Goal: Task Accomplishment & Management: Complete application form

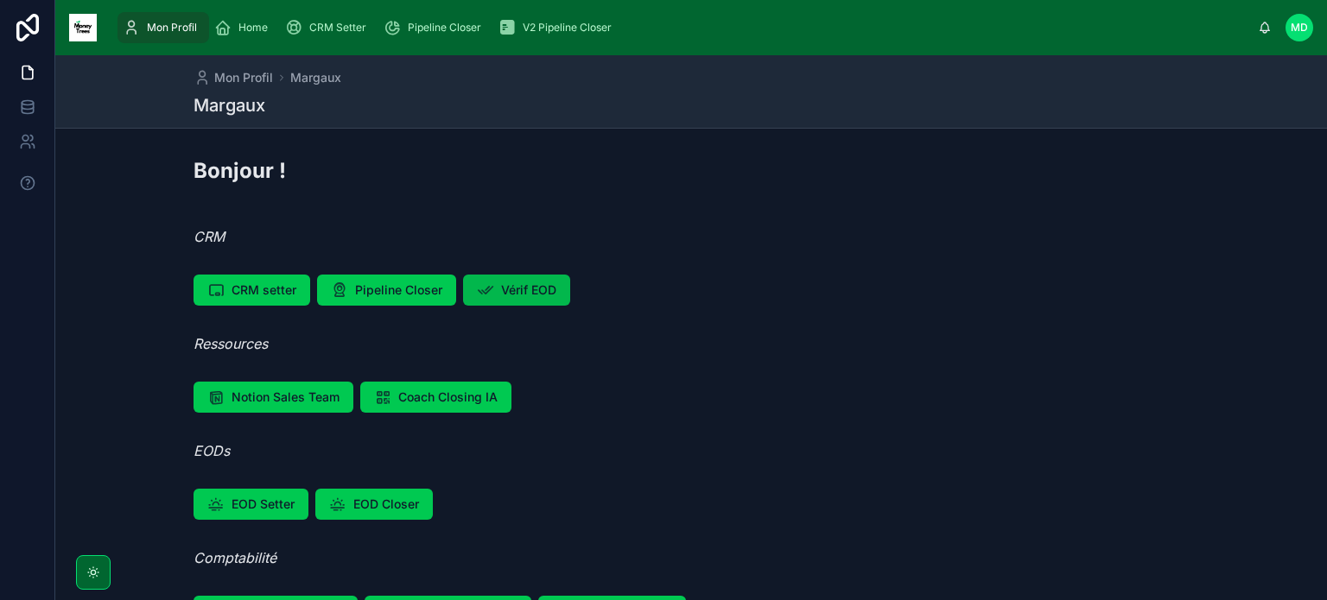
click at [515, 292] on span "Vérif EOD" at bounding box center [528, 290] width 55 height 17
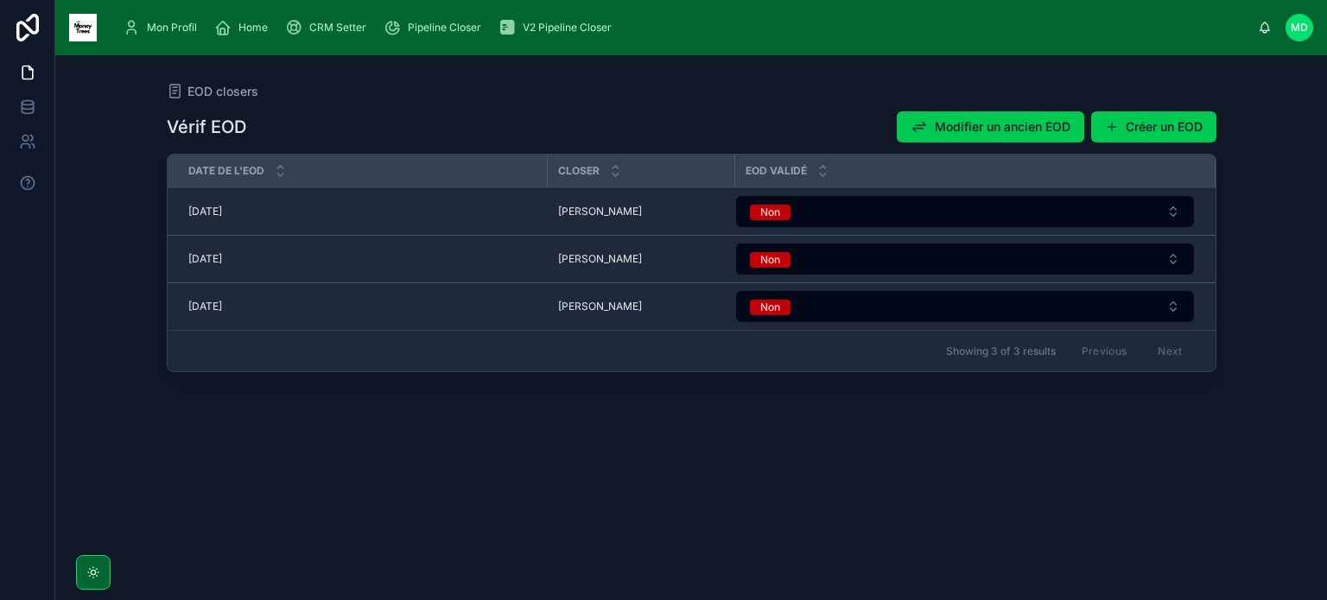
click at [219, 311] on span "[DATE]" at bounding box center [205, 307] width 34 height 14
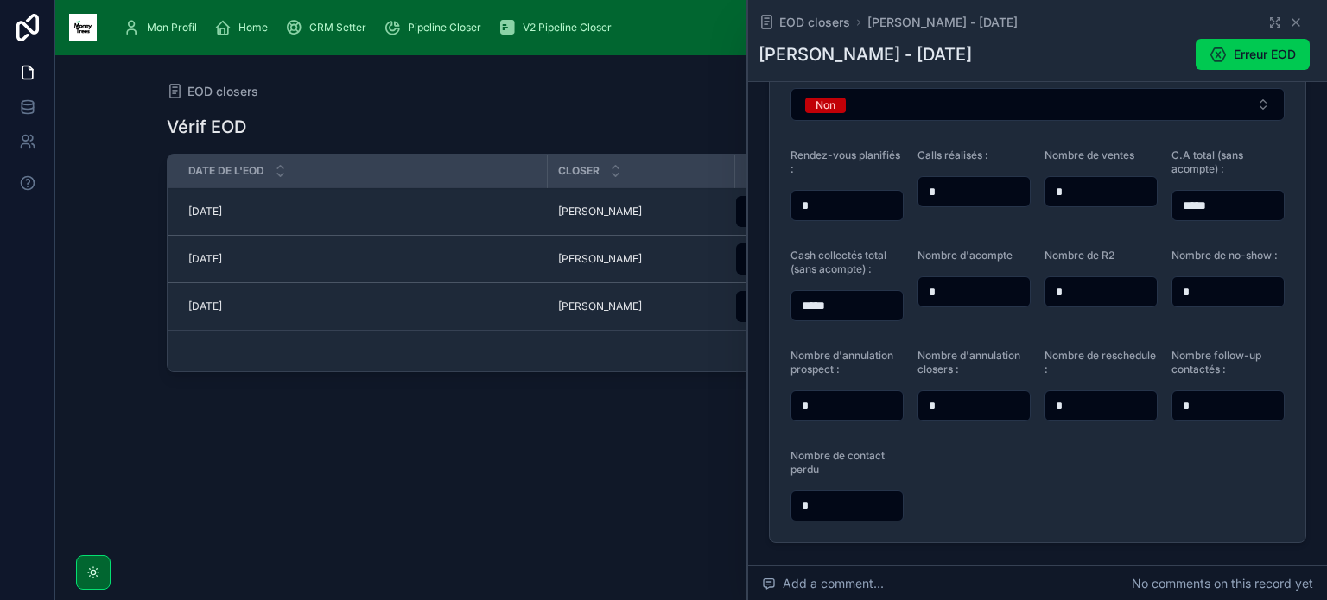
scroll to position [186, 0]
click at [1233, 61] on span "Erreur EOD" at bounding box center [1264, 54] width 62 height 17
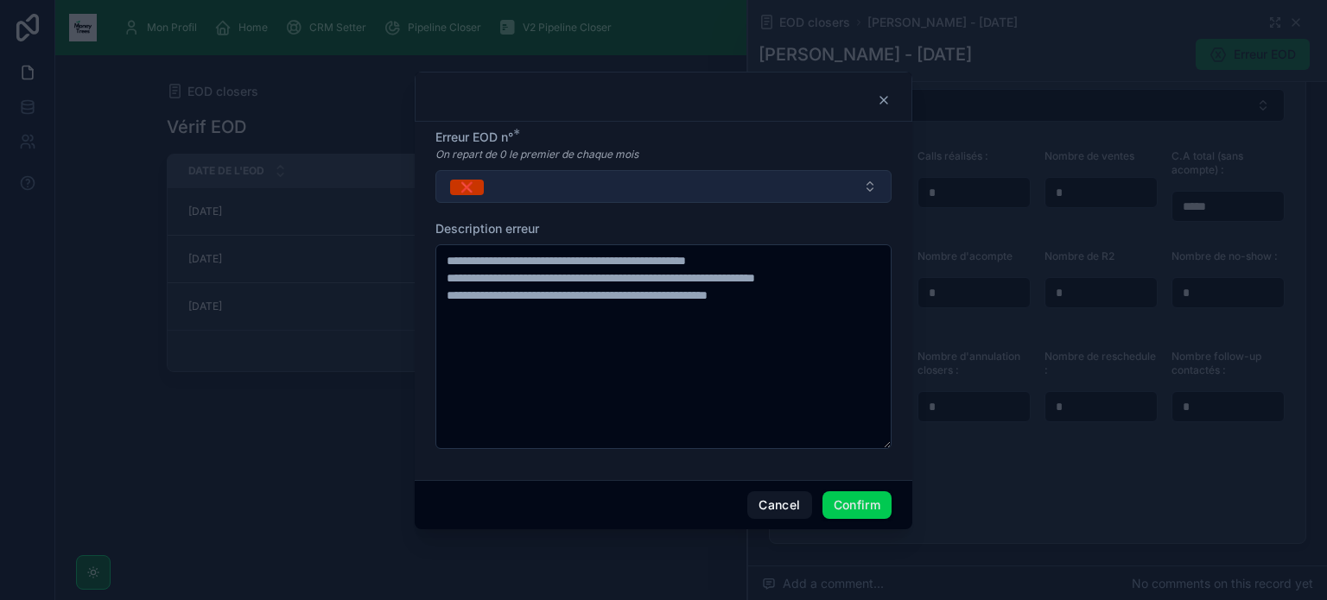
click at [646, 186] on button "❌" at bounding box center [663, 186] width 456 height 33
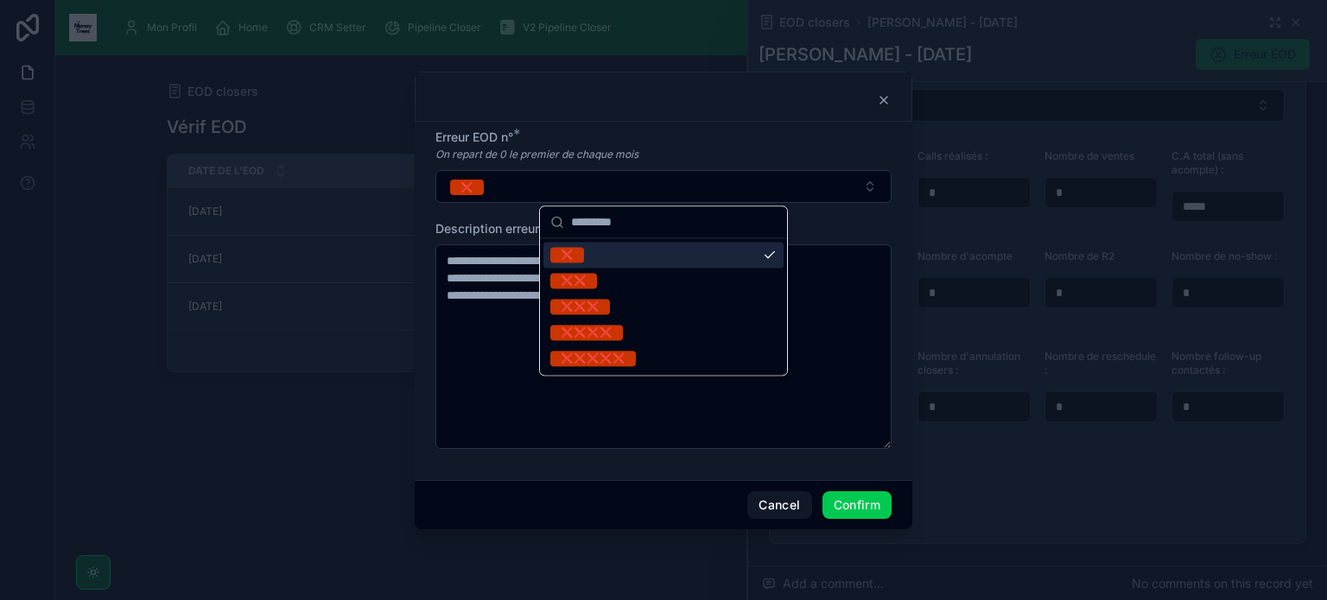
click at [890, 94] on div at bounding box center [663, 97] width 497 height 50
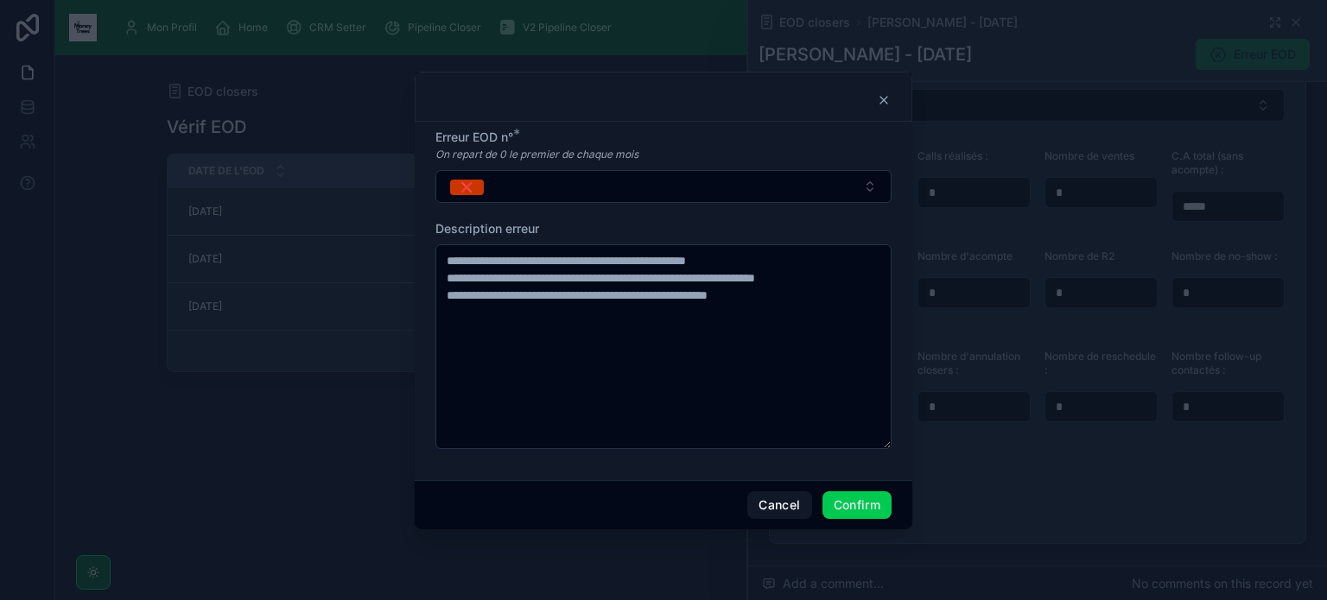
click at [886, 98] on icon at bounding box center [883, 100] width 7 height 7
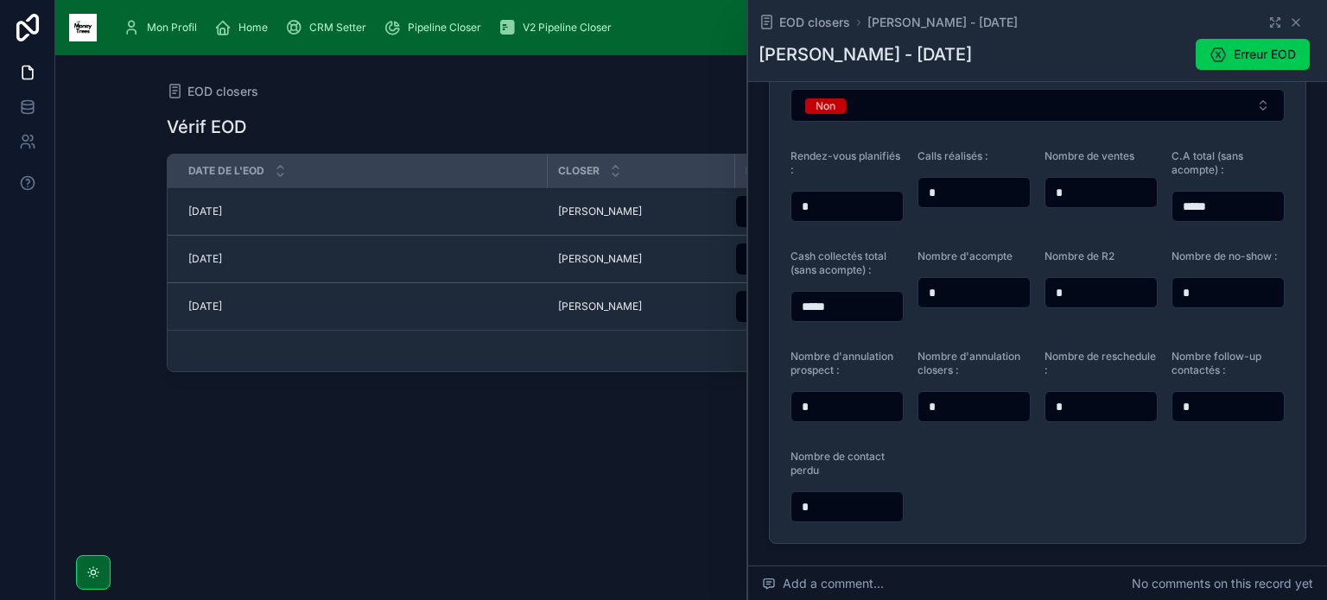
click at [978, 185] on input "*" at bounding box center [973, 192] width 111 height 24
click at [877, 408] on input "*" at bounding box center [846, 407] width 111 height 24
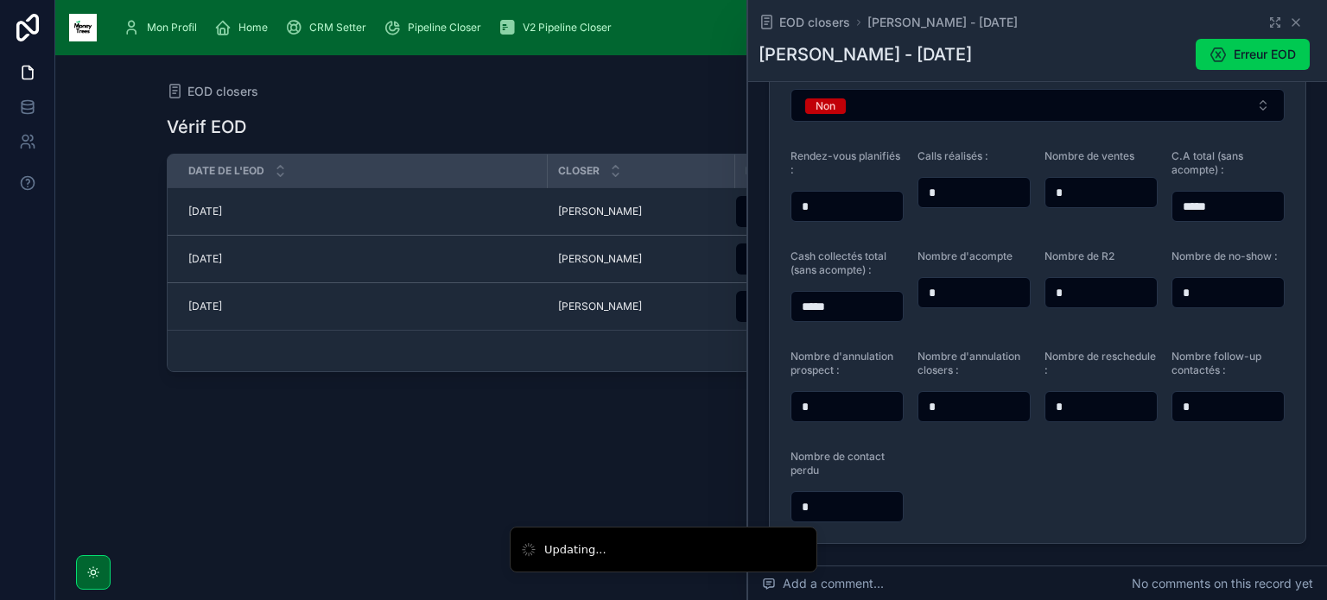
type input "*"
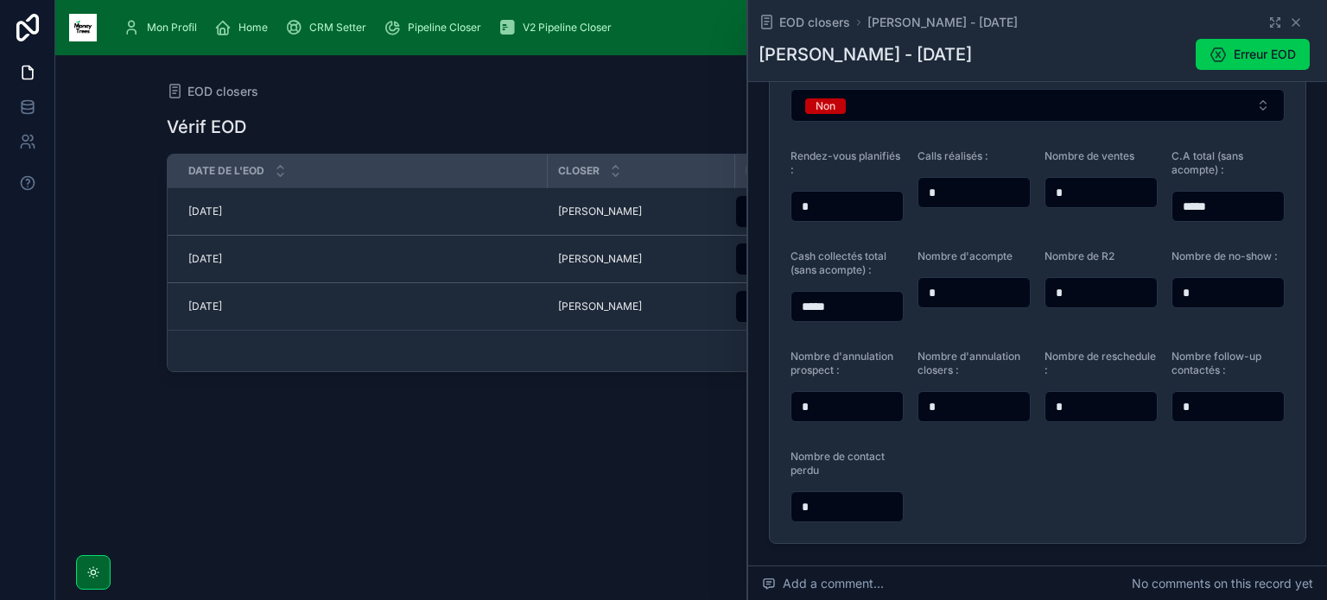
click at [1117, 408] on input "*" at bounding box center [1100, 407] width 111 height 24
click at [832, 403] on input "*" at bounding box center [846, 407] width 111 height 24
click at [1097, 410] on input "*" at bounding box center [1100, 407] width 111 height 24
type input "*"
click at [860, 404] on input "*" at bounding box center [846, 407] width 111 height 24
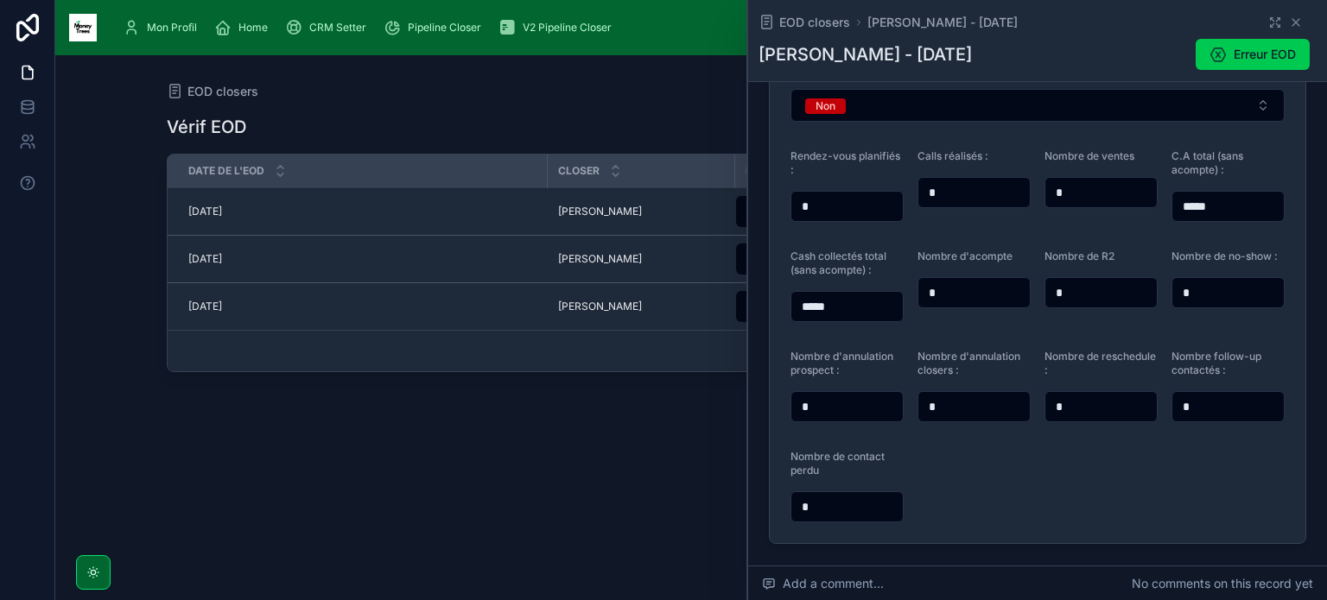
type input "*"
click at [858, 516] on input "*" at bounding box center [846, 507] width 111 height 24
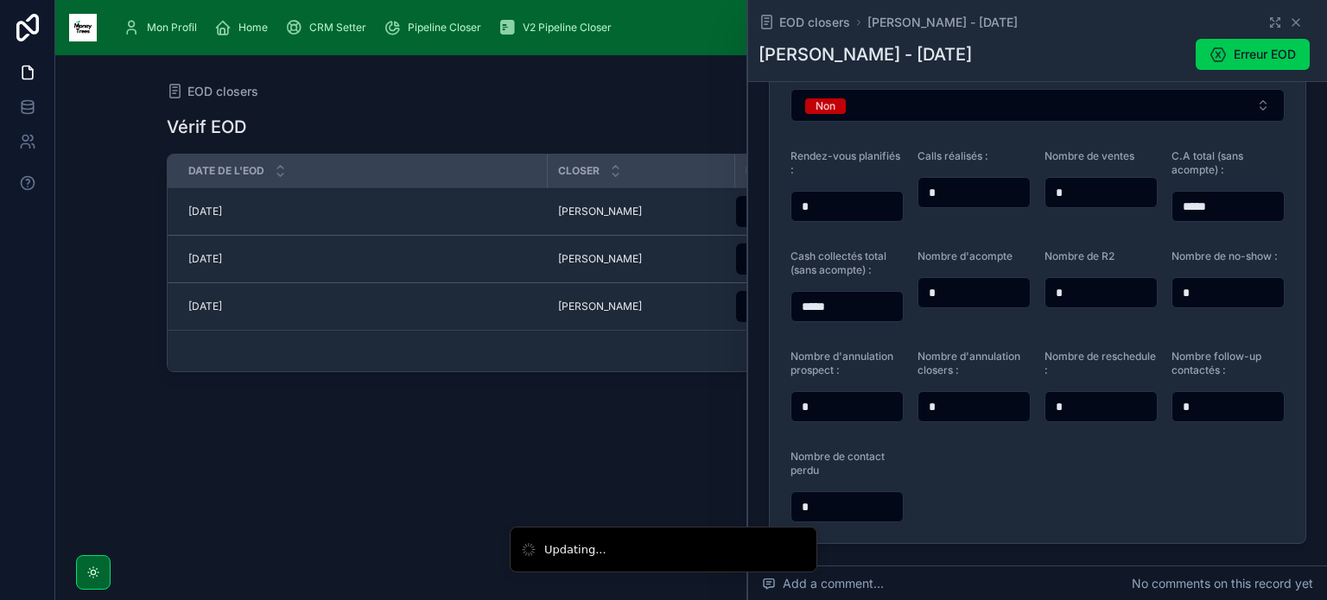
type input "*"
click at [1000, 488] on form "EOD validé Non Rendez-vous planifiés : * Calls réalisés : * Nombre de ventes * …" at bounding box center [1036, 292] width 535 height 503
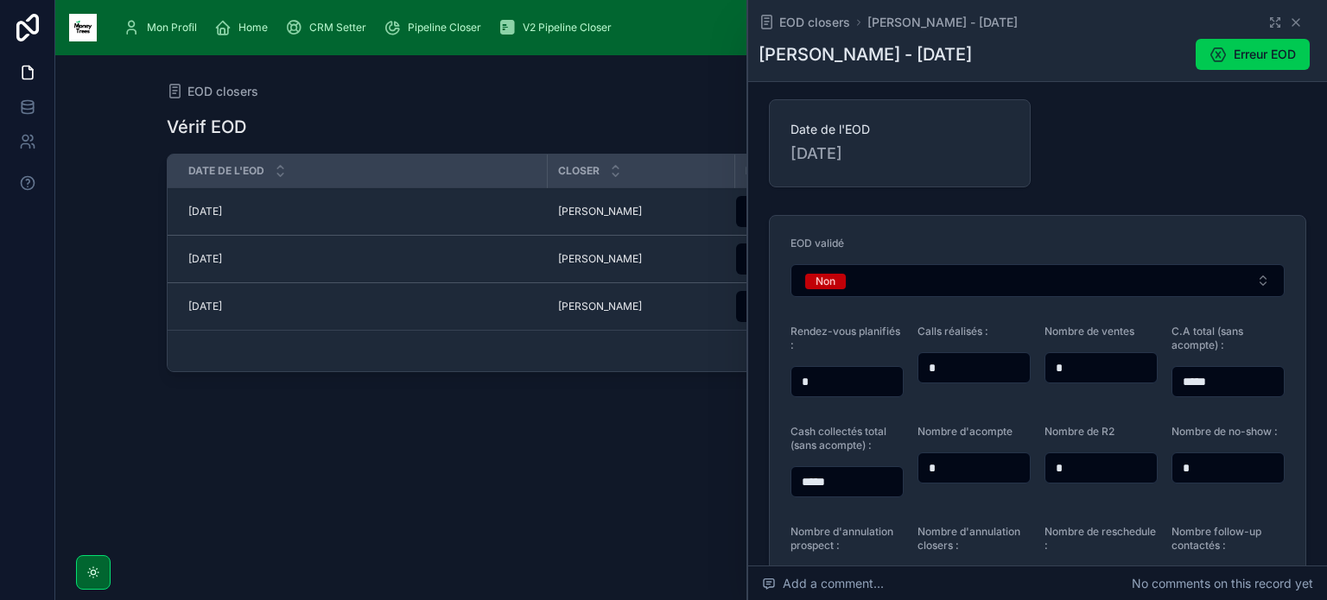
scroll to position [9, 0]
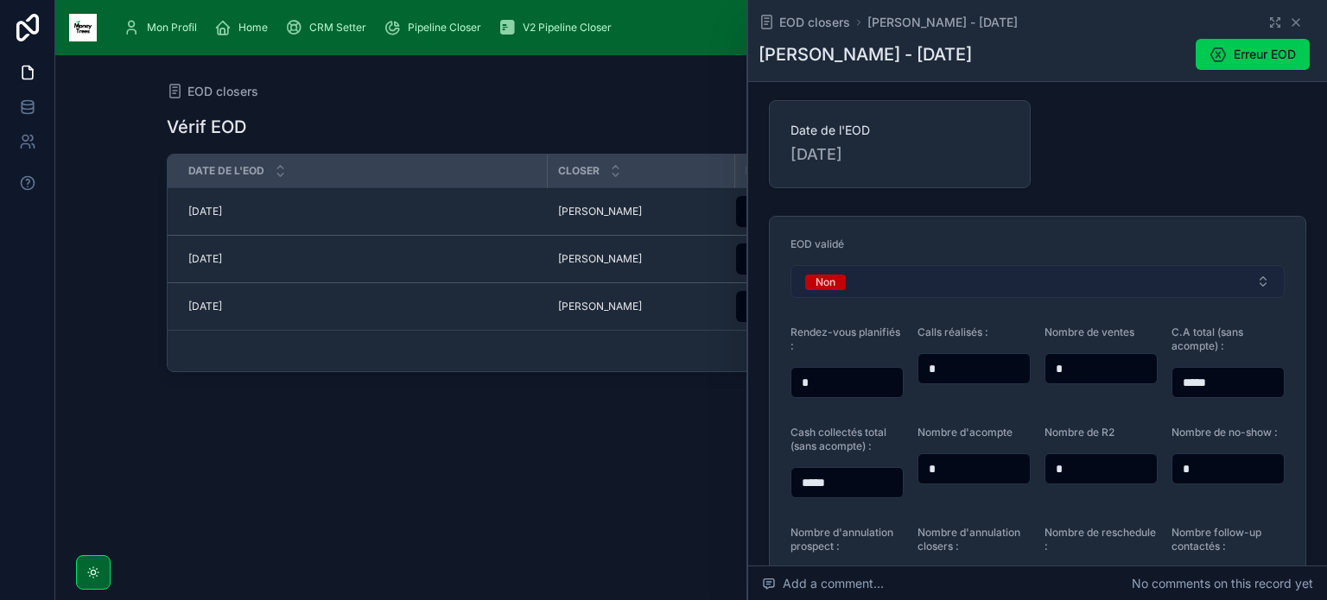
click at [954, 293] on button "Non" at bounding box center [1037, 281] width 494 height 33
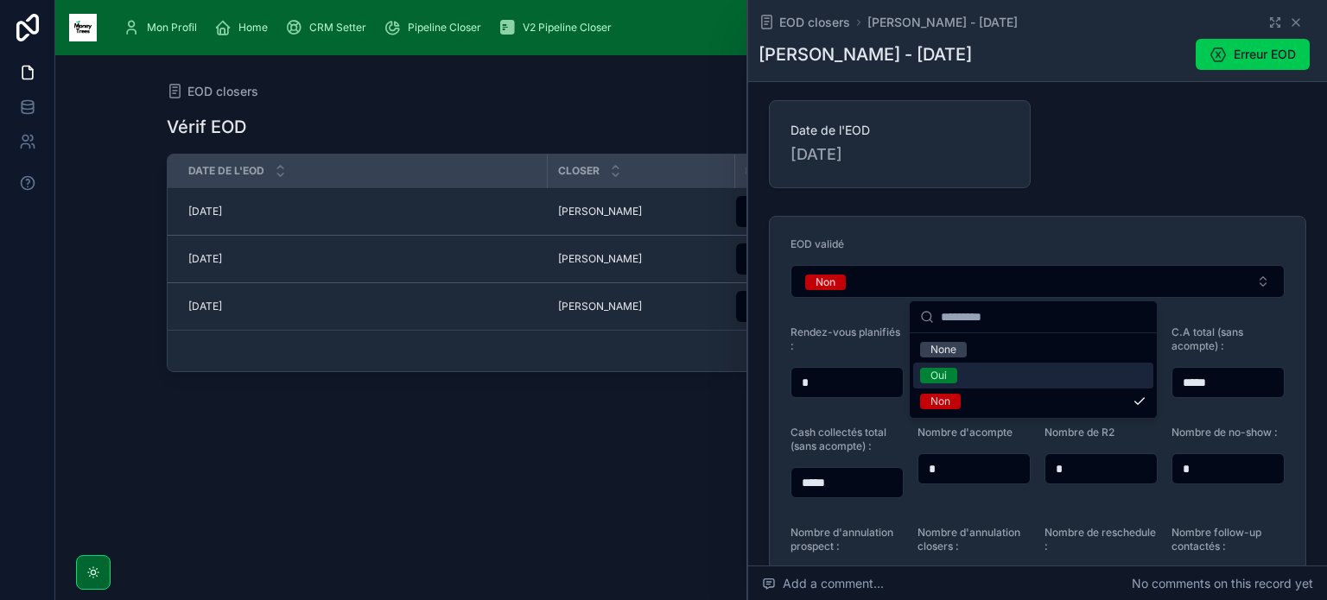
click at [953, 373] on span "Oui" at bounding box center [938, 376] width 37 height 16
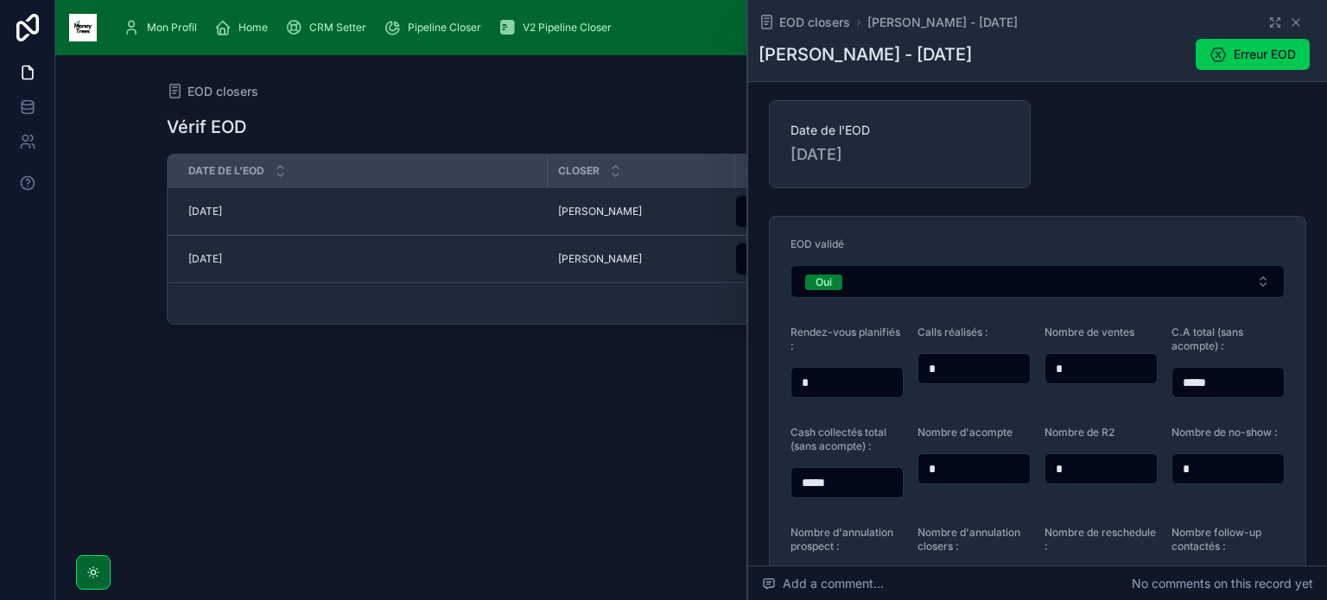
click at [200, 210] on span "[DATE]" at bounding box center [205, 212] width 34 height 14
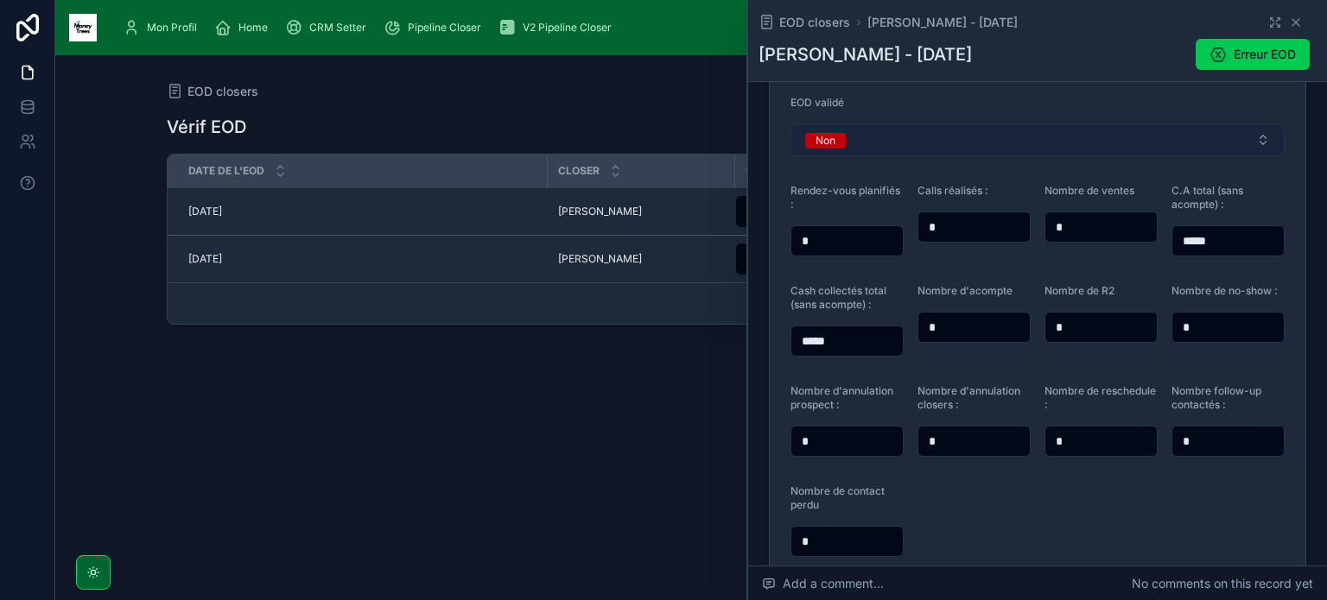
scroll to position [149, 0]
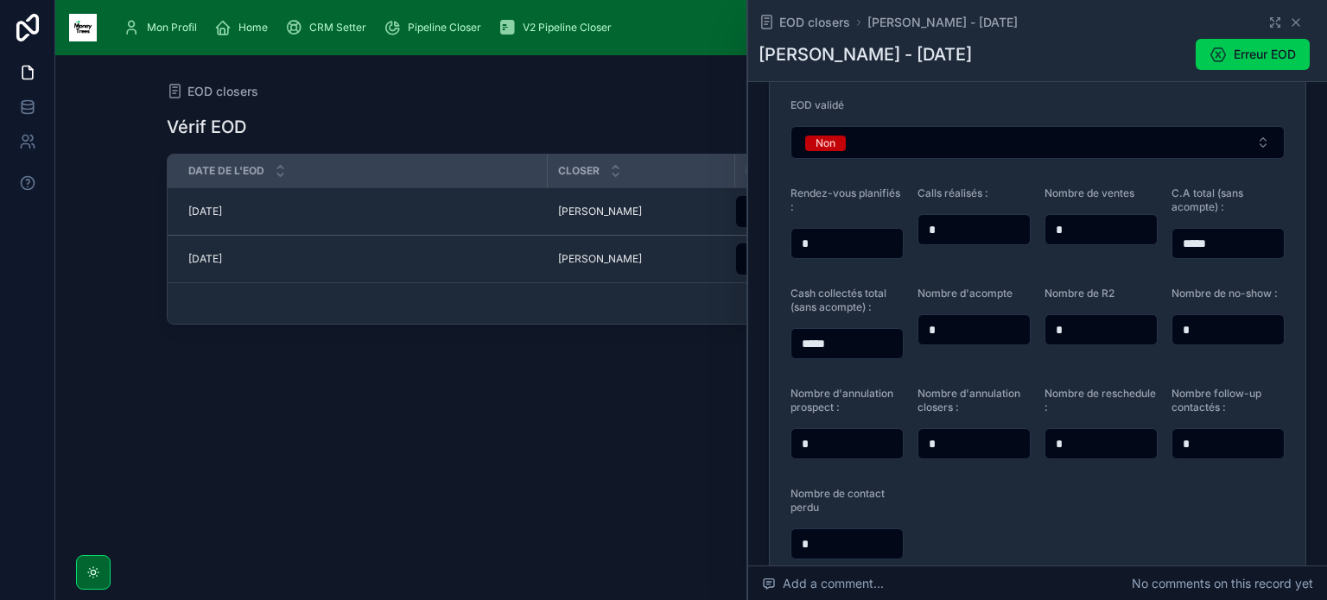
click at [438, 22] on span "Pipeline Closer" at bounding box center [444, 28] width 73 height 14
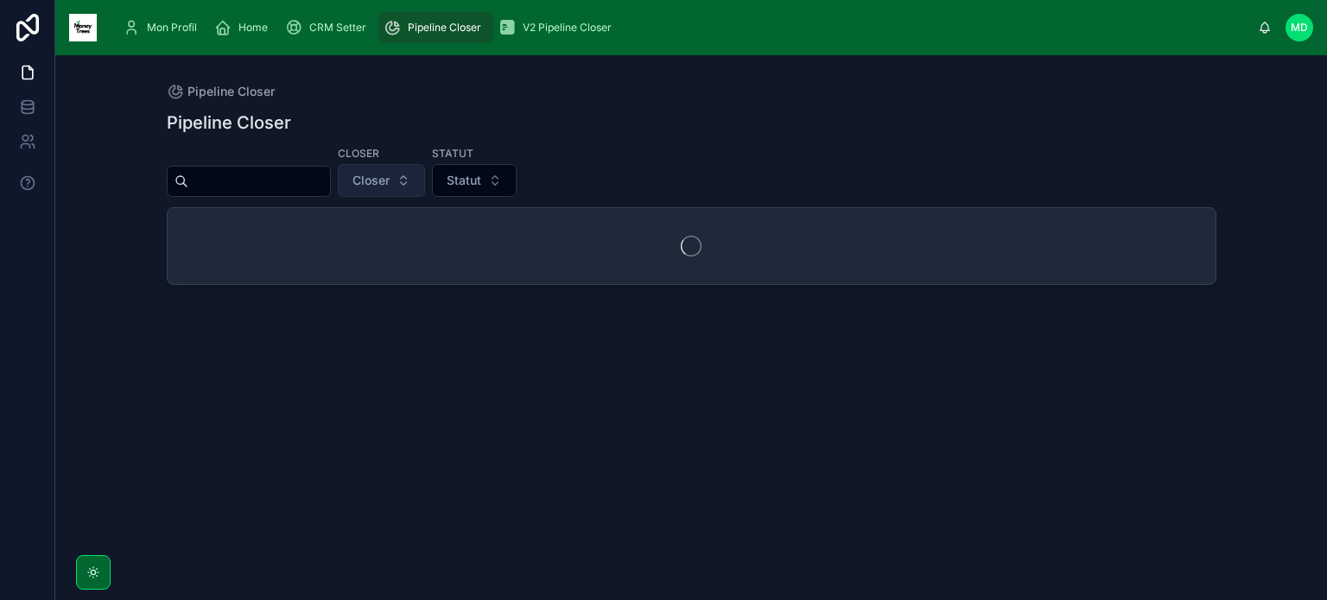
click at [389, 174] on span "Closer" at bounding box center [370, 180] width 37 height 17
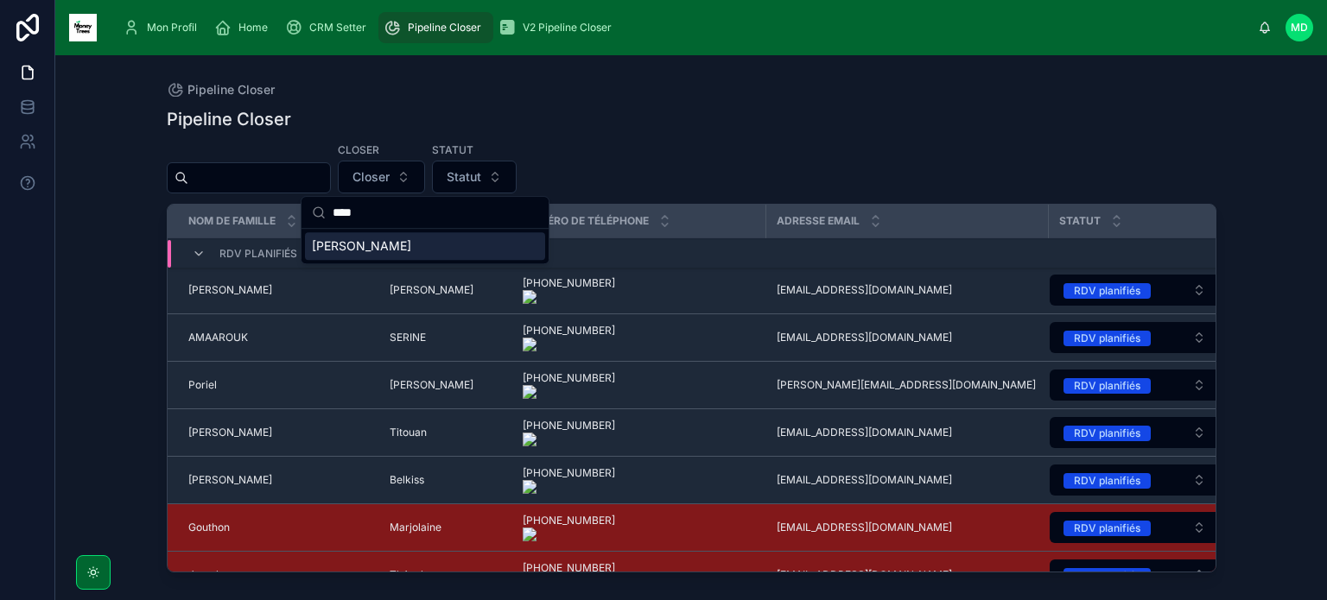
type input "****"
click at [396, 247] on span "[PERSON_NAME]" at bounding box center [361, 245] width 99 height 17
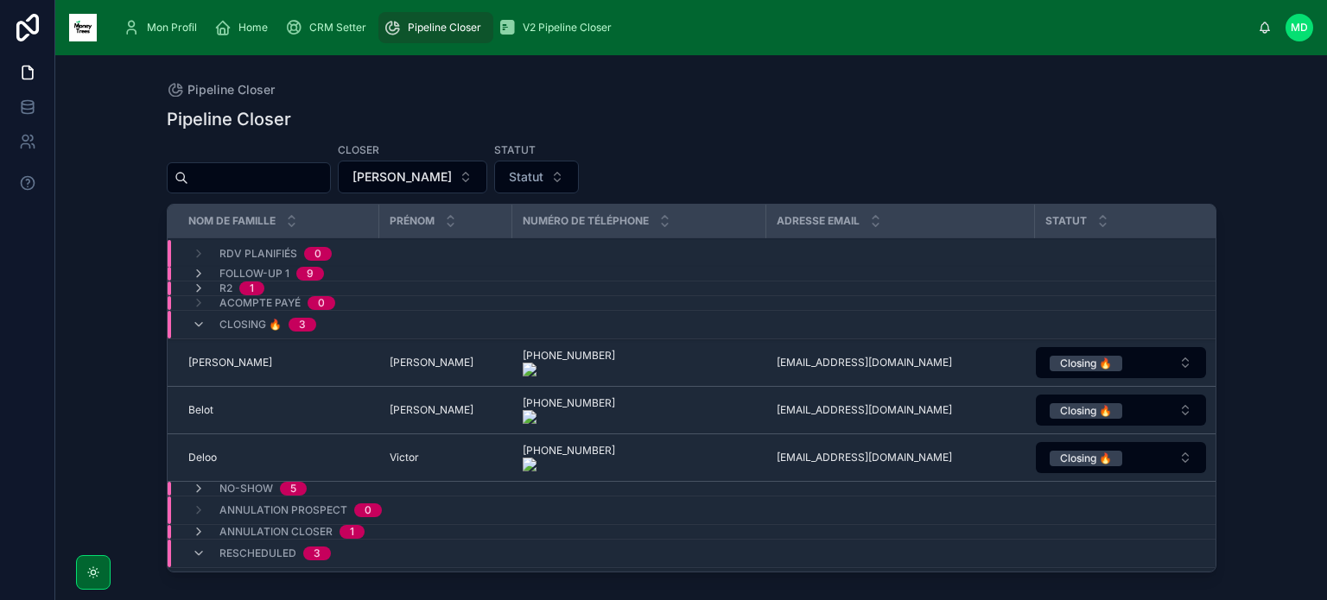
click at [280, 275] on span "Follow-up 1" at bounding box center [254, 274] width 70 height 14
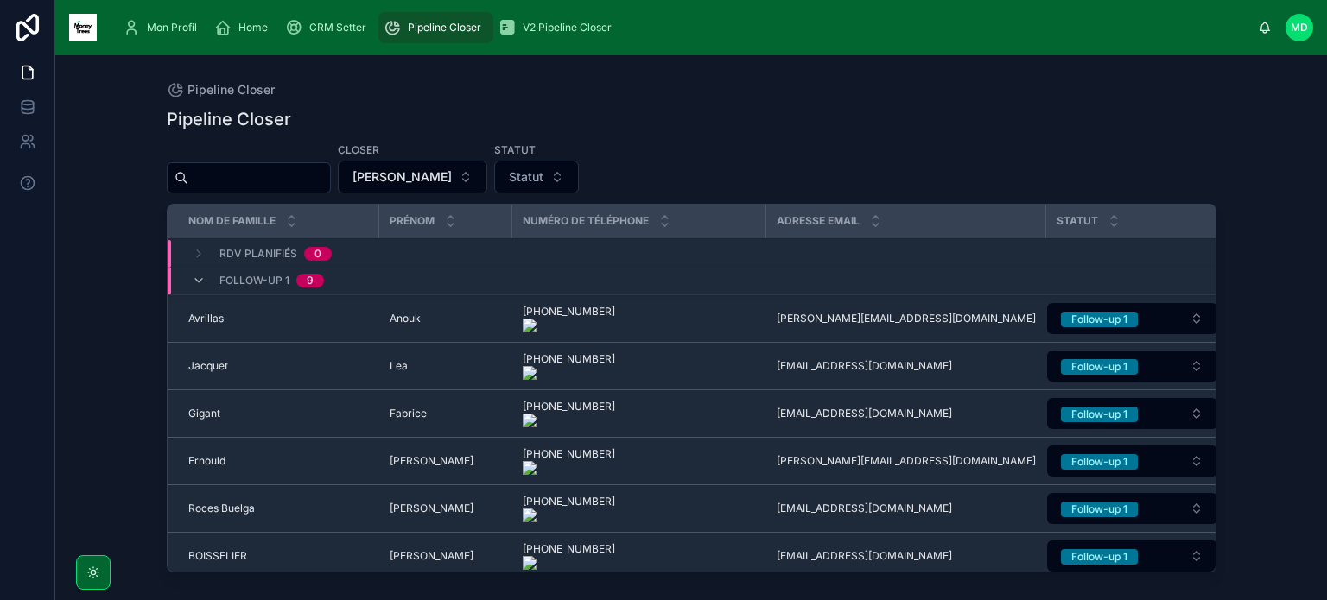
click at [345, 282] on div "Follow-up 1 9" at bounding box center [467, 281] width 598 height 28
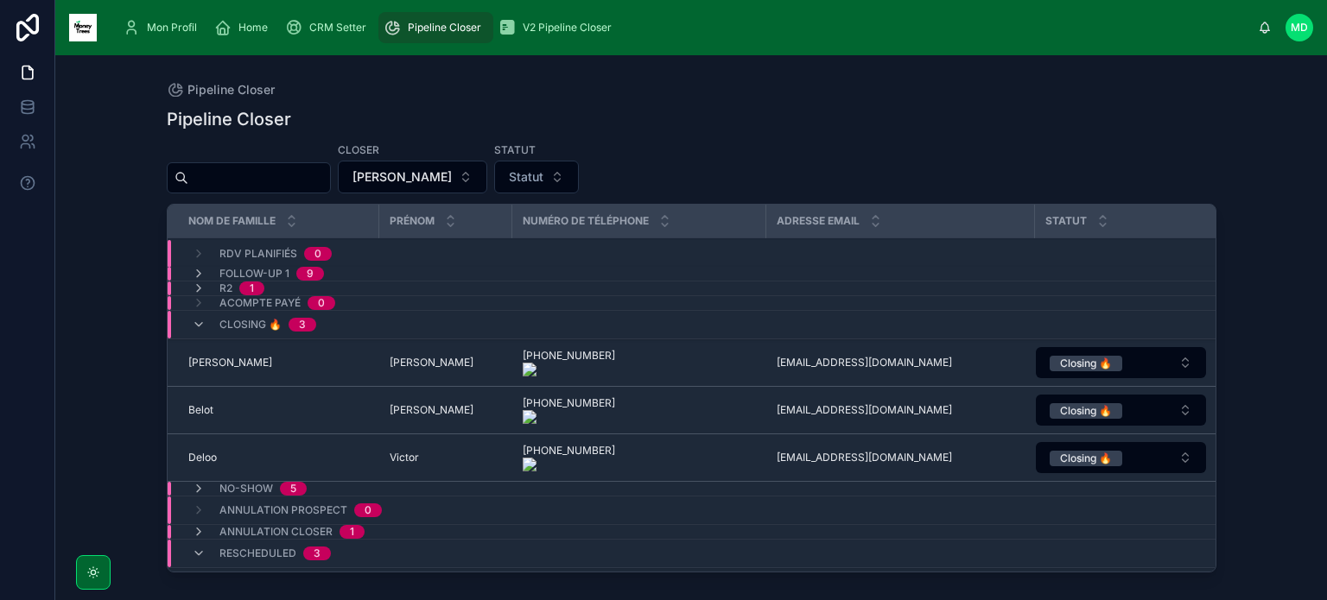
click at [411, 324] on div "Closing 🔥 3" at bounding box center [467, 325] width 598 height 28
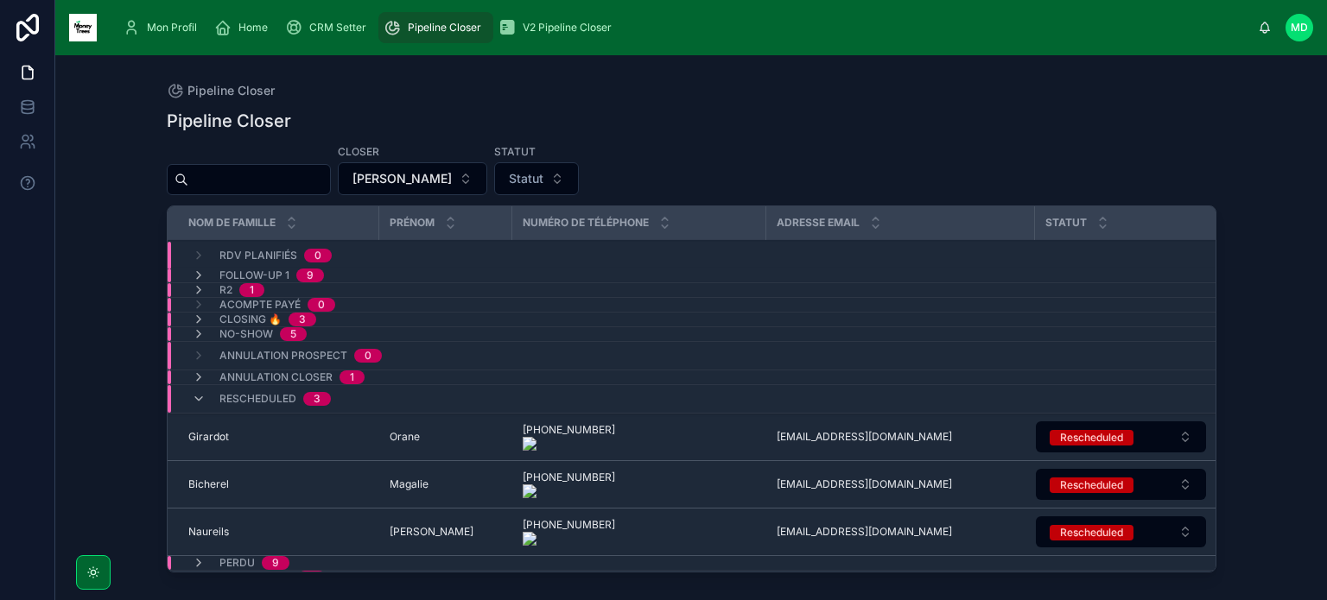
click at [372, 284] on div "R2 1" at bounding box center [467, 290] width 598 height 14
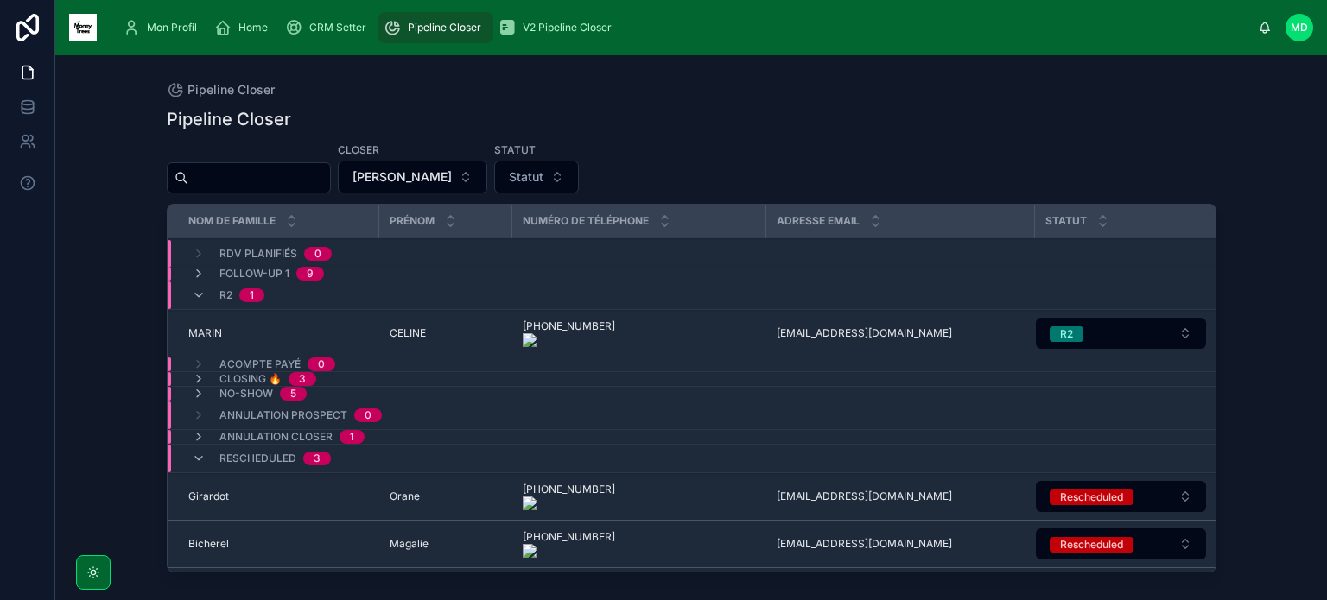
click at [372, 287] on div "R2 1" at bounding box center [467, 296] width 598 height 28
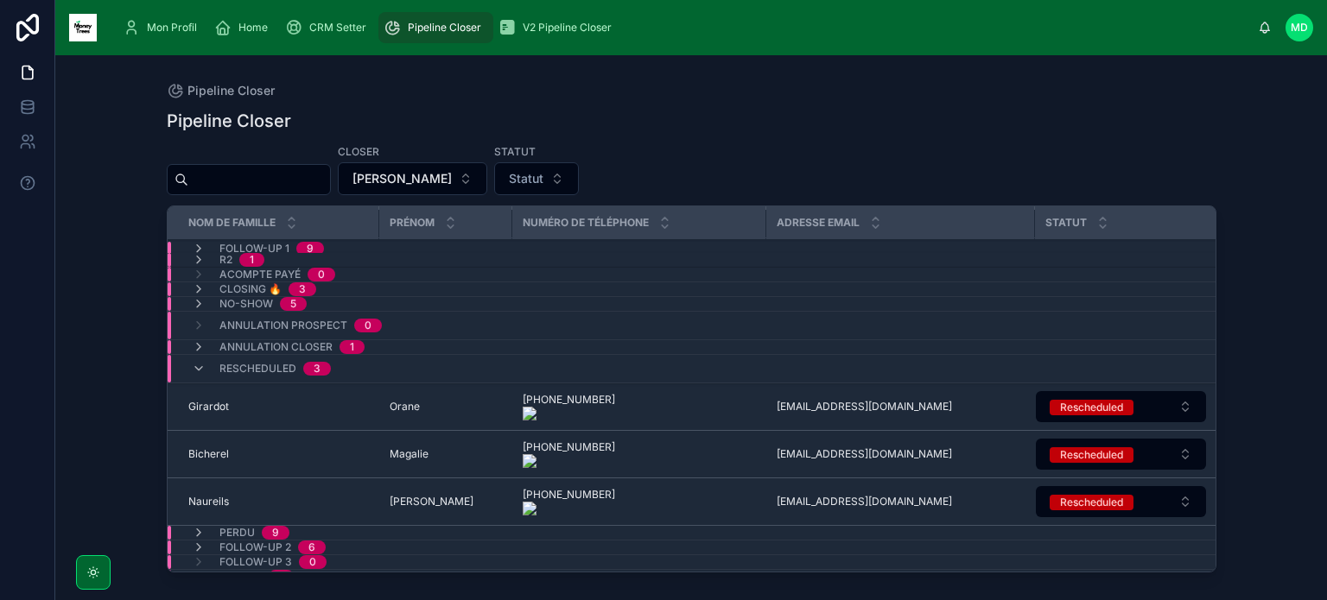
scroll to position [50, 0]
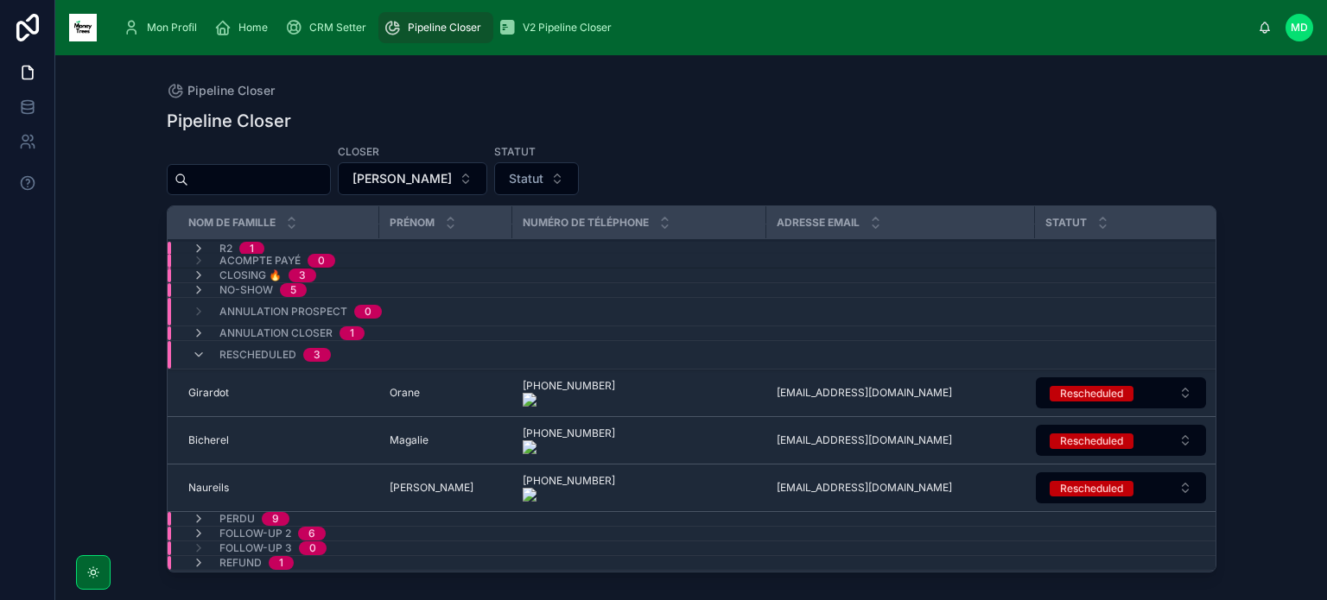
click at [362, 527] on div "Follow-up 2 6" at bounding box center [467, 534] width 598 height 14
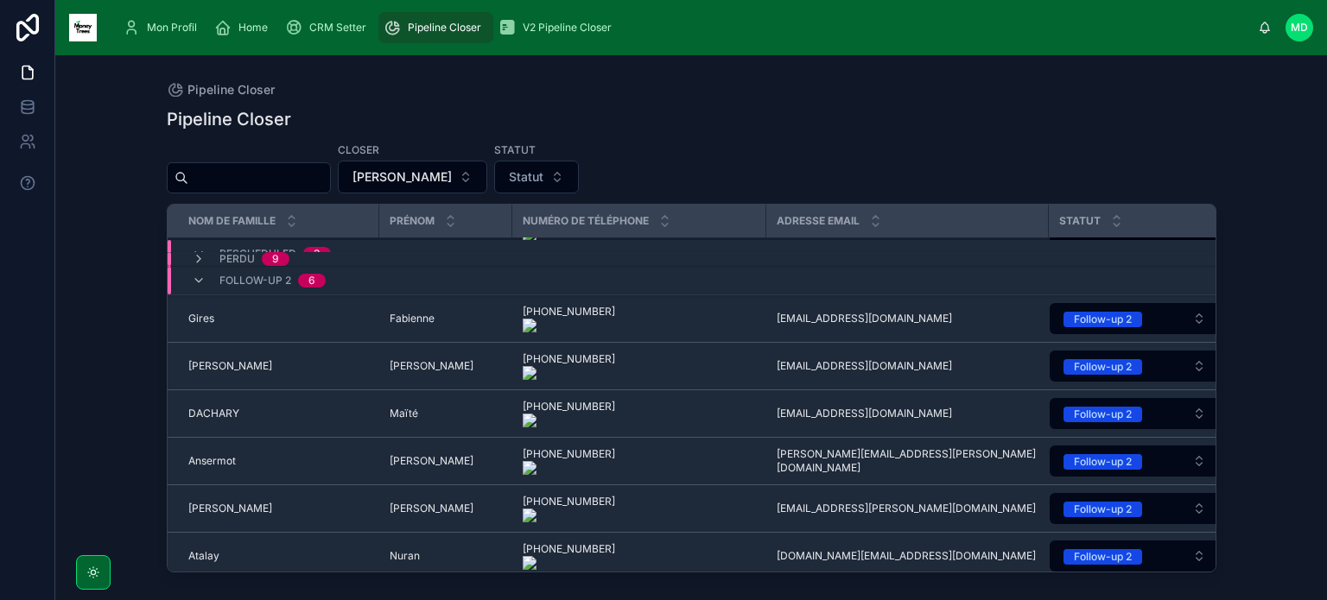
scroll to position [300, 0]
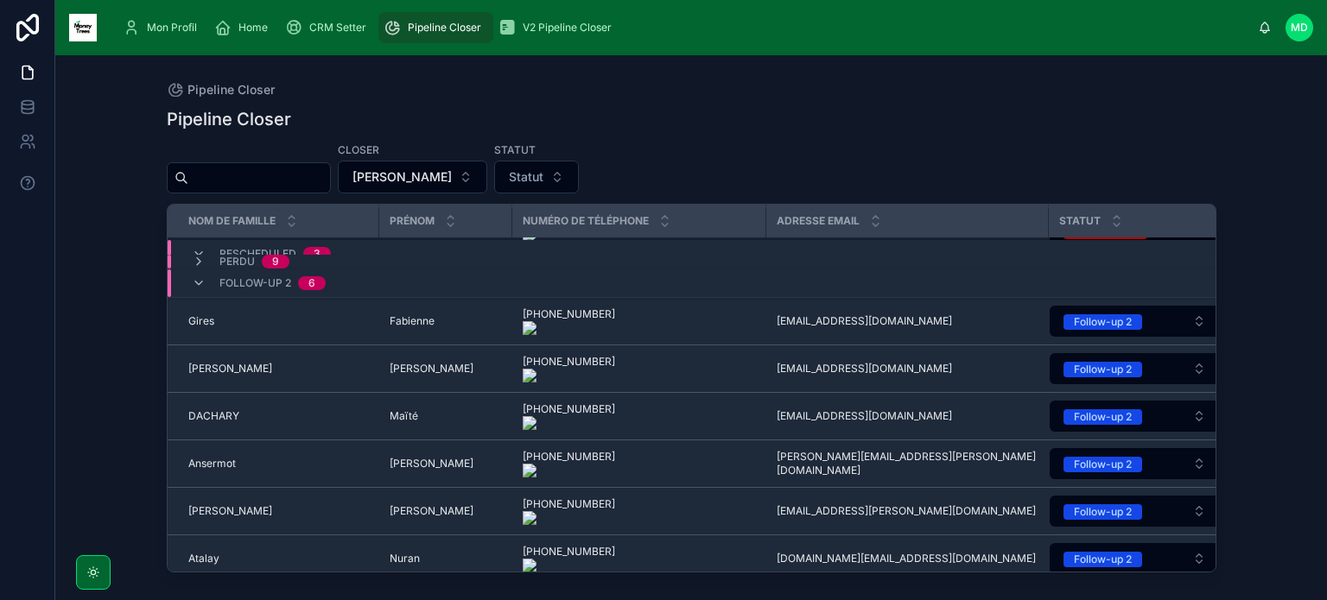
click at [162, 27] on span "Mon Profil" at bounding box center [172, 28] width 50 height 14
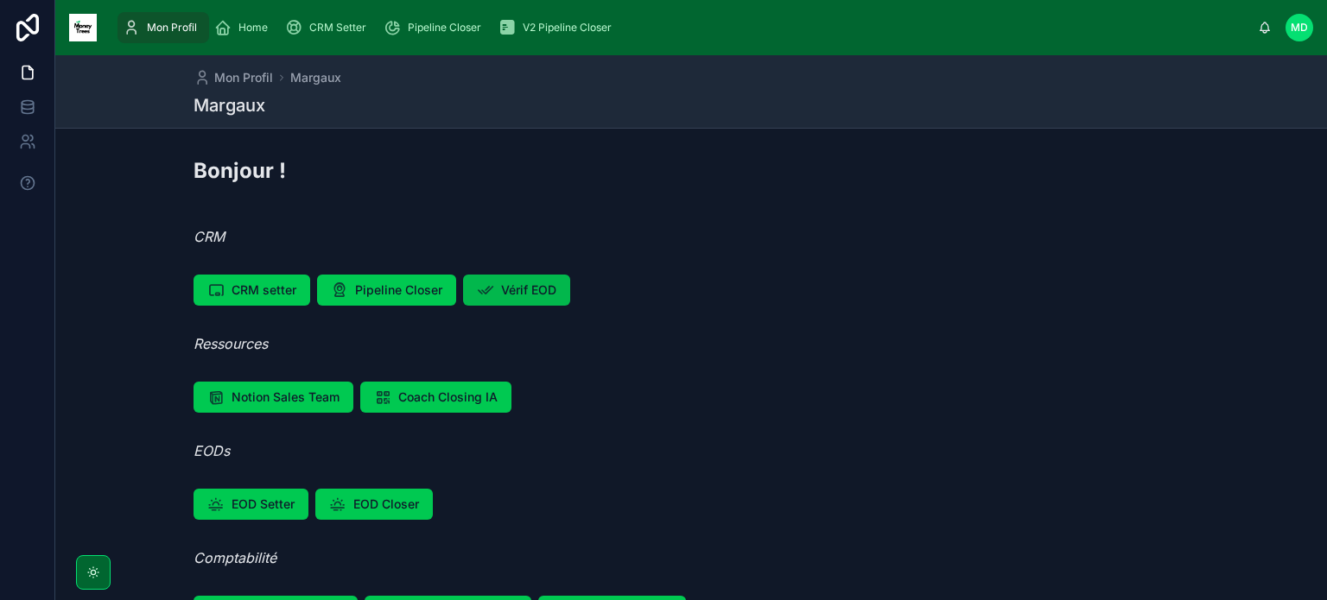
click at [494, 287] on button "Vérif EOD" at bounding box center [516, 290] width 107 height 31
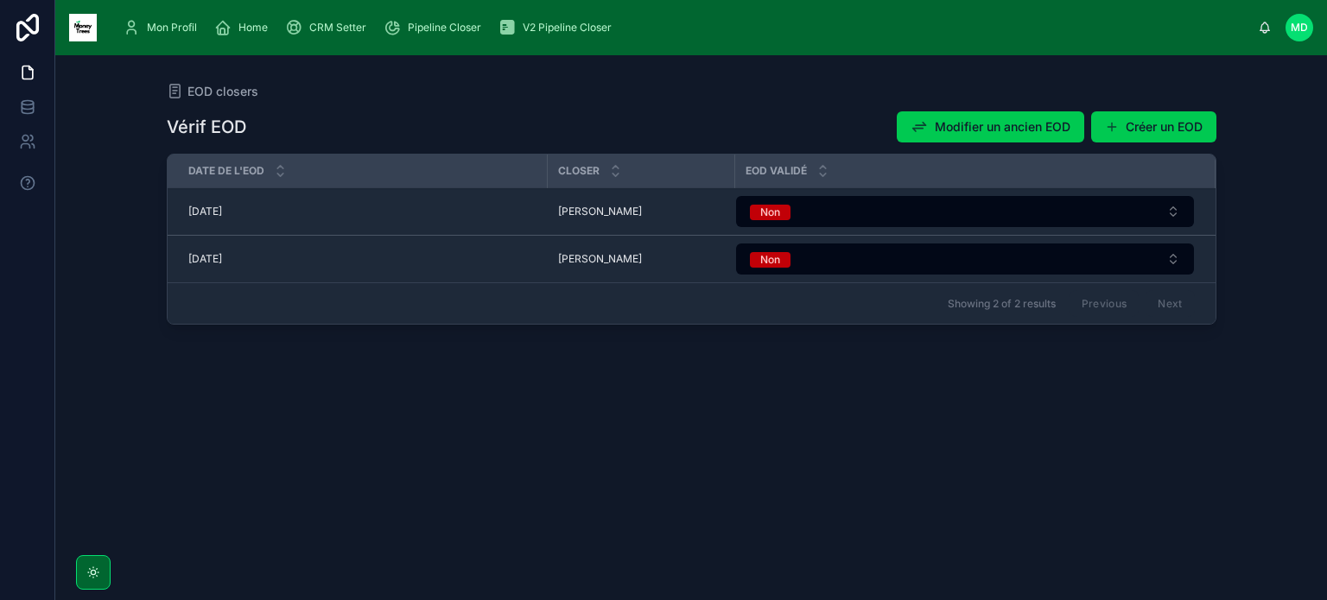
click at [291, 212] on div "10/10/2025 10/10/2025" at bounding box center [362, 212] width 349 height 14
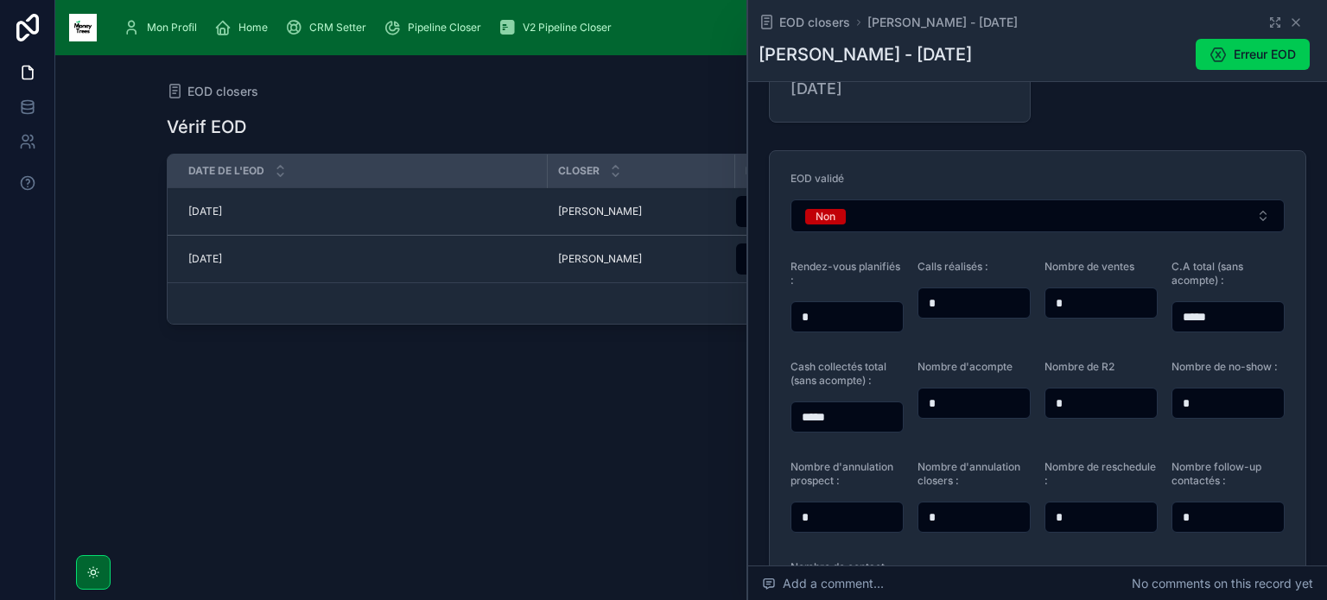
scroll to position [65, 0]
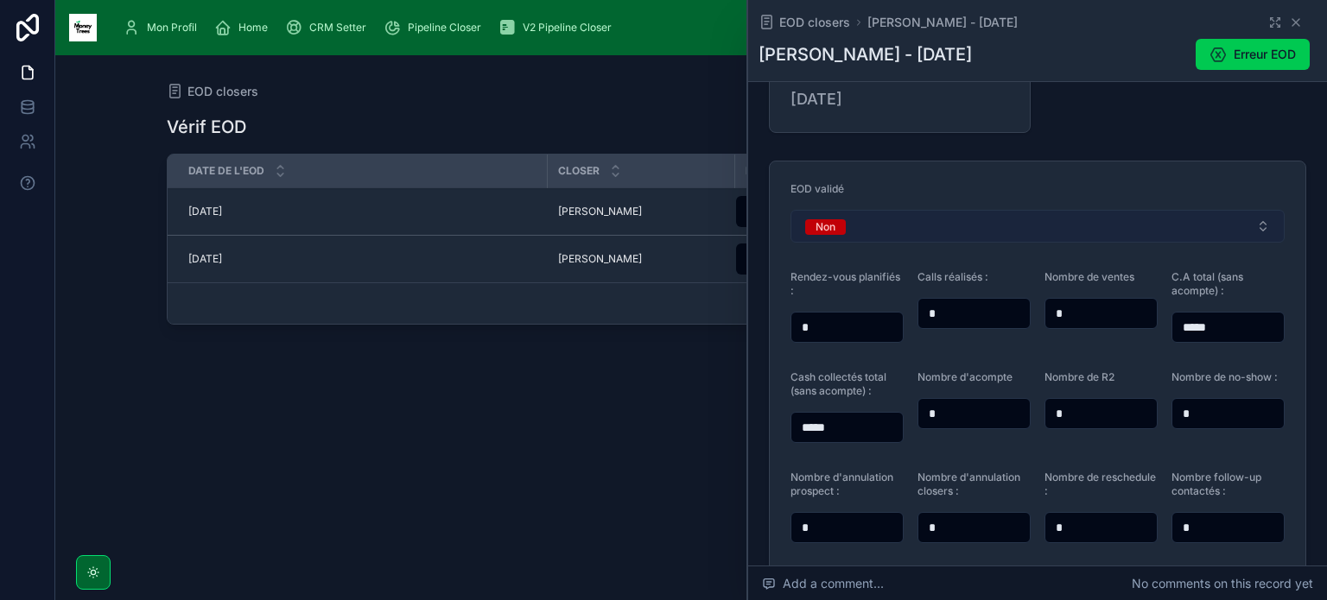
click at [919, 220] on button "Non" at bounding box center [1037, 226] width 494 height 33
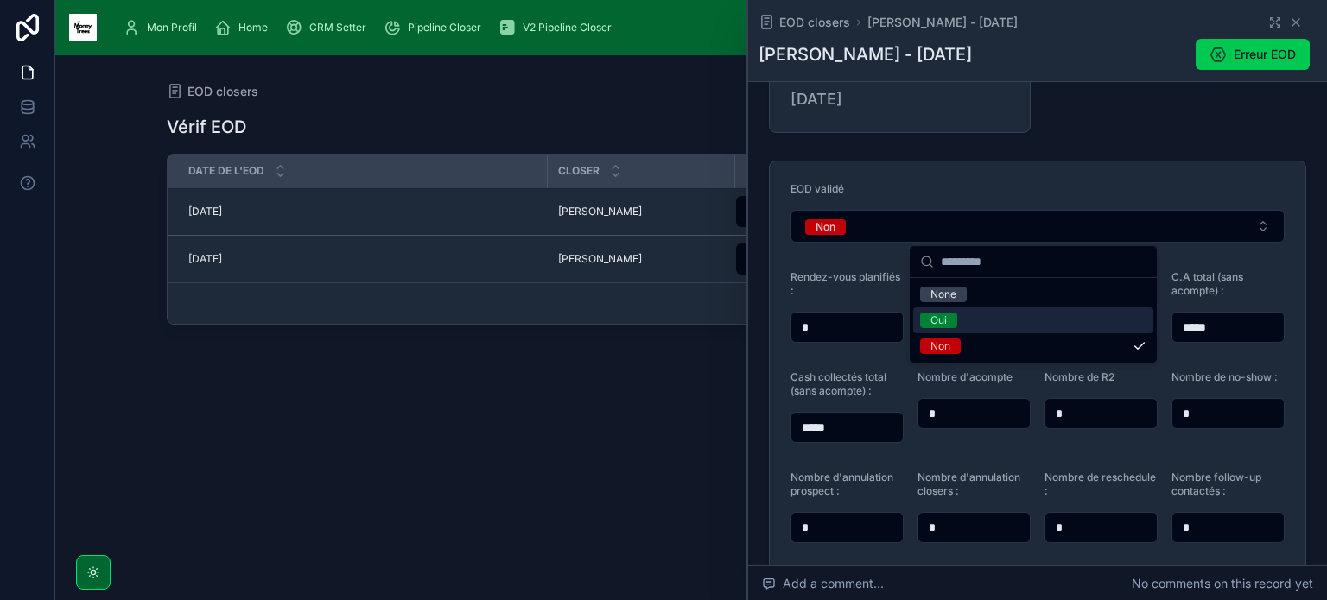
click at [957, 316] on div "Oui" at bounding box center [1033, 320] width 240 height 26
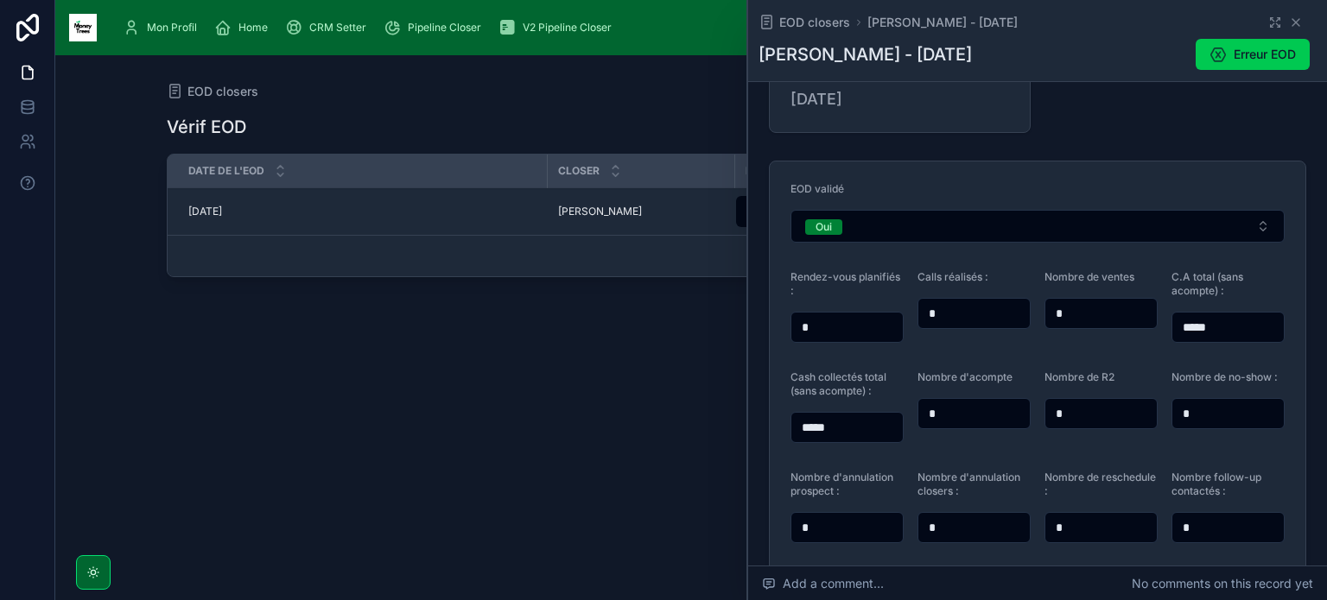
click at [222, 212] on span "[DATE]" at bounding box center [205, 212] width 34 height 14
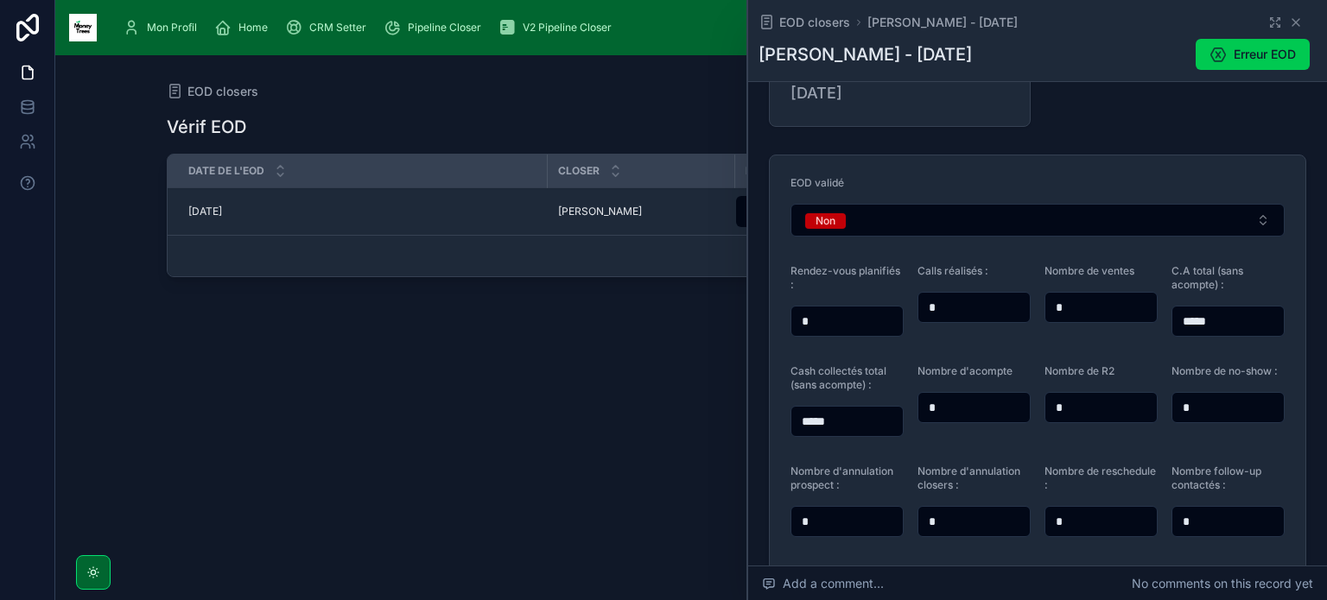
scroll to position [69, 0]
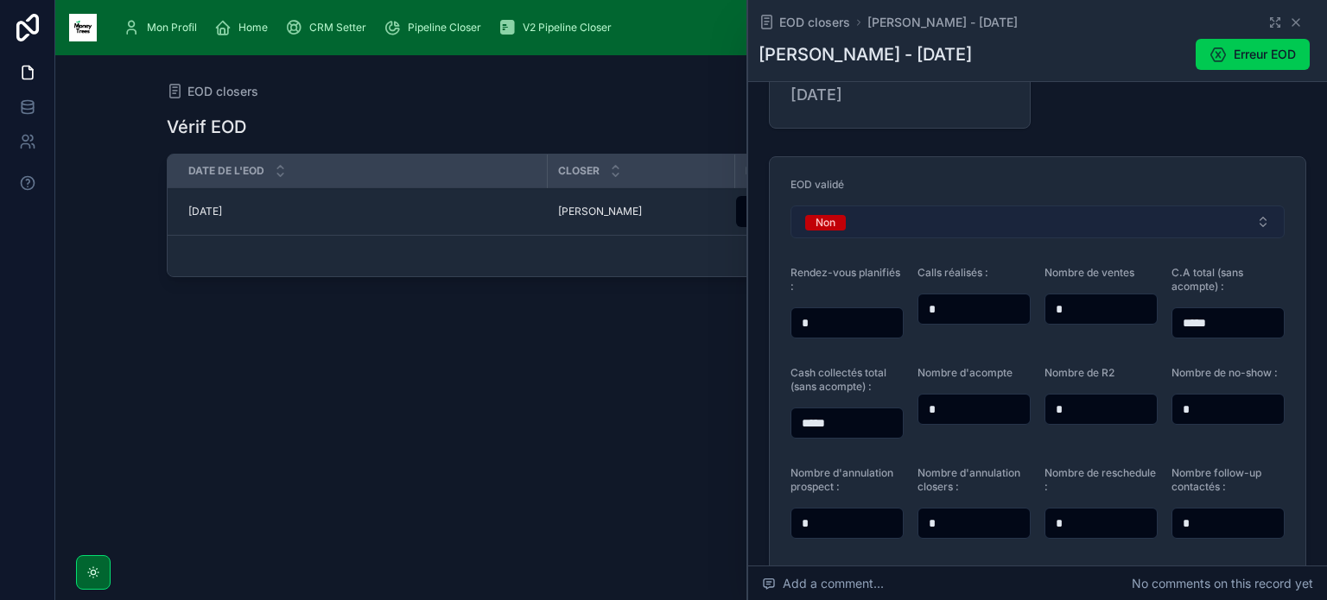
click at [1008, 216] on button "Non" at bounding box center [1037, 222] width 494 height 33
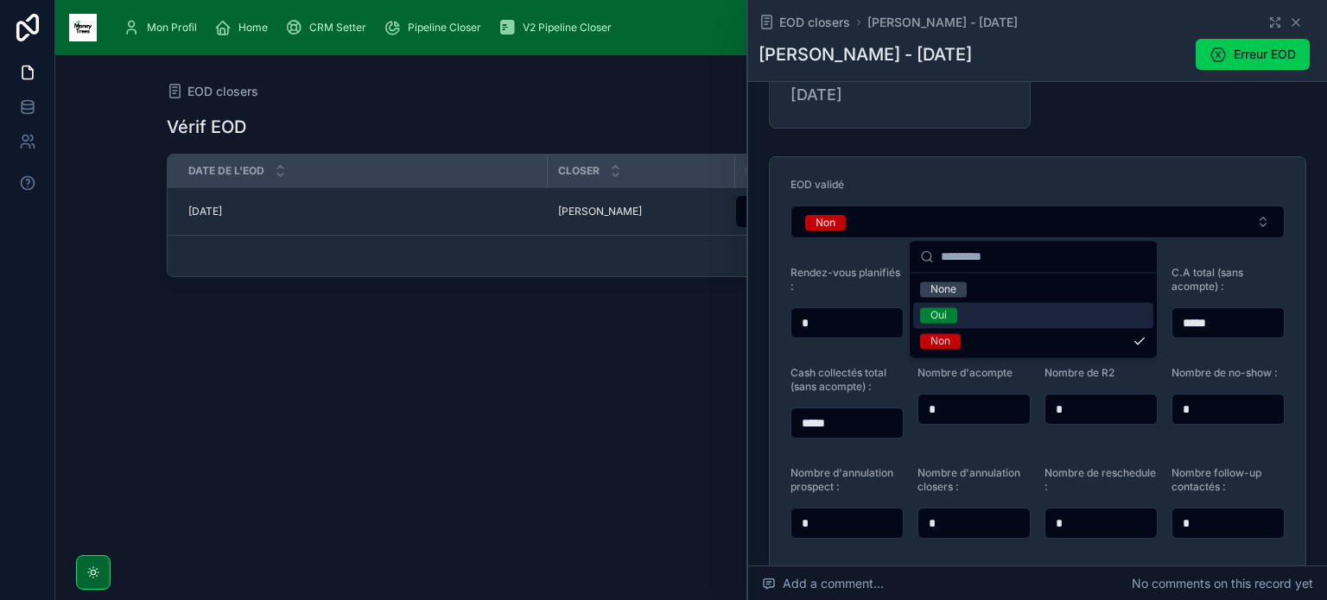
click at [981, 322] on div "Oui" at bounding box center [1033, 315] width 240 height 26
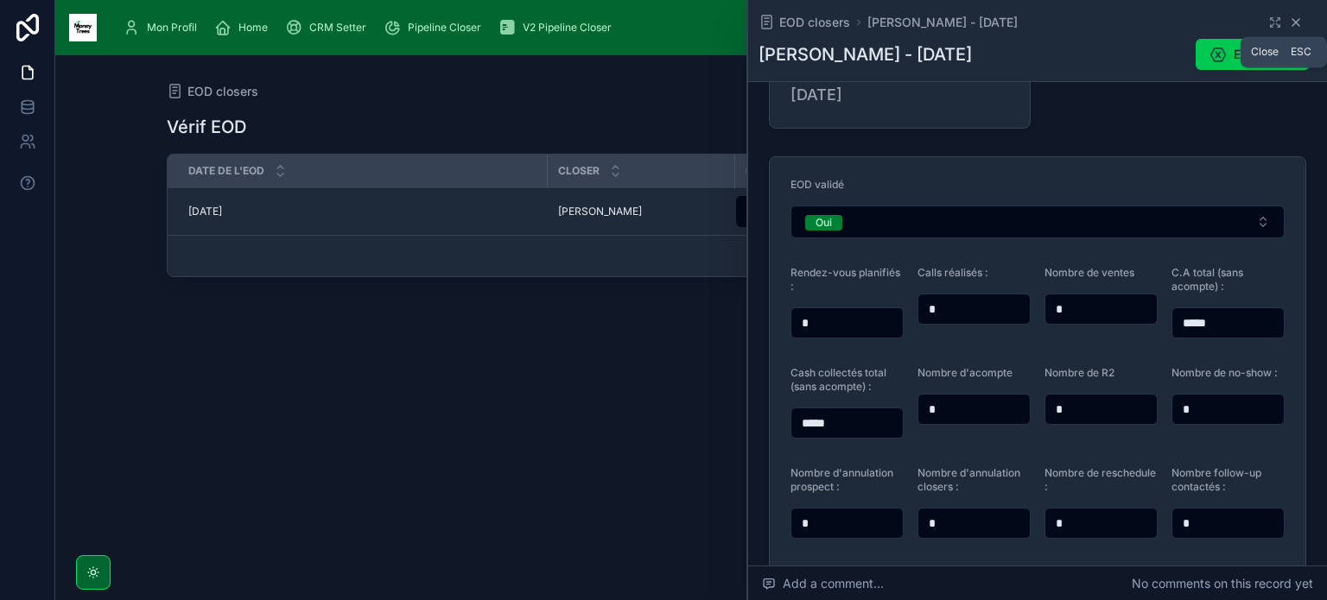
click at [1289, 20] on icon at bounding box center [1296, 23] width 14 height 14
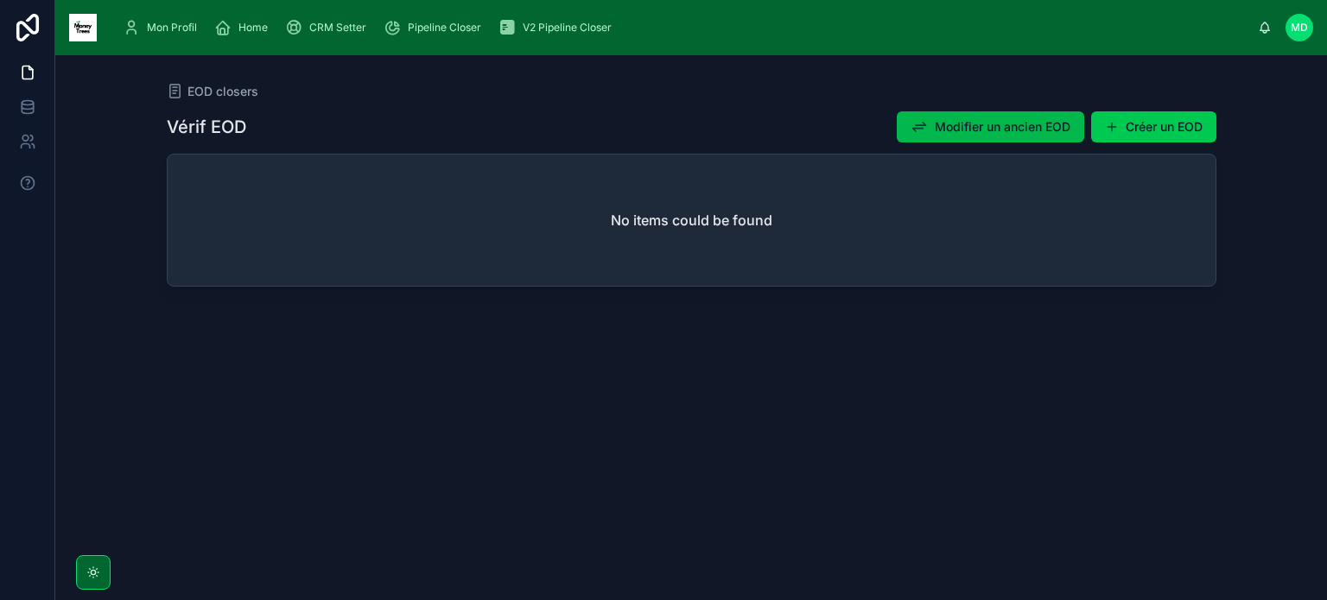
click at [994, 112] on button "Modifier un ancien EOD" at bounding box center [989, 126] width 187 height 31
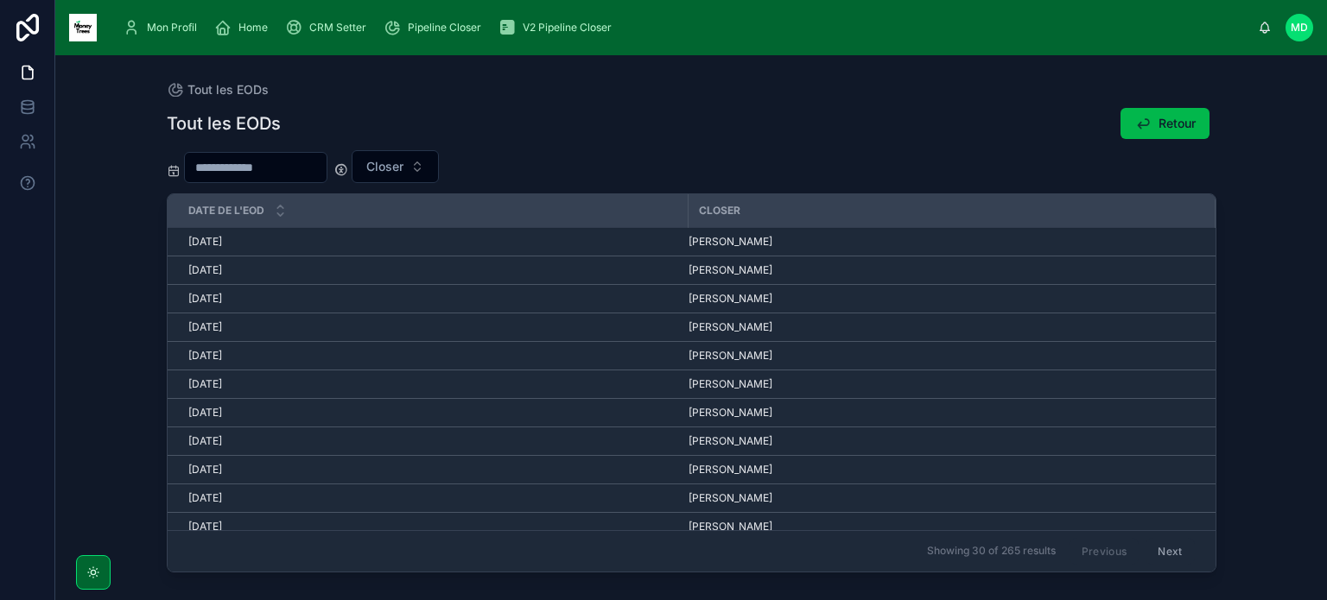
click at [1173, 115] on span "Retour" at bounding box center [1176, 123] width 37 height 17
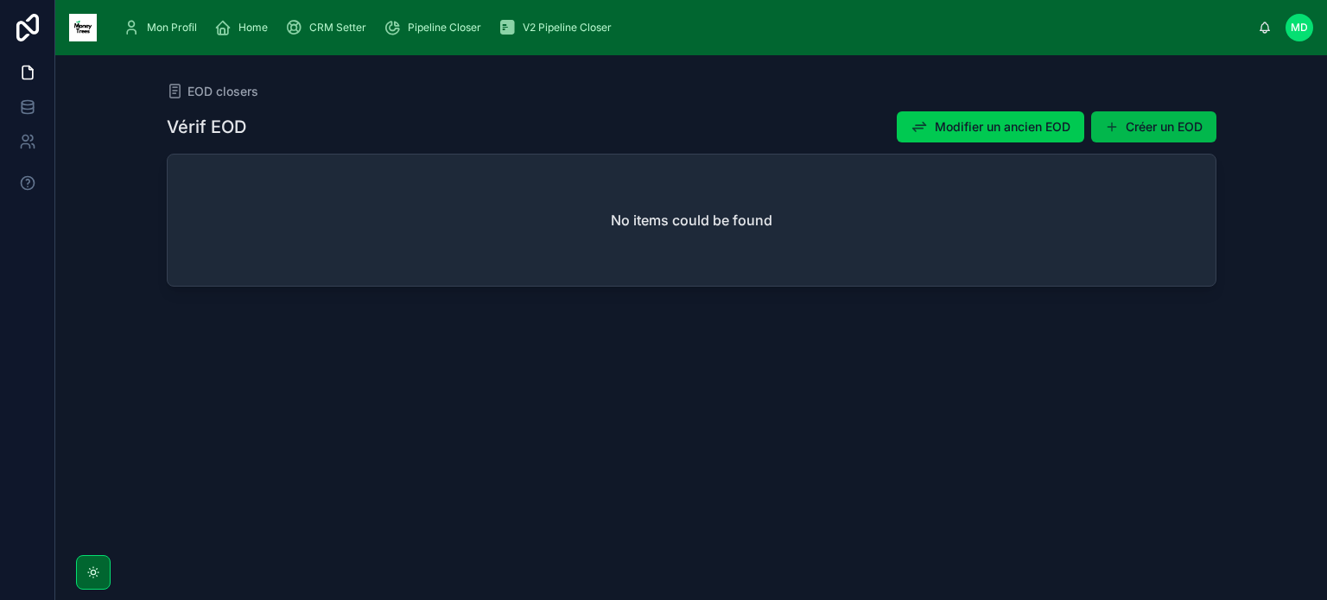
click at [1142, 123] on button "Créer un EOD" at bounding box center [1153, 126] width 125 height 31
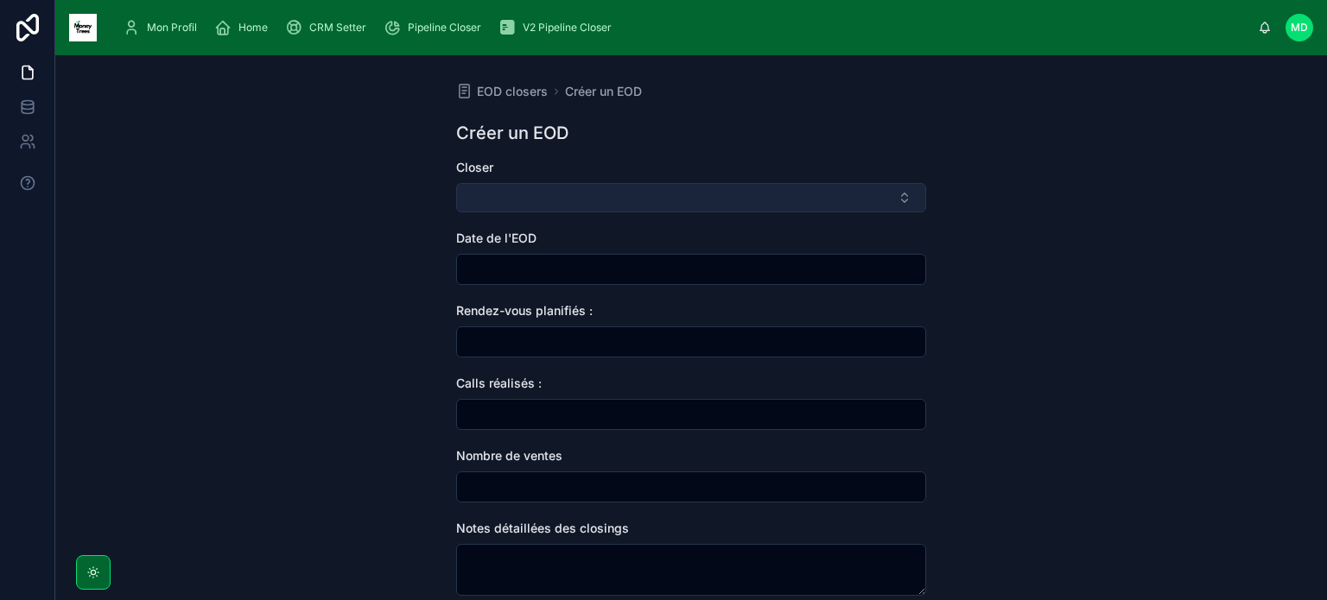
click at [625, 212] on button "Select Button" at bounding box center [691, 197] width 470 height 29
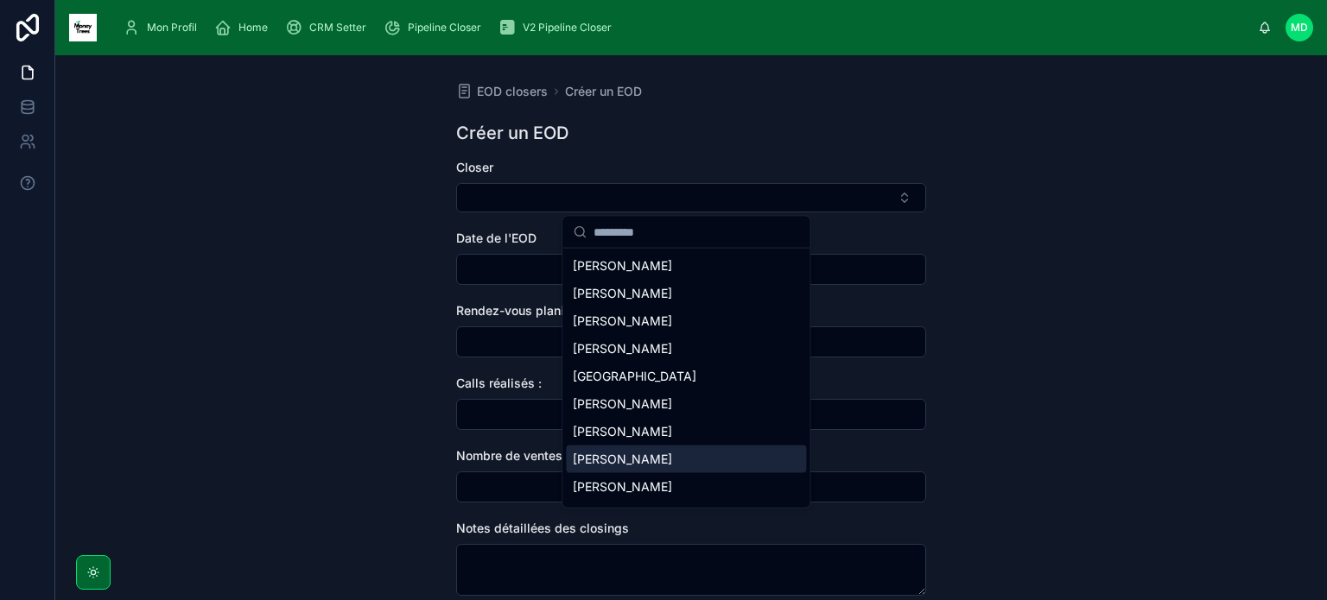
scroll to position [52, 0]
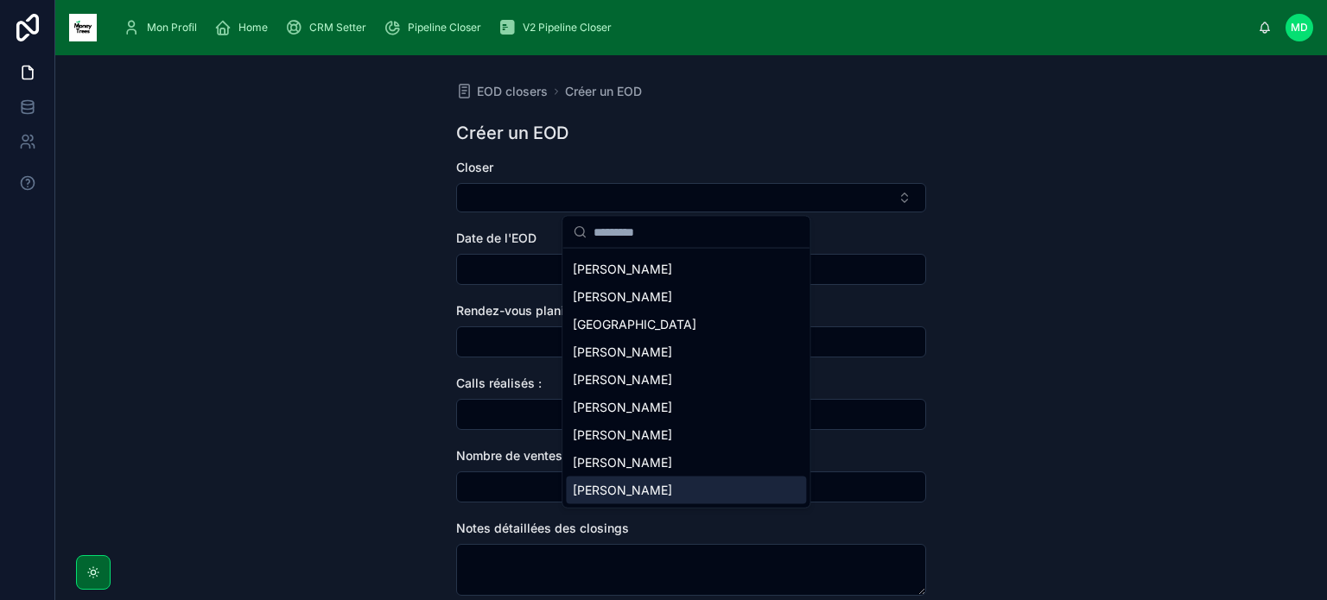
click at [634, 491] on span "[PERSON_NAME]" at bounding box center [622, 490] width 99 height 17
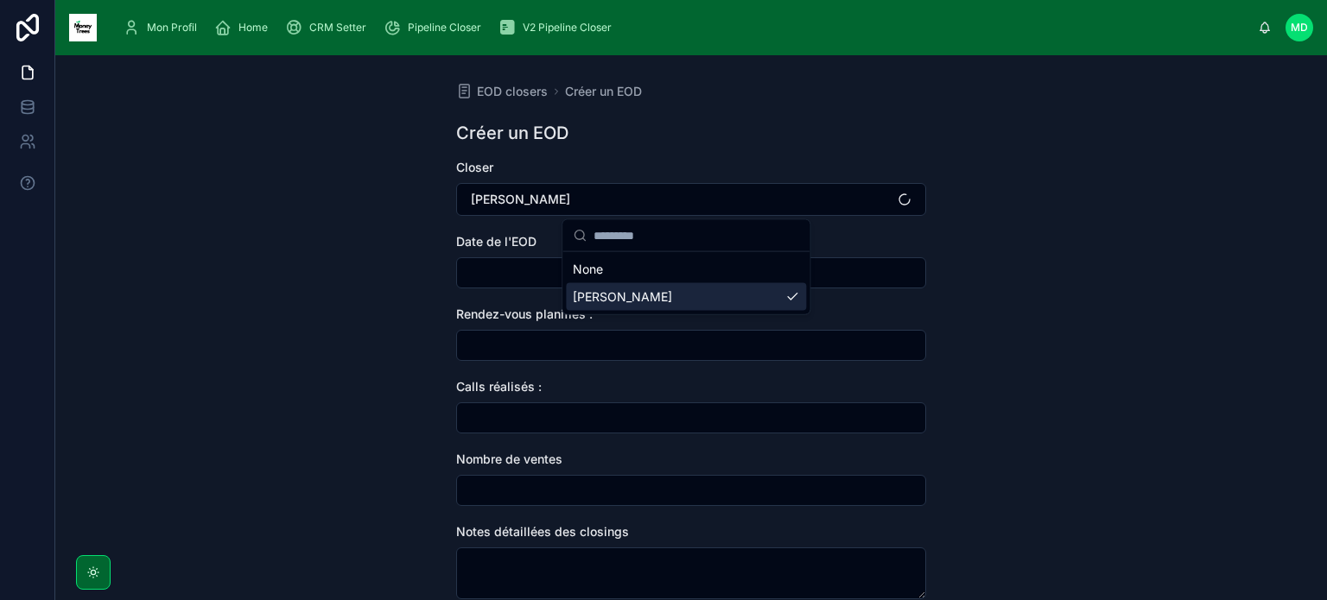
scroll to position [0, 0]
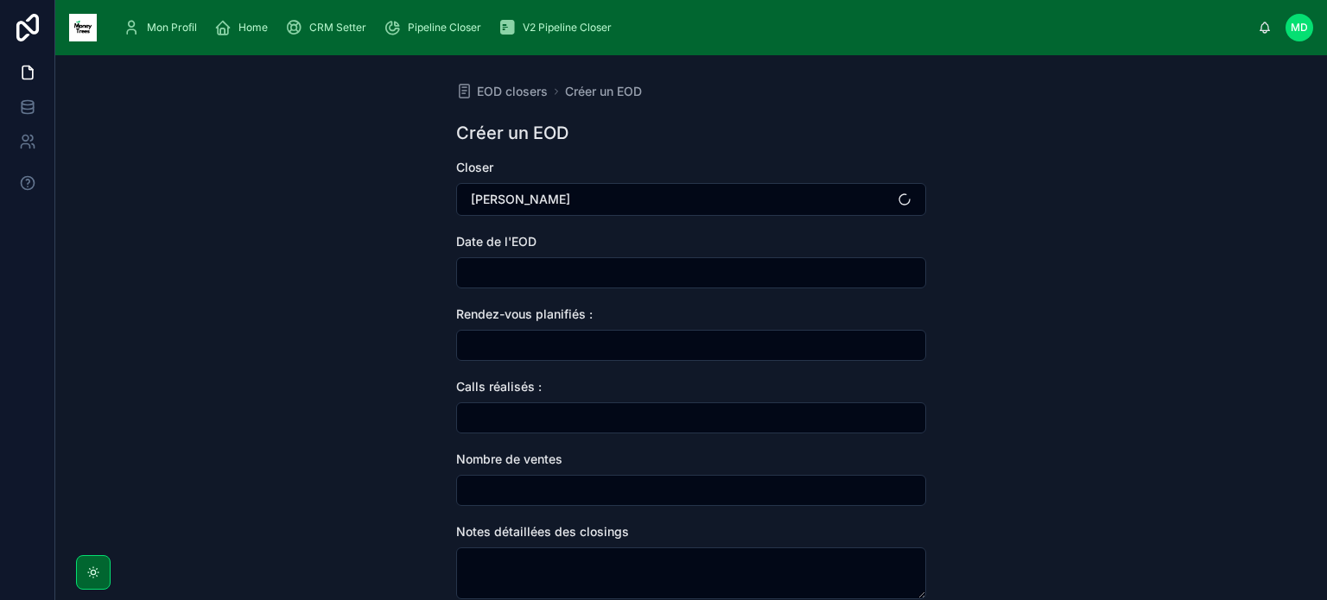
click at [522, 271] on input "text" at bounding box center [691, 273] width 468 height 24
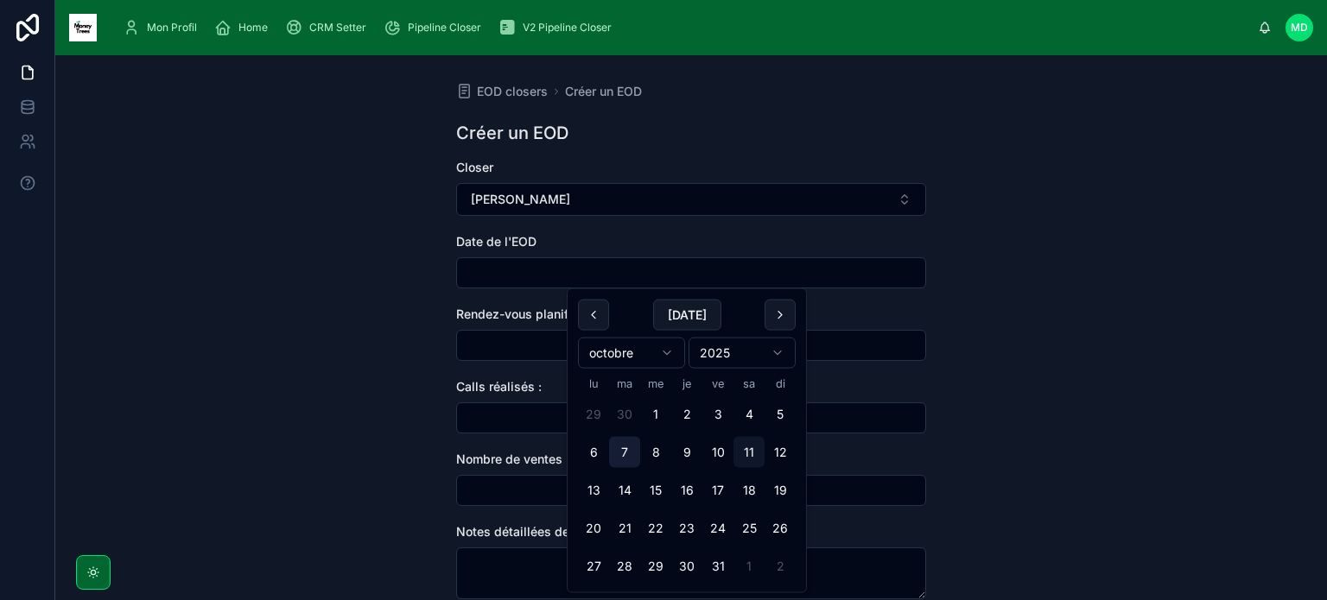
click at [625, 456] on button "7" at bounding box center [624, 452] width 31 height 31
type input "**********"
click at [479, 340] on input "text" at bounding box center [691, 345] width 468 height 24
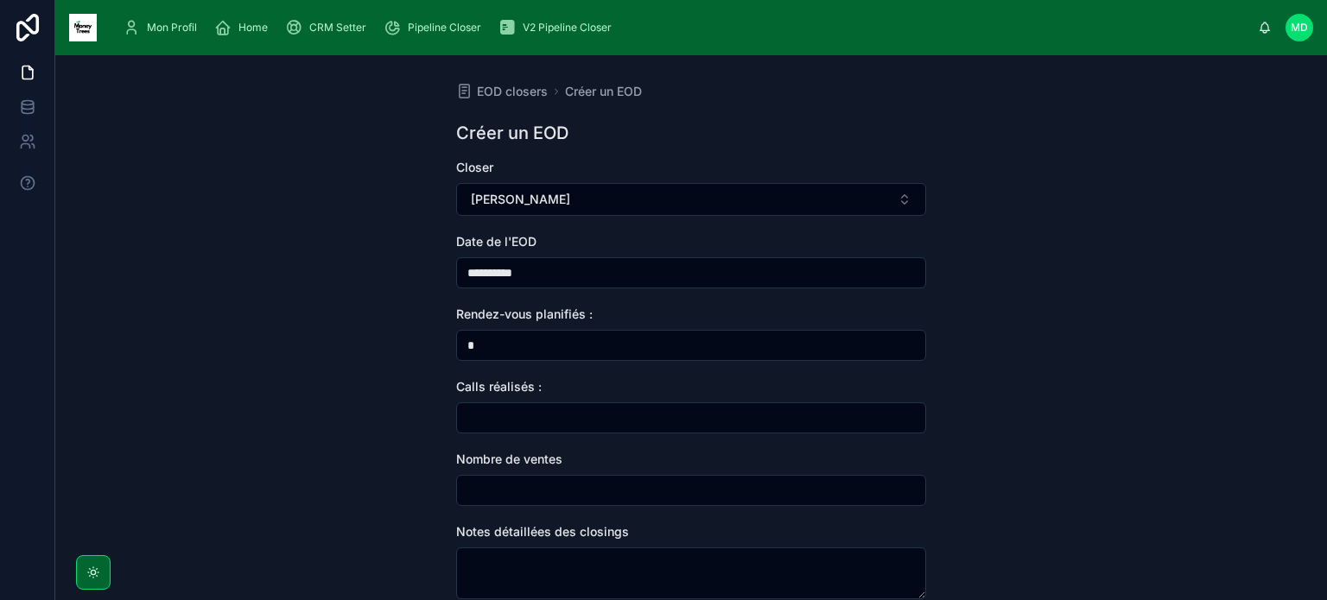
type input "*"
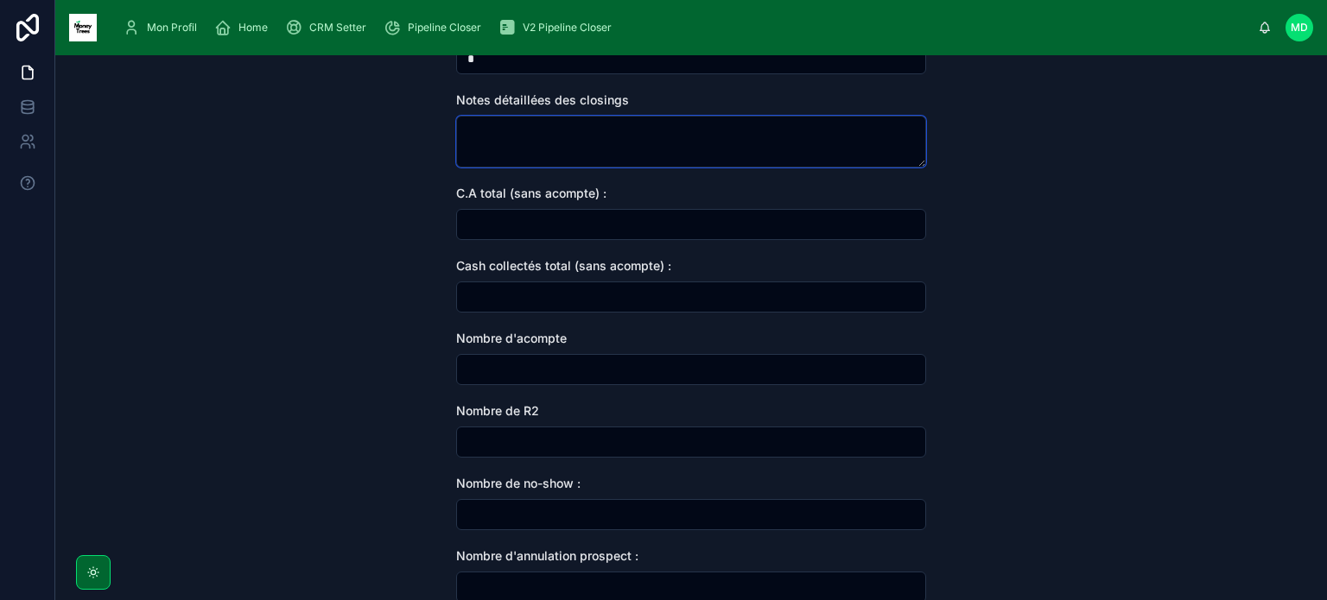
scroll to position [434, 0]
click at [522, 439] on input "text" at bounding box center [691, 440] width 468 height 24
type input "*"
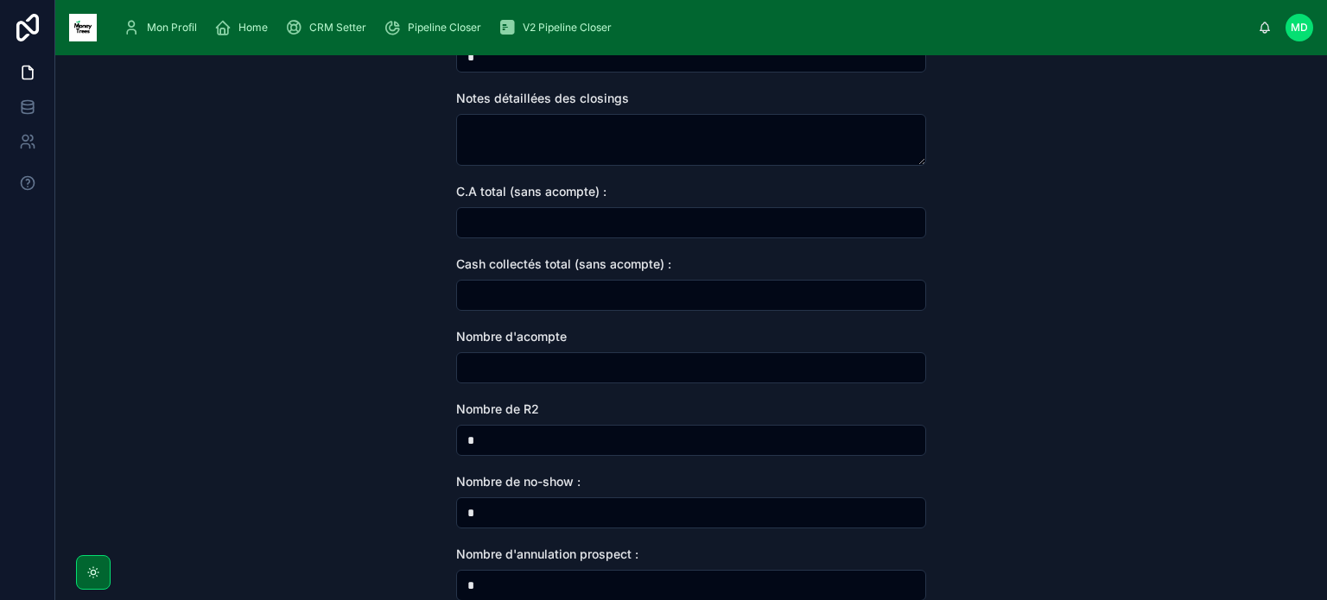
scroll to position [763, 0]
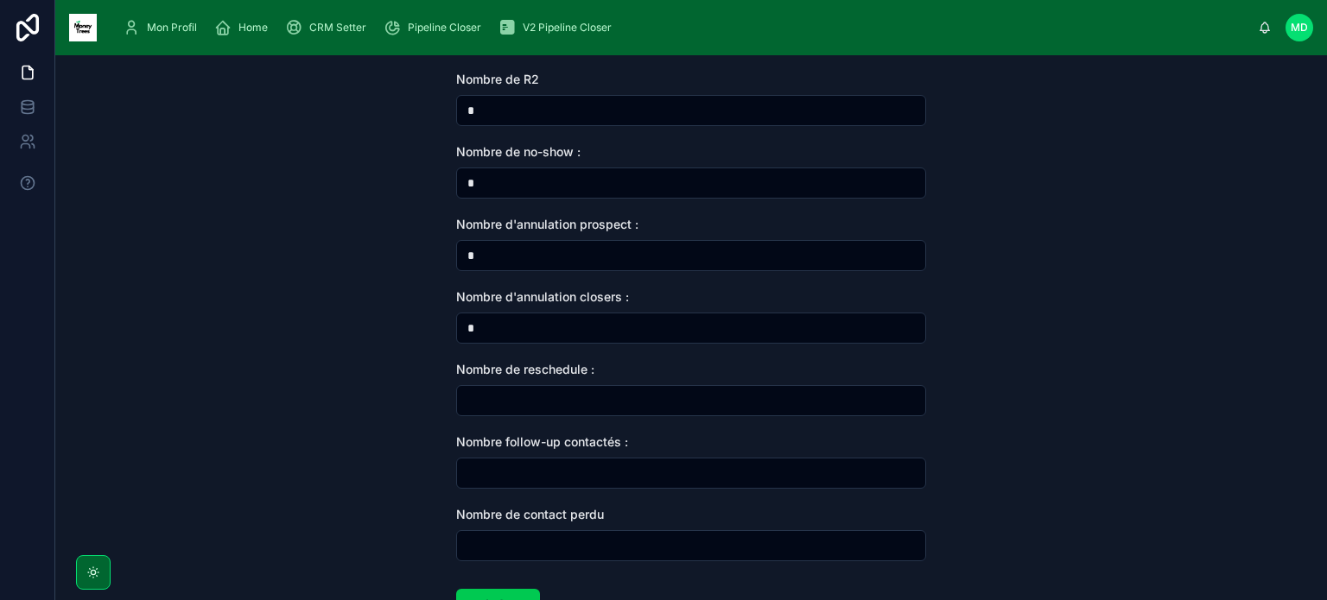
type input "*"
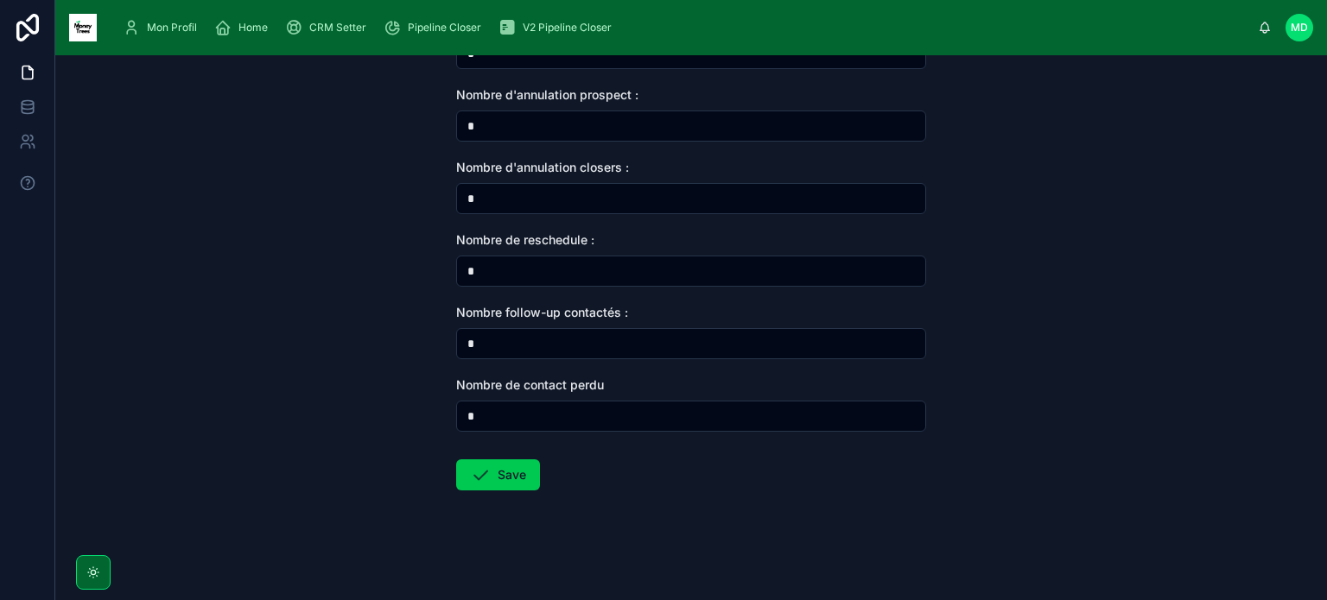
scroll to position [892, 0]
type input "*"
click at [500, 472] on button "Save" at bounding box center [498, 475] width 84 height 31
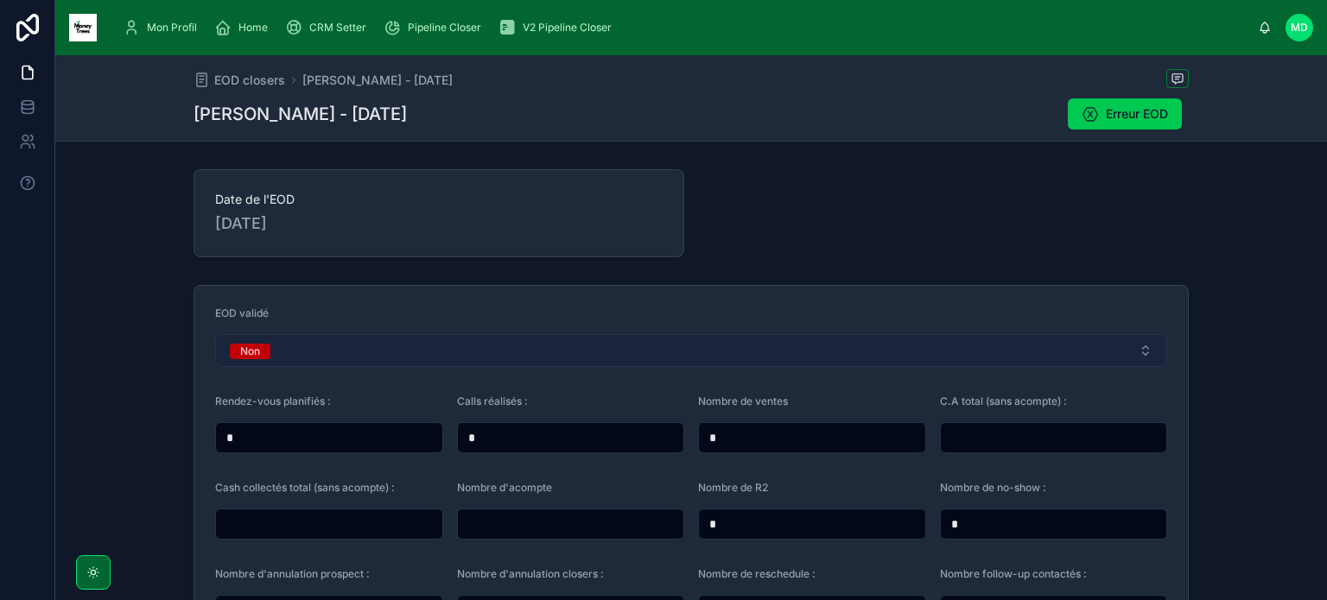
click at [820, 339] on button "Non" at bounding box center [691, 350] width 952 height 33
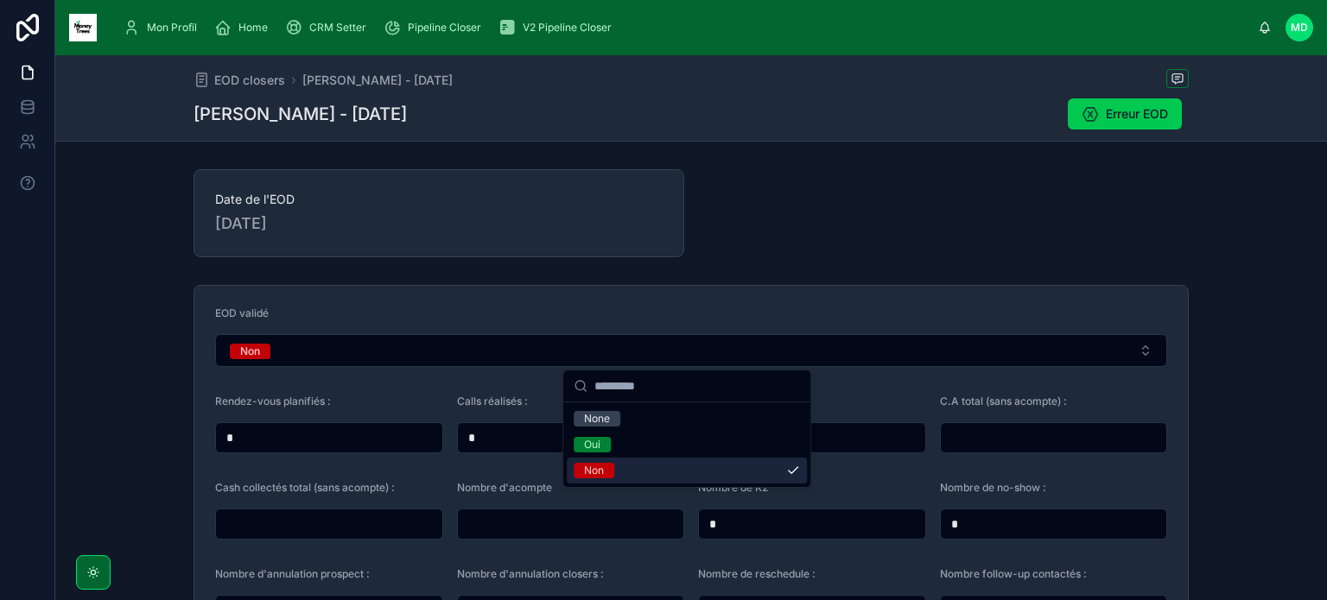
click at [480, 510] on div at bounding box center [571, 524] width 228 height 31
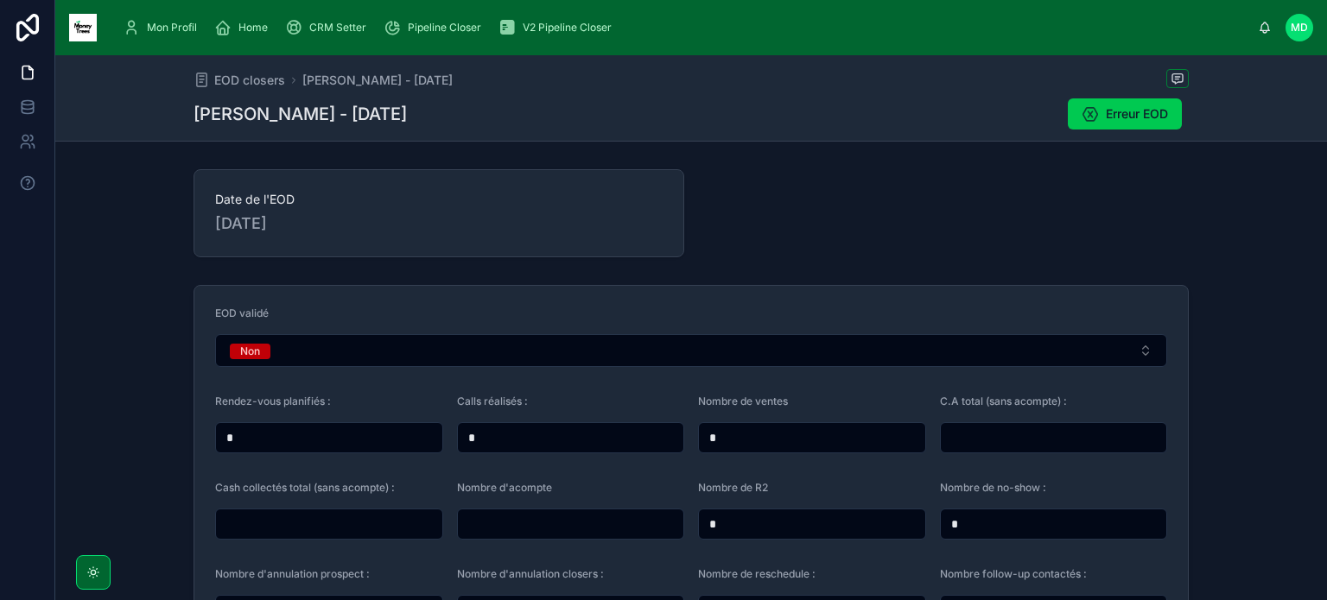
click at [482, 522] on input "text" at bounding box center [571, 524] width 226 height 24
type input "*"
click at [1067, 424] on div at bounding box center [1054, 437] width 228 height 31
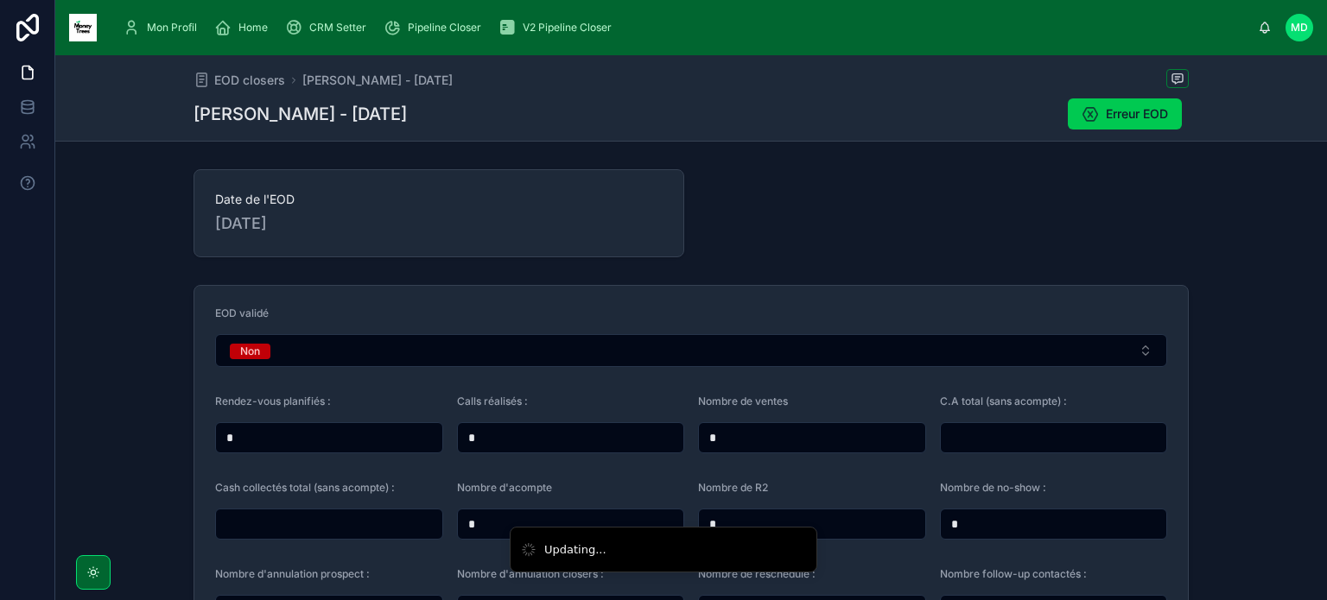
click at [1067, 445] on input "text" at bounding box center [1053, 438] width 226 height 24
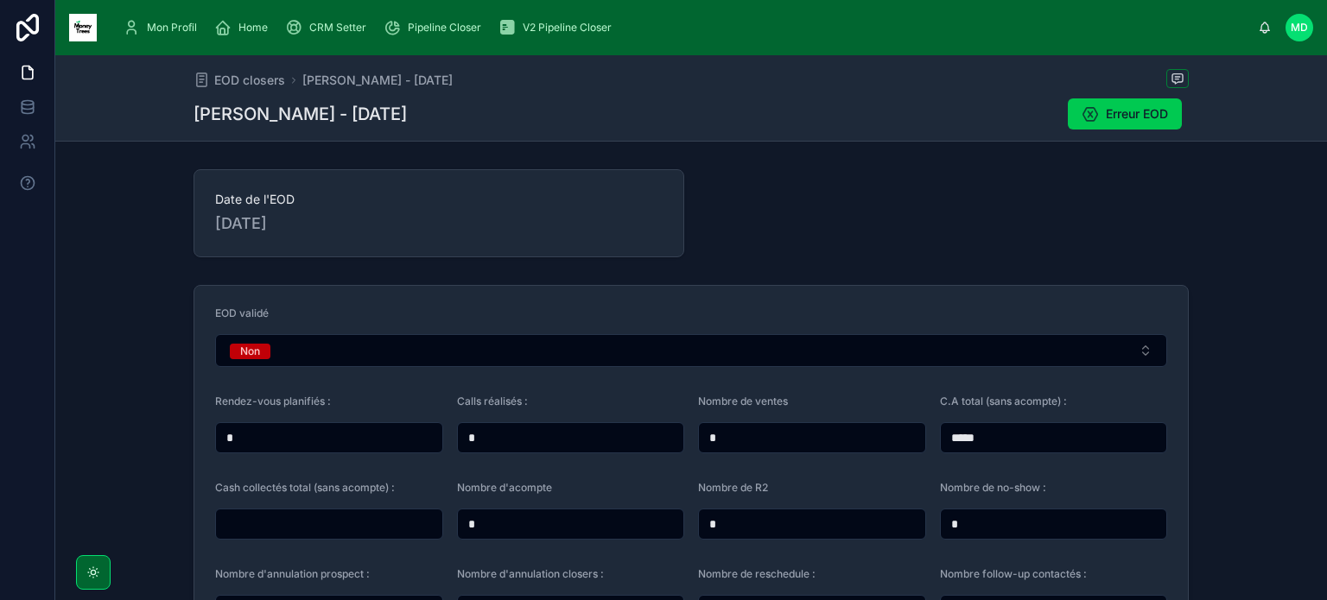
type input "*****"
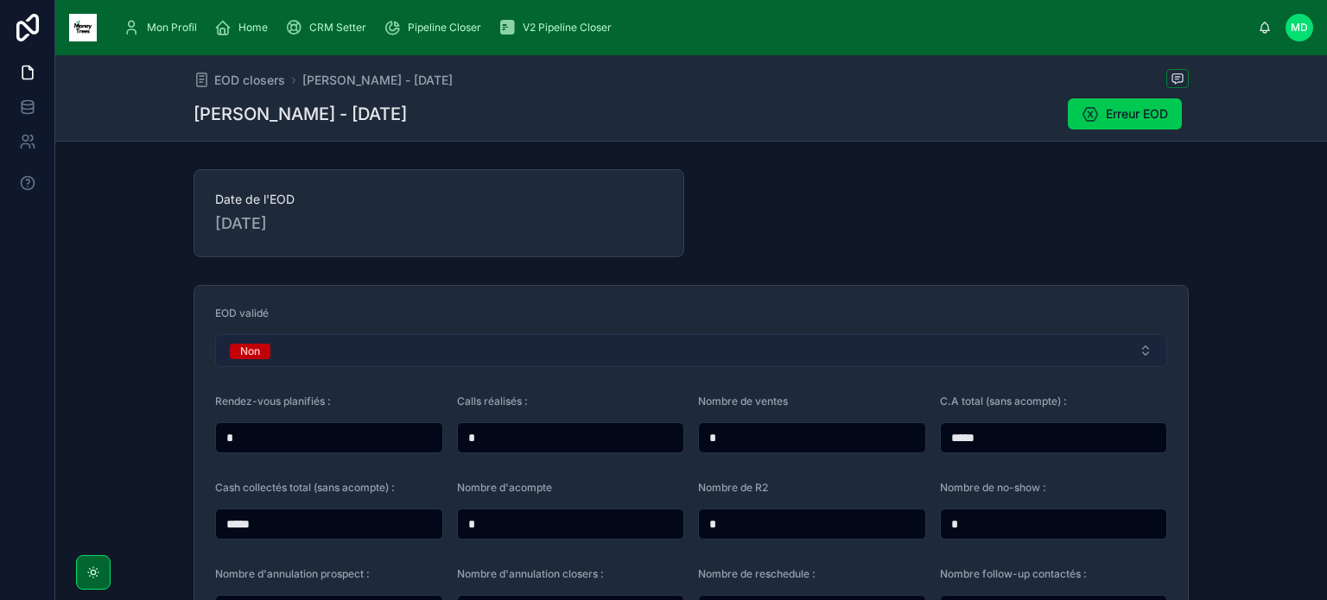
type input "*****"
click at [968, 351] on button "Non" at bounding box center [691, 350] width 952 height 33
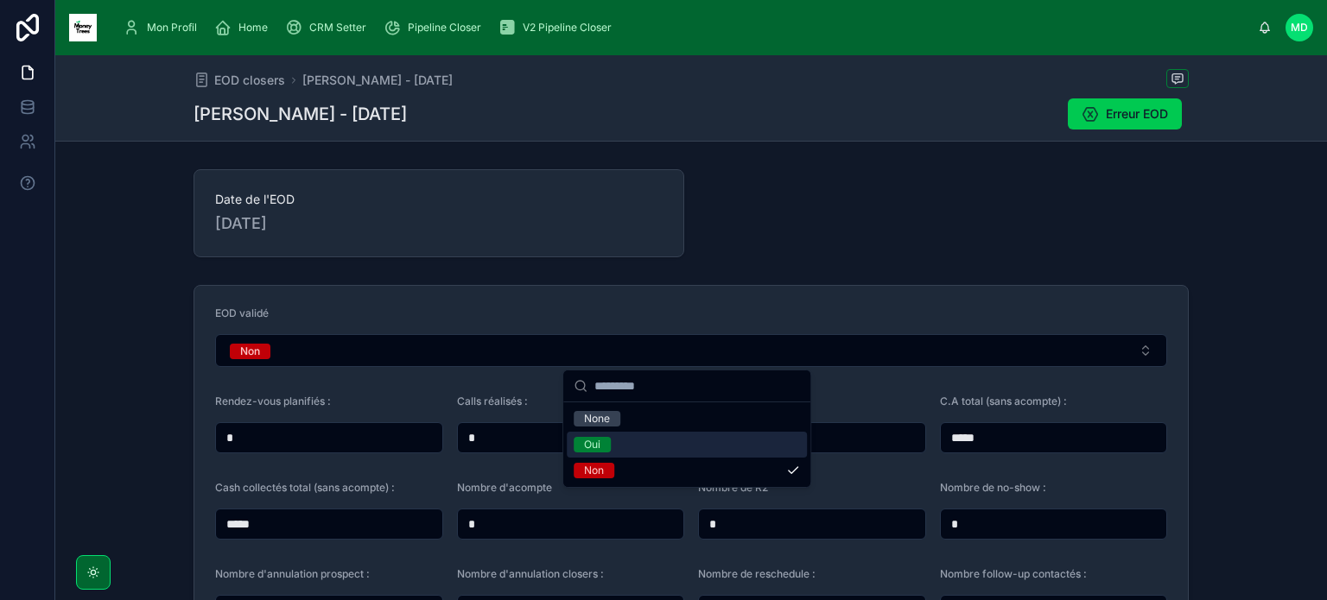
click at [657, 445] on div "Oui" at bounding box center [687, 445] width 240 height 26
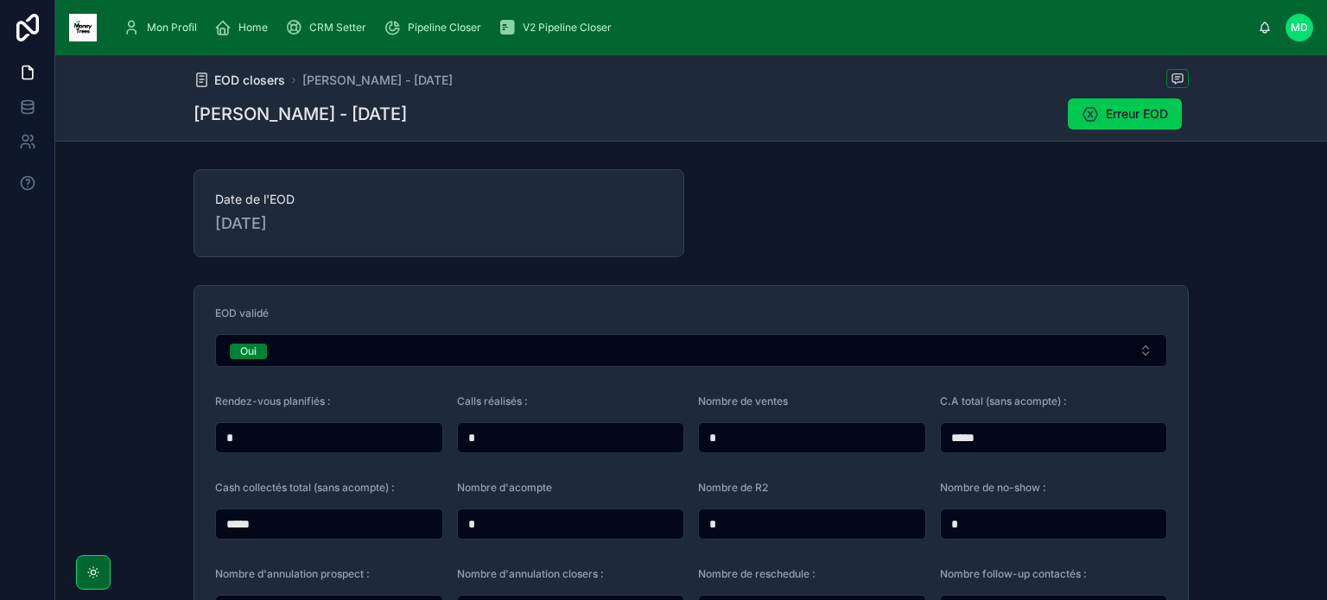
click at [232, 82] on span "EOD closers" at bounding box center [249, 80] width 71 height 17
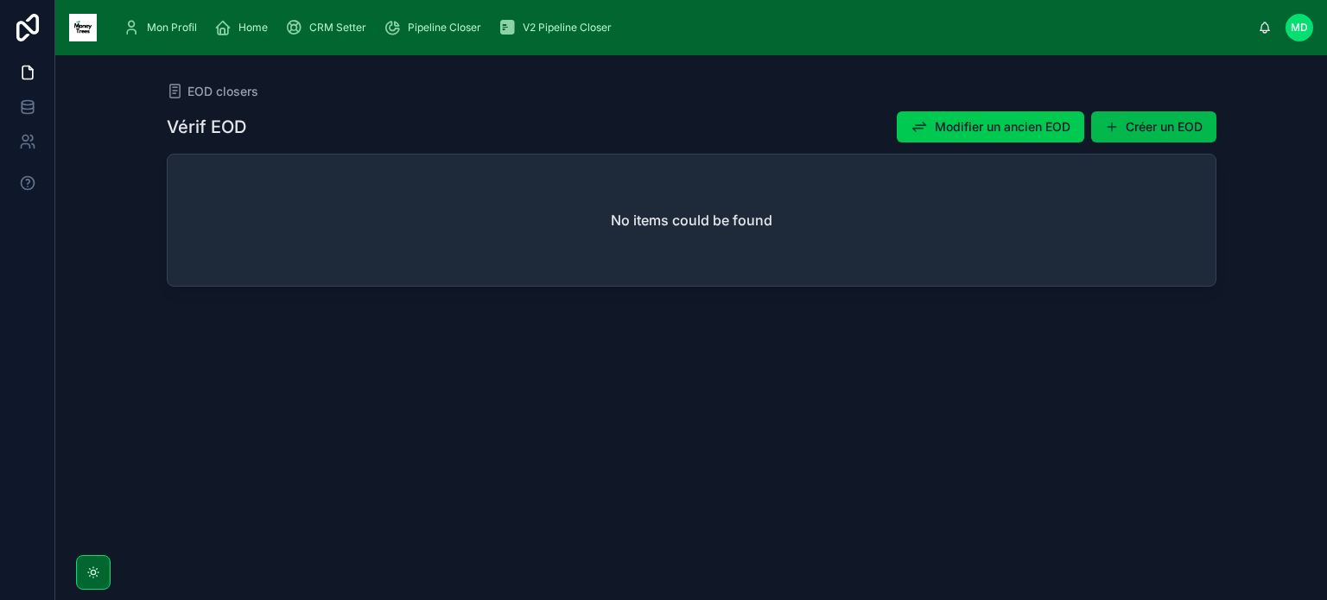
click at [1141, 120] on button "Créer un EOD" at bounding box center [1153, 126] width 125 height 31
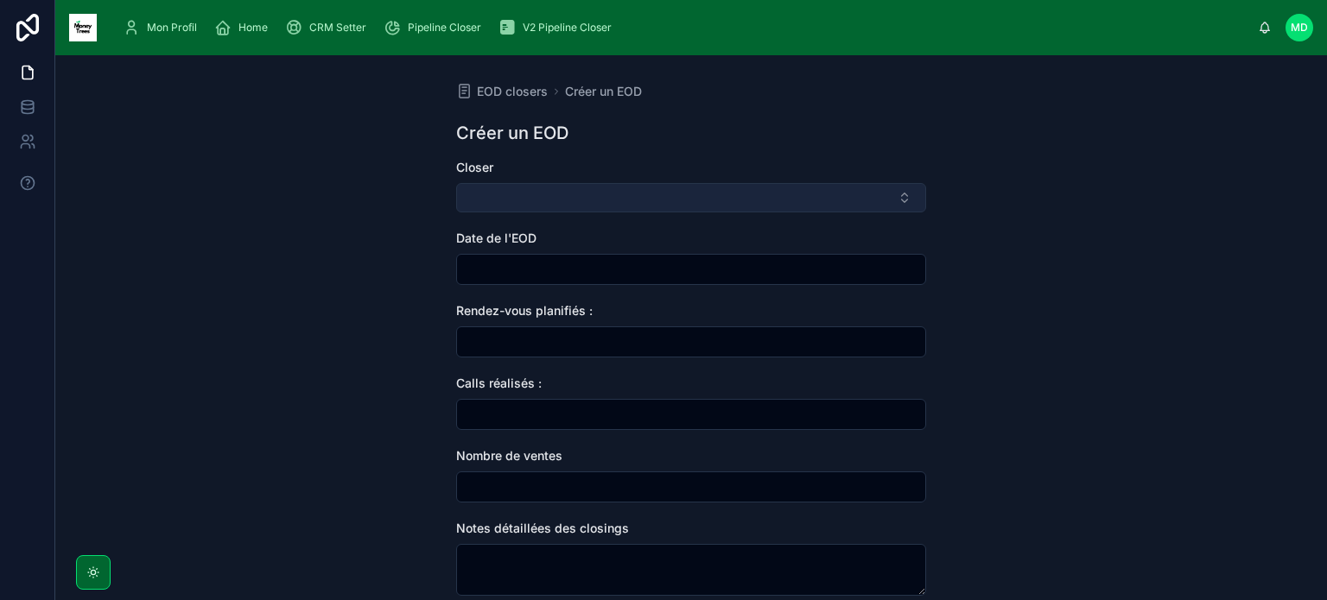
click at [614, 205] on button "Select Button" at bounding box center [691, 197] width 470 height 29
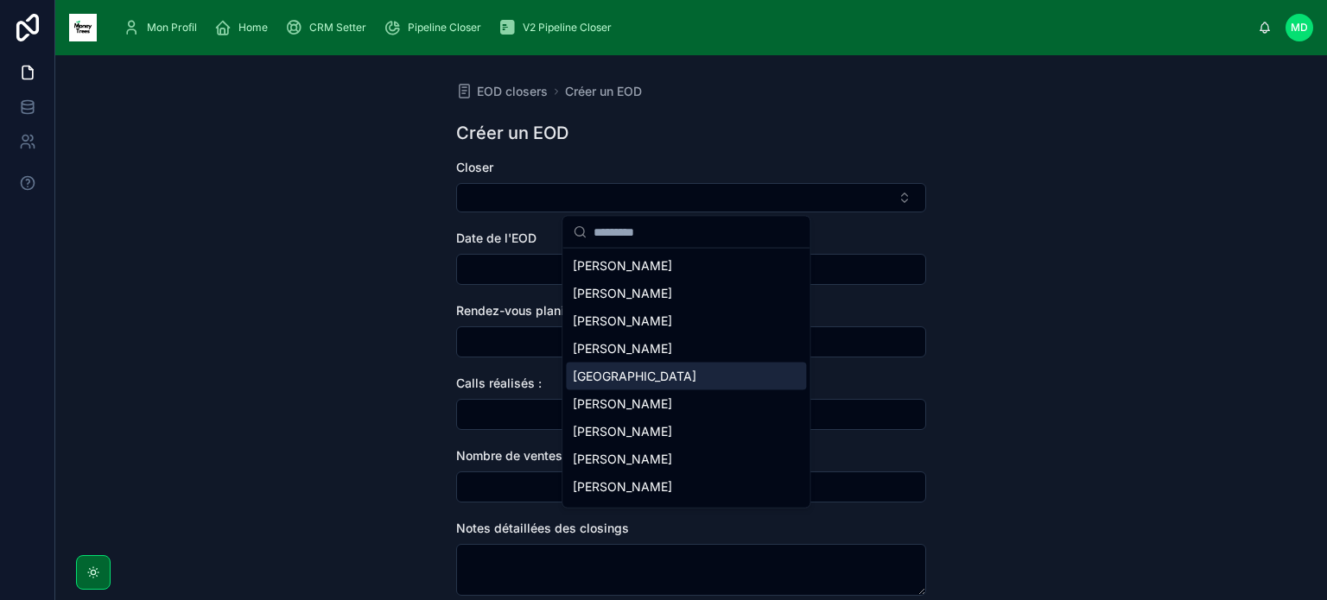
scroll to position [52, 0]
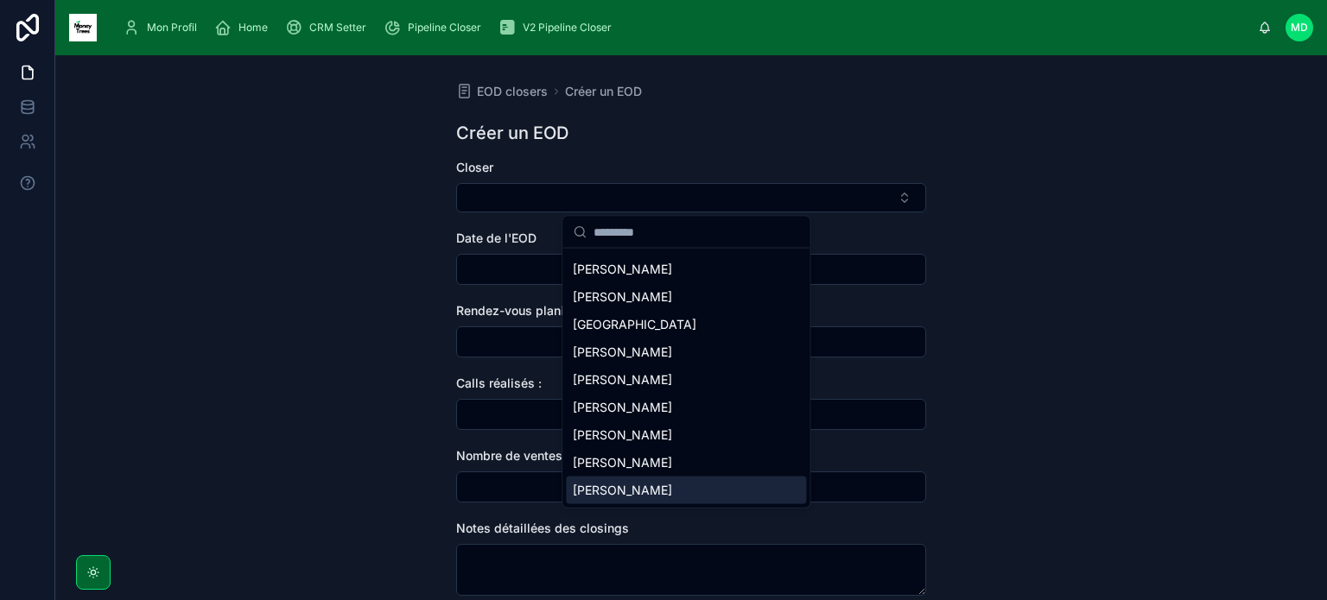
click at [638, 496] on span "[PERSON_NAME]" at bounding box center [622, 490] width 99 height 17
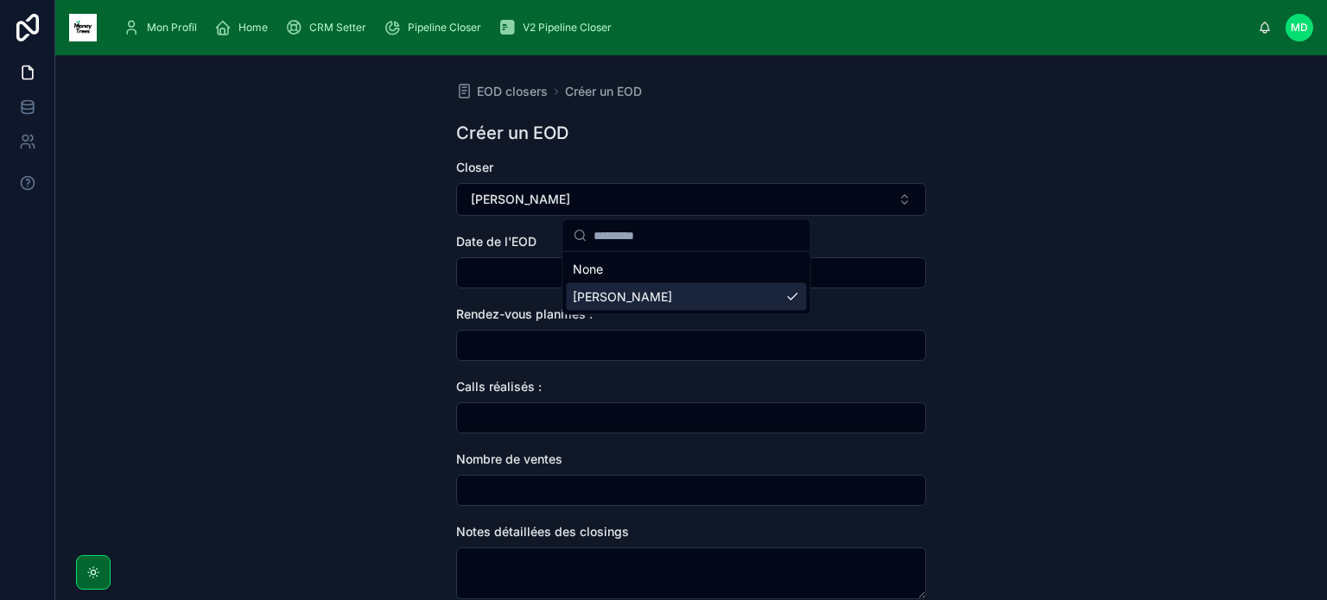
scroll to position [0, 0]
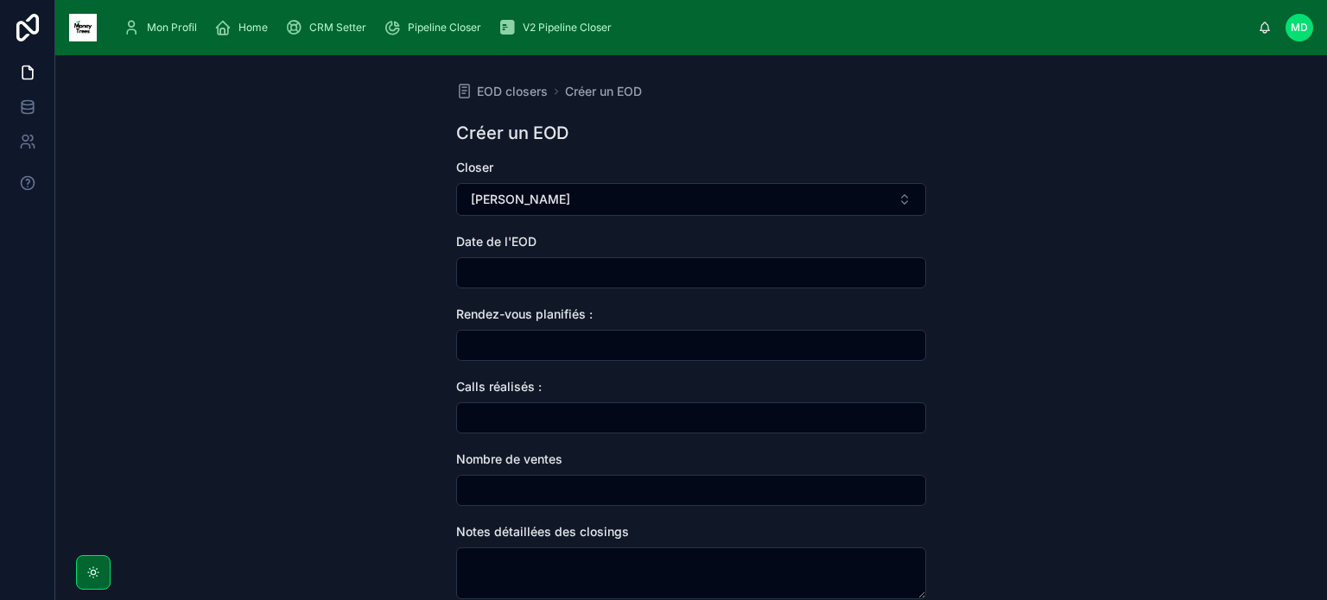
click at [503, 271] on input "text" at bounding box center [691, 273] width 468 height 24
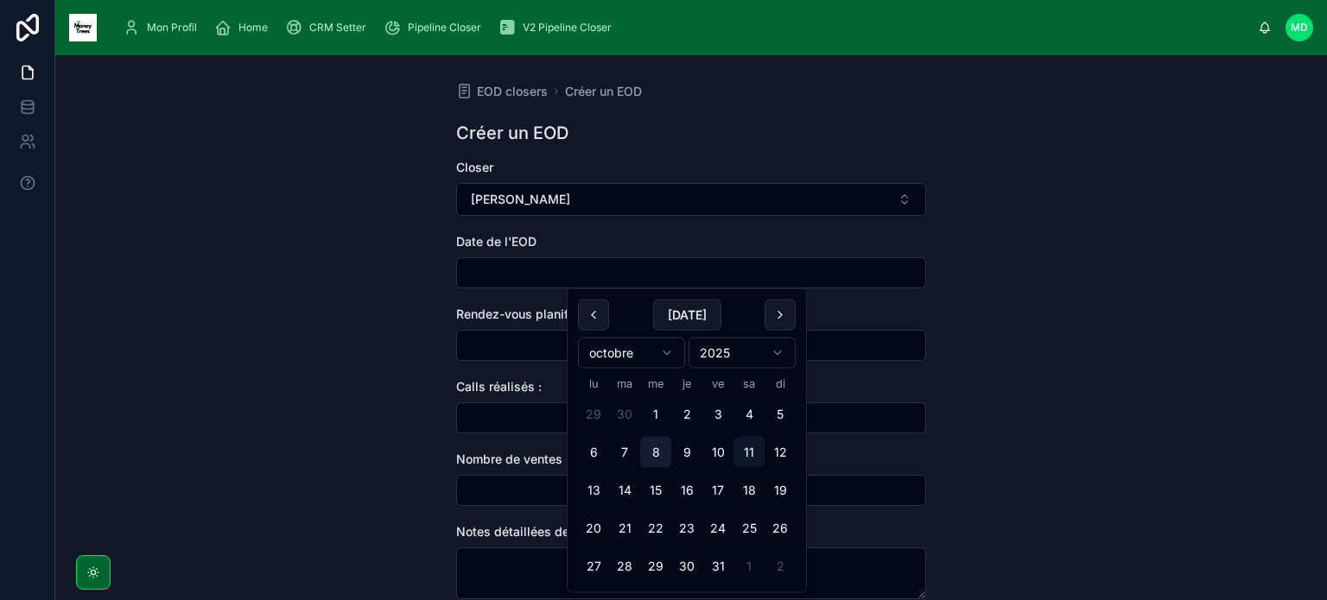
click at [649, 449] on button "8" at bounding box center [655, 452] width 31 height 31
type input "**********"
click at [541, 350] on input "text" at bounding box center [691, 345] width 468 height 24
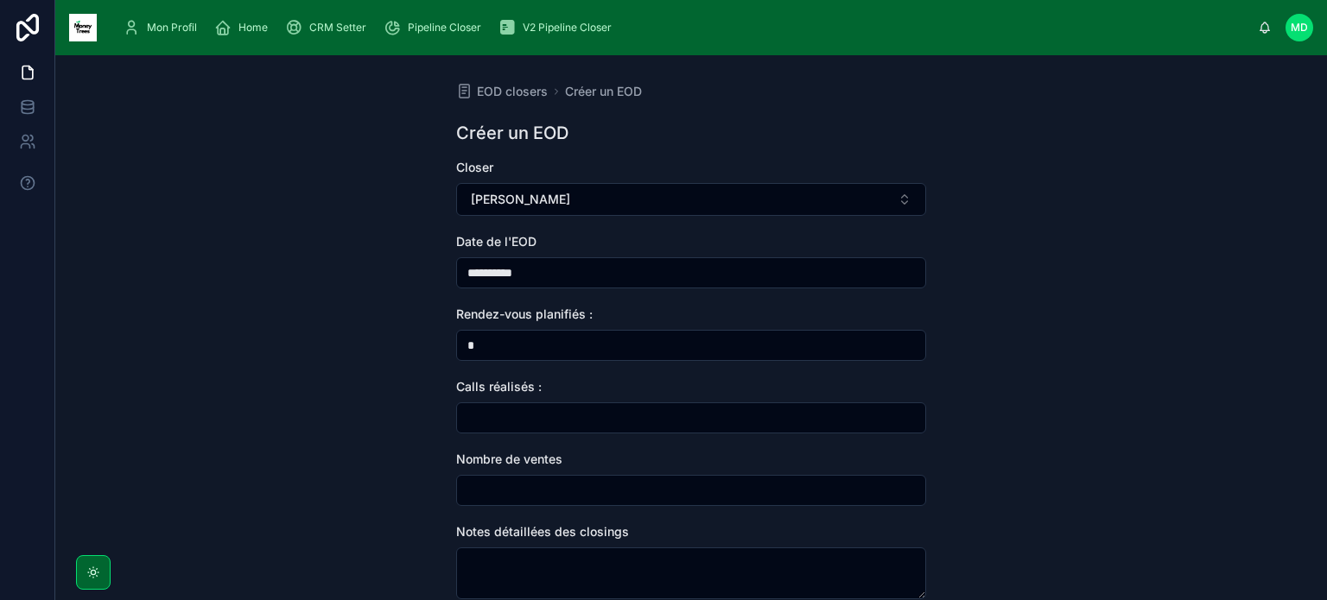
type input "*"
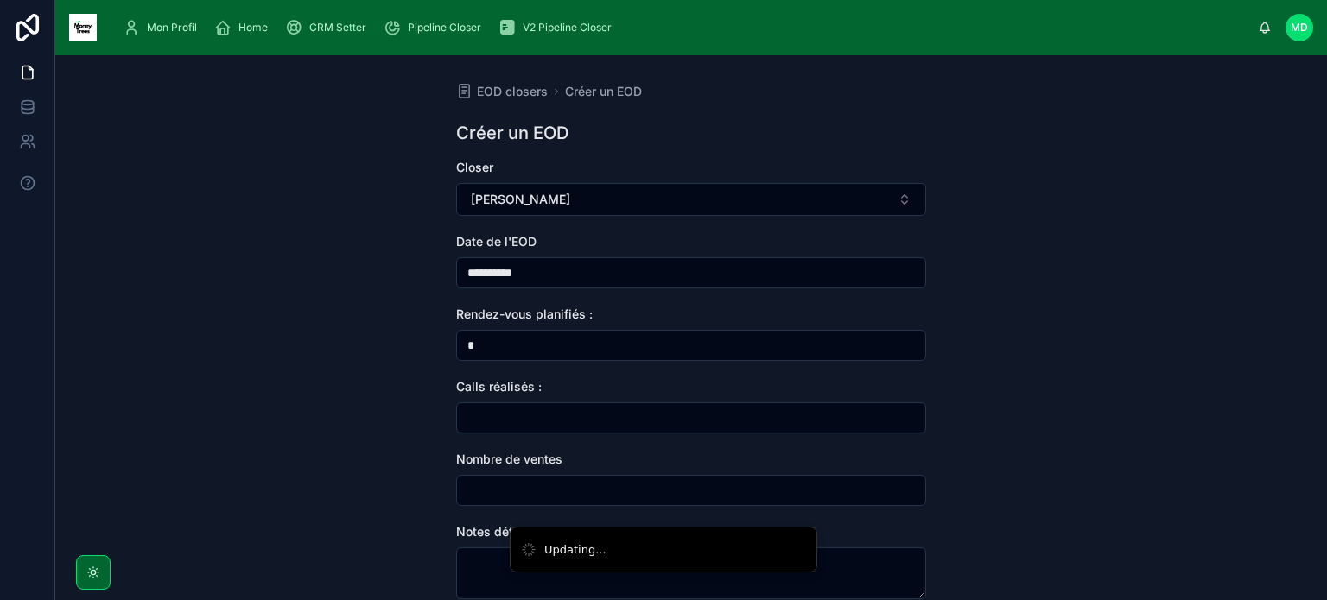
click at [553, 418] on input "text" at bounding box center [691, 418] width 468 height 24
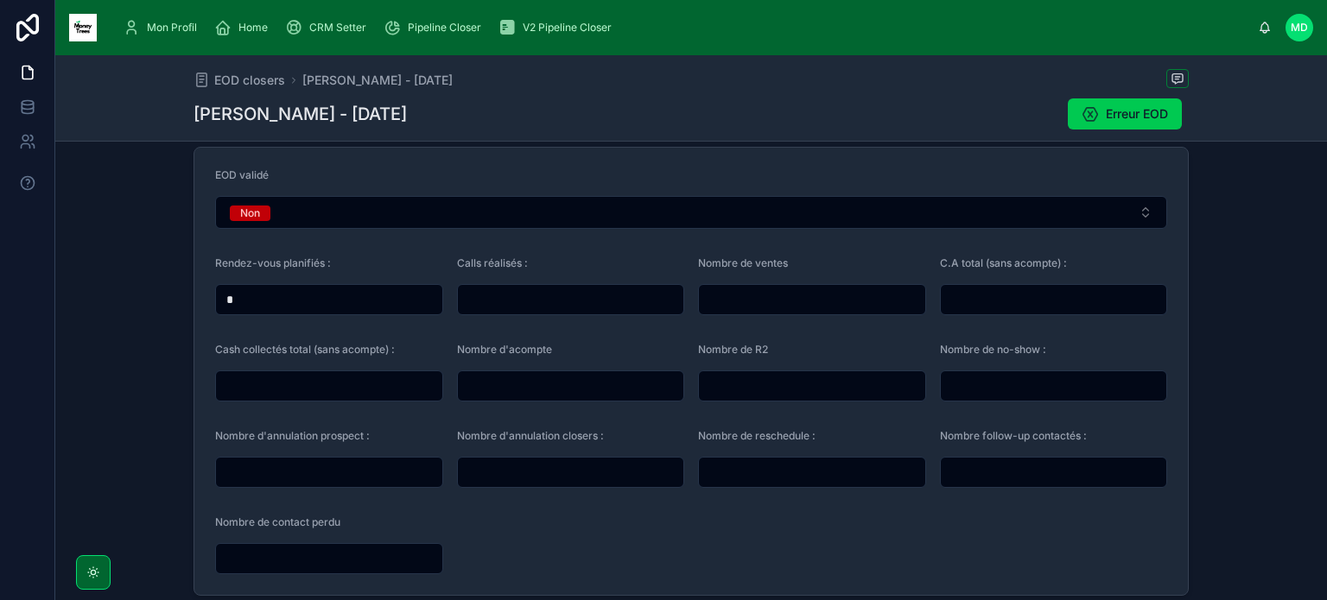
scroll to position [138, 0]
click at [490, 298] on input "text" at bounding box center [571, 300] width 226 height 24
type input "*"
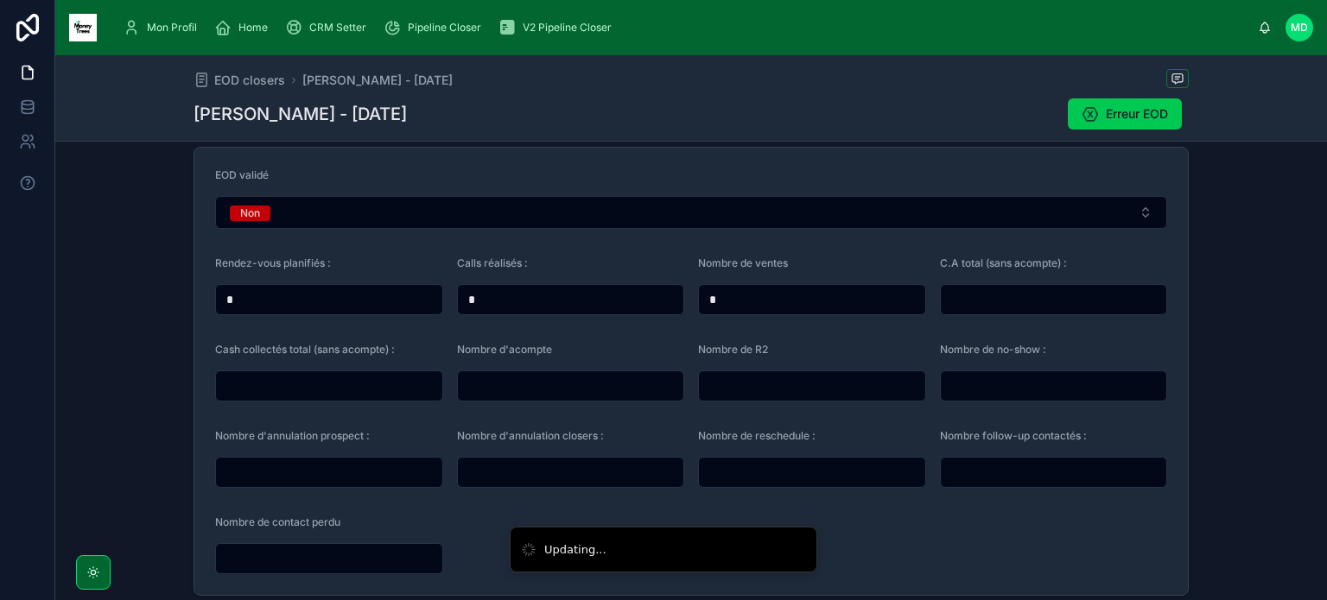
type input "*"
type input "*****"
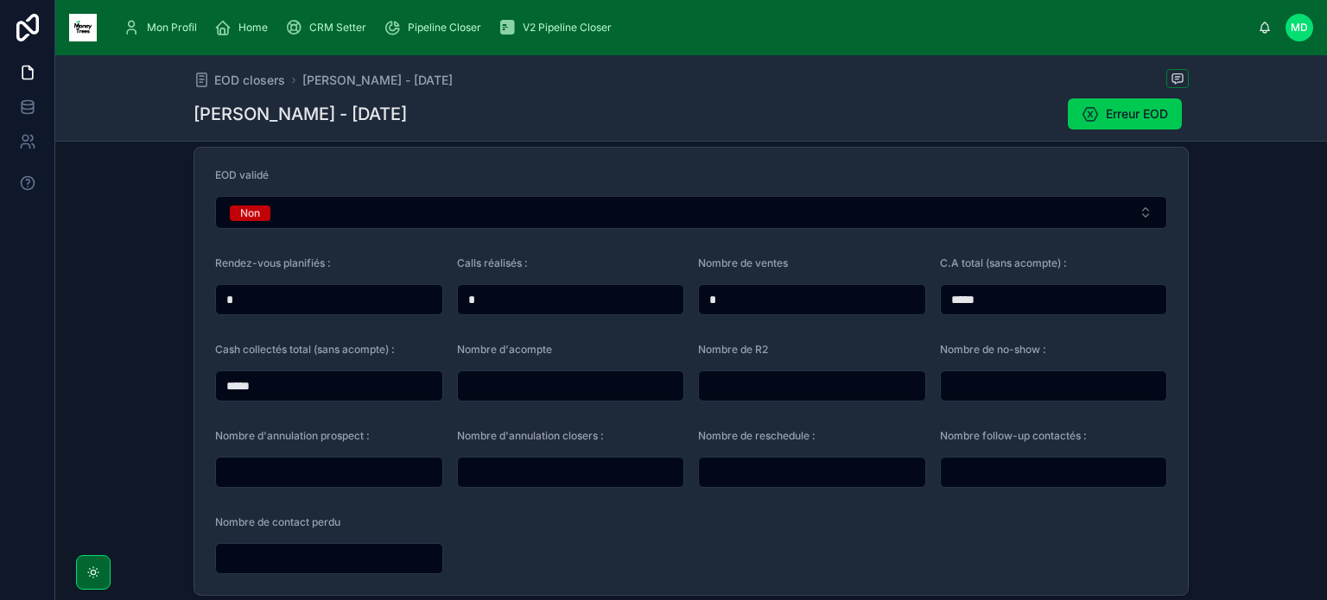
type input "*****"
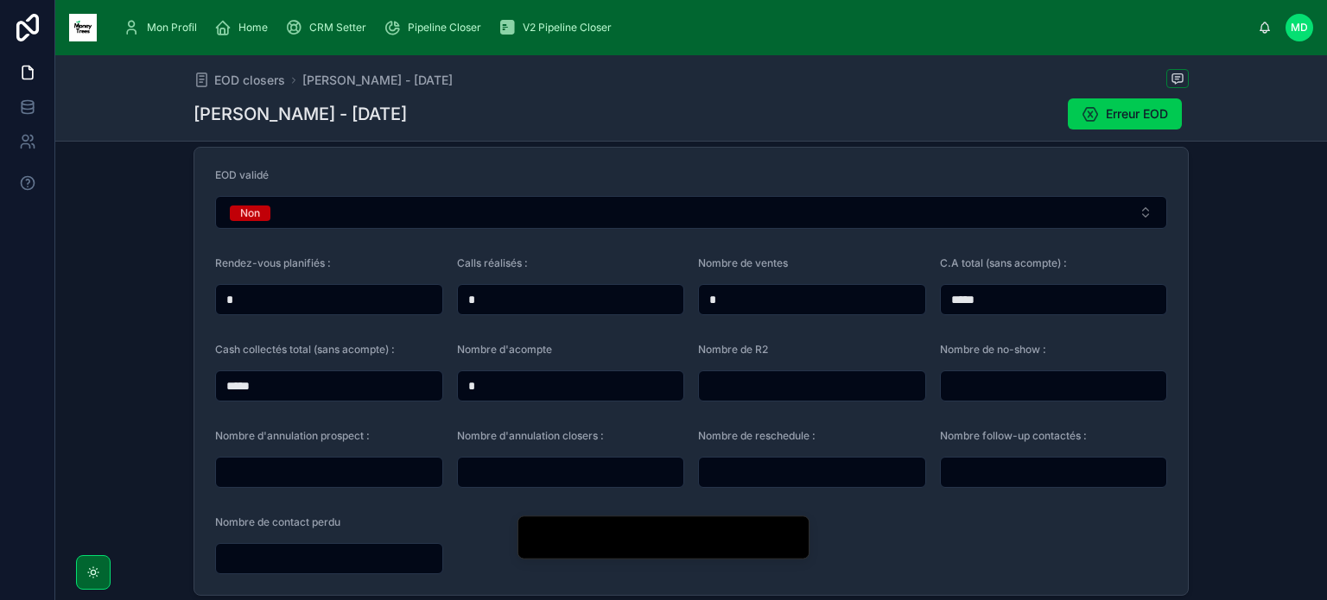
type input "*"
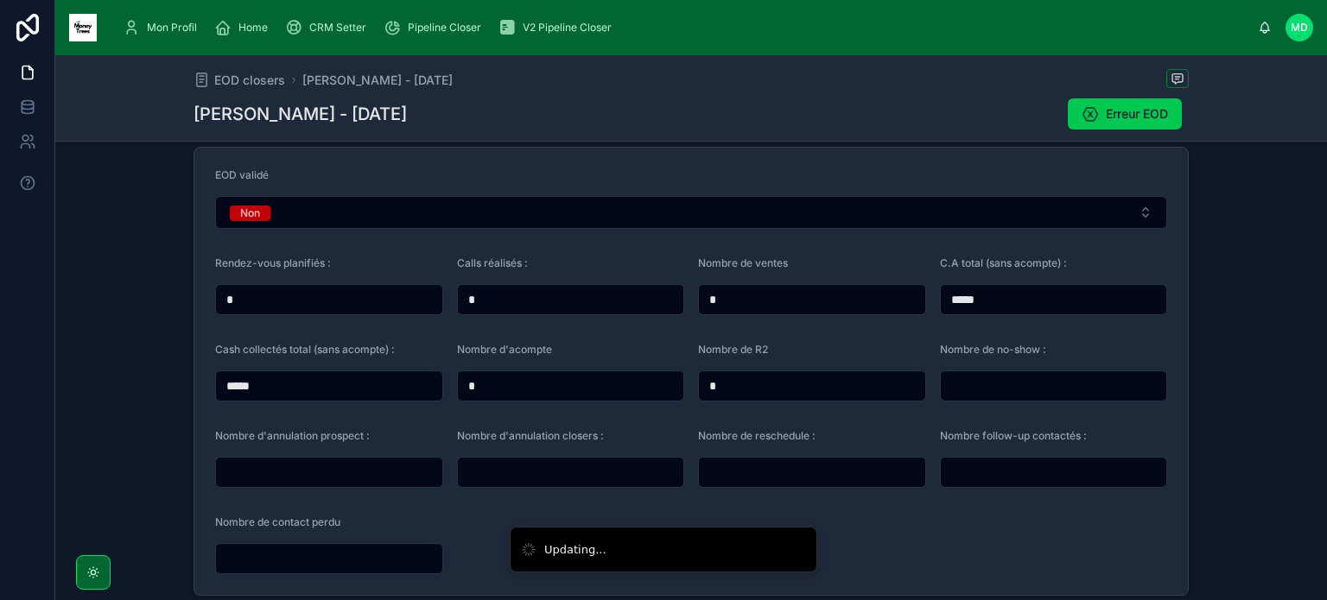
type input "*"
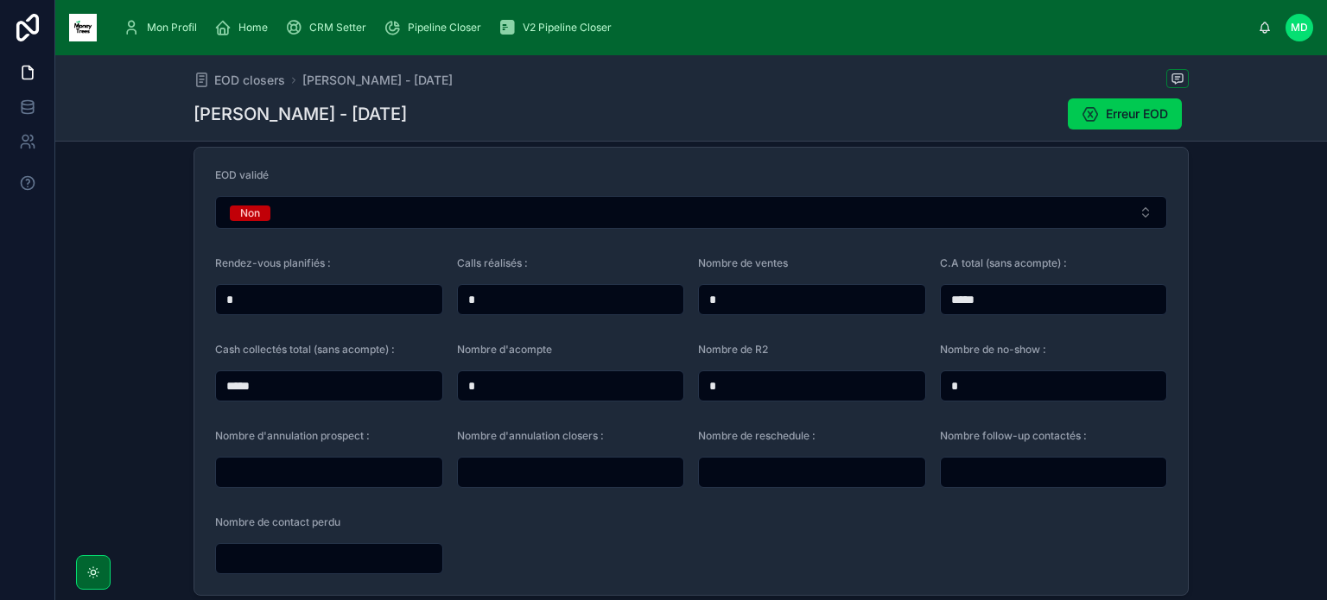
type input "*"
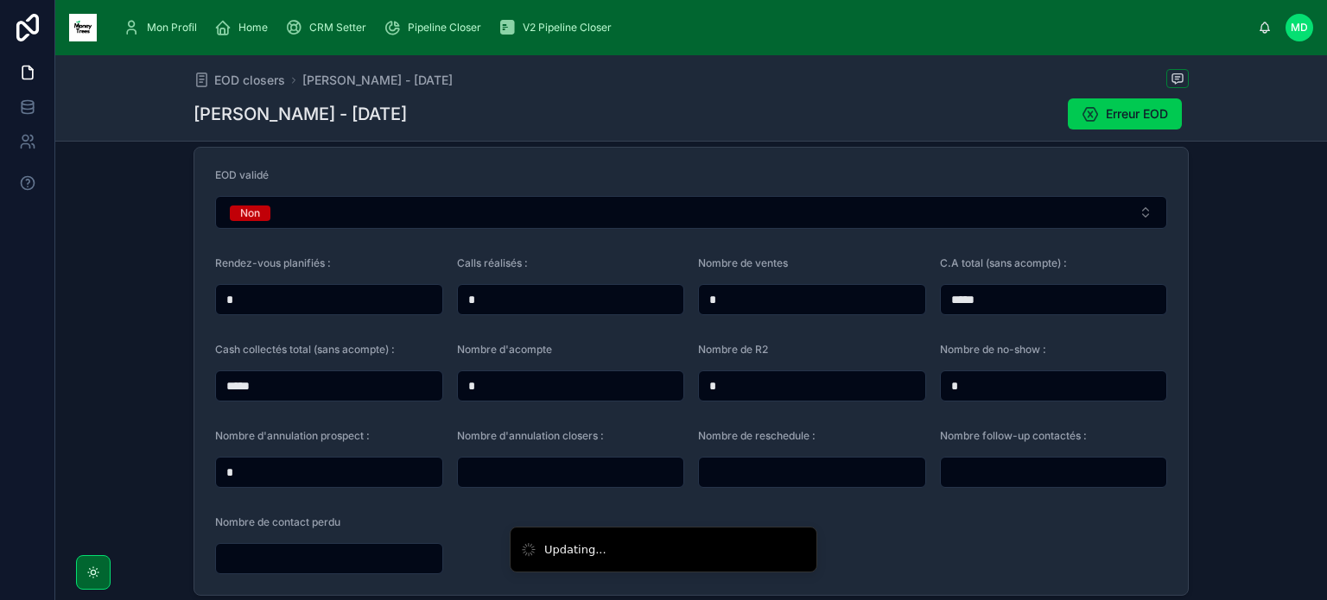
type input "*"
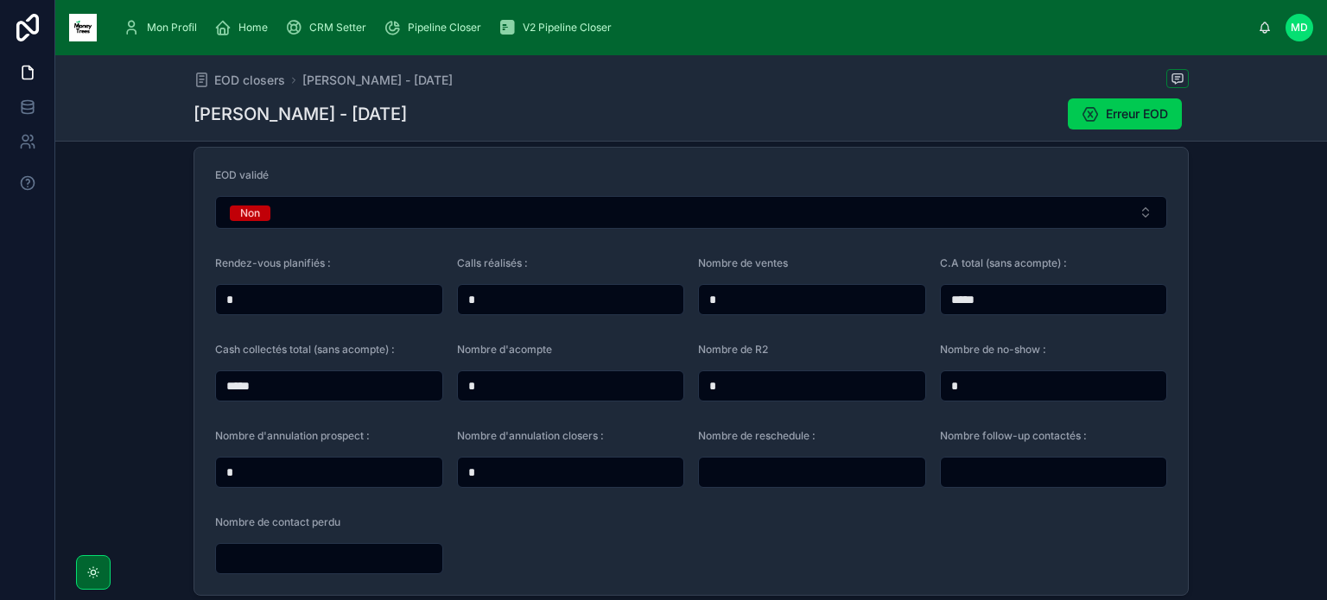
type input "*"
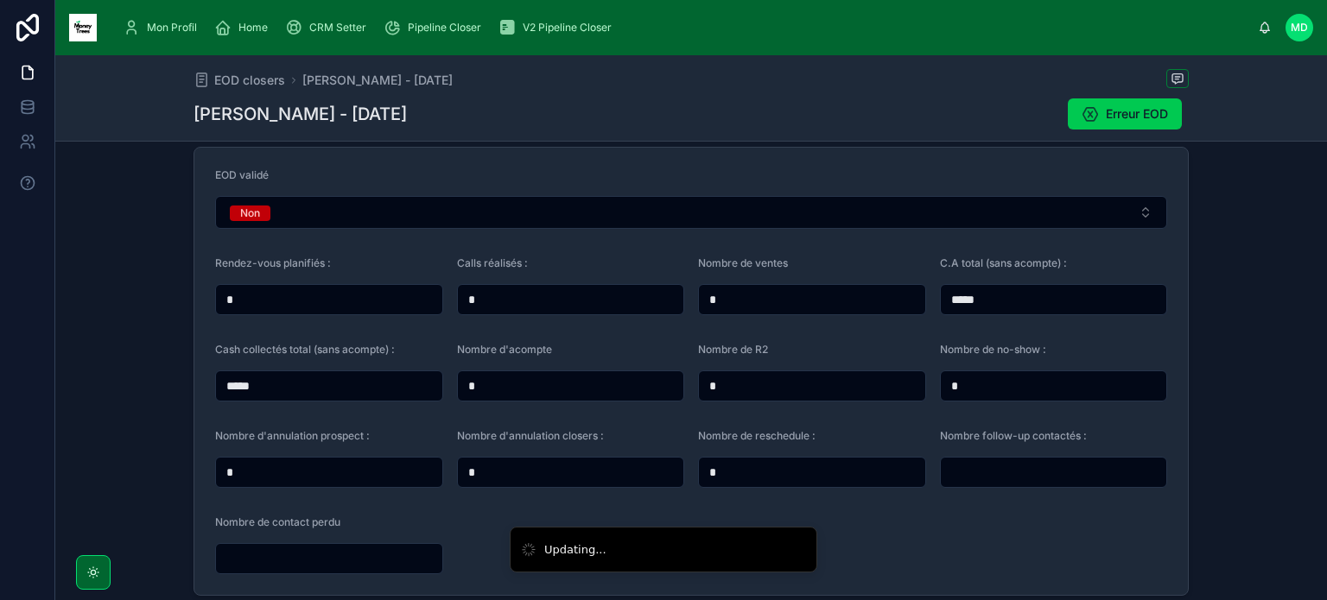
type input "*"
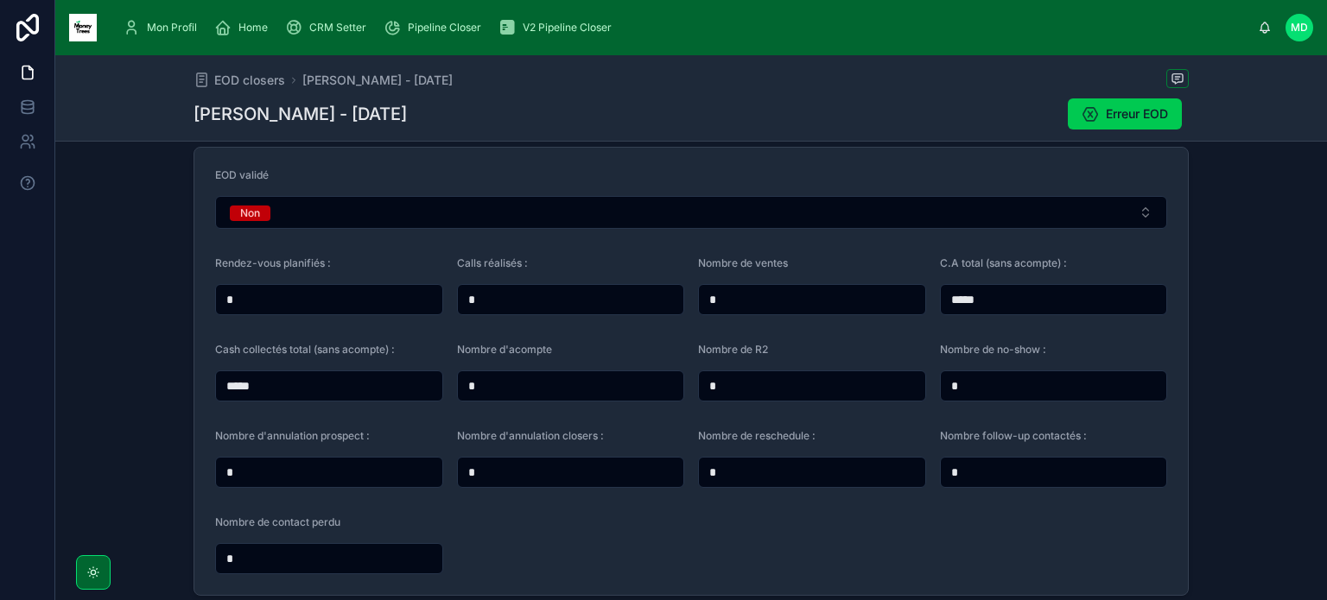
type input "*"
click at [831, 255] on form "EOD validé Non Rendez-vous planifiés : * Calls réalisés : * Nombre de ventes * …" at bounding box center [690, 371] width 993 height 447
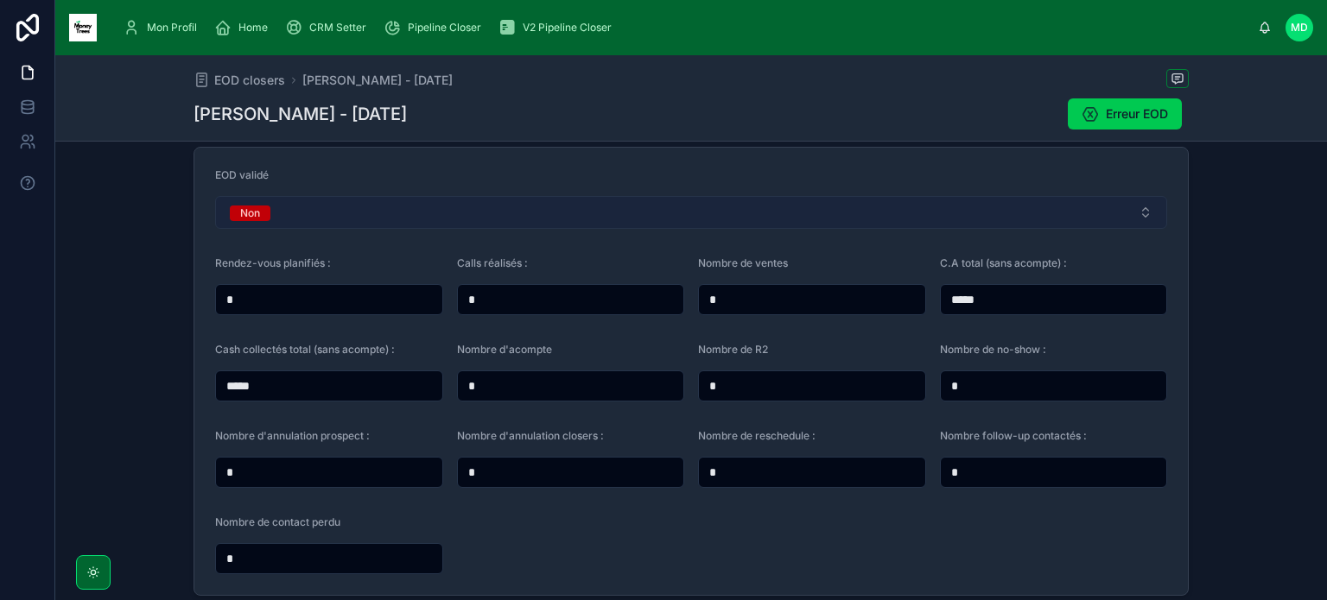
click at [739, 212] on button "Non" at bounding box center [691, 212] width 952 height 33
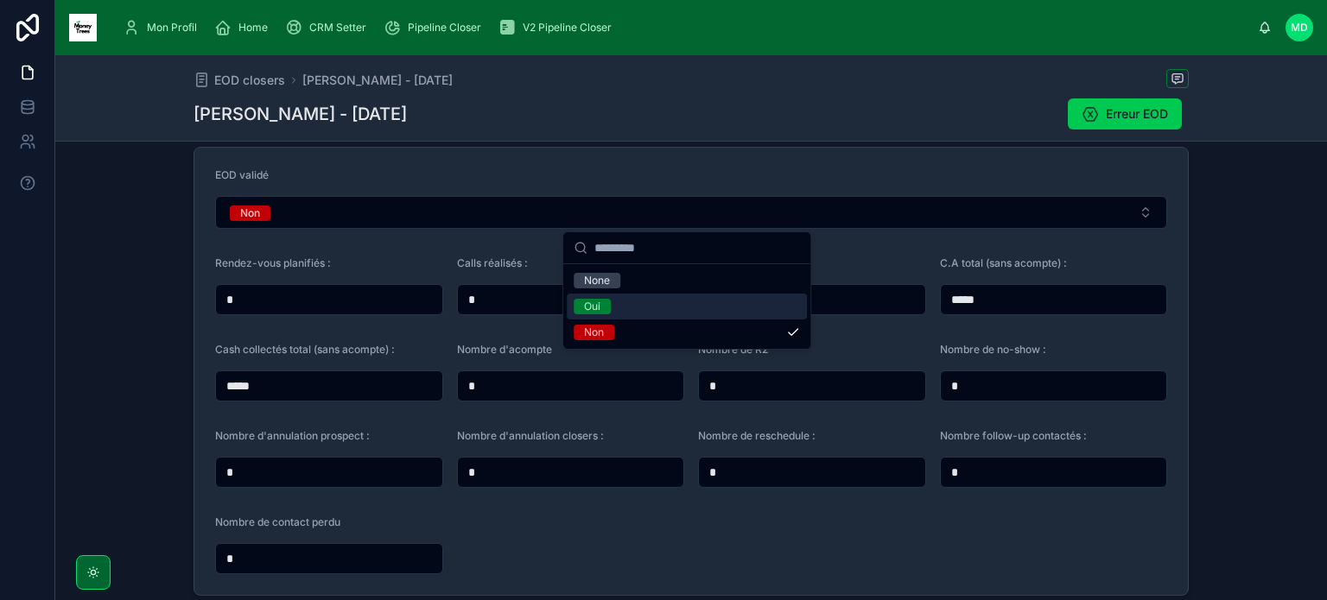
click at [648, 307] on div "Oui" at bounding box center [687, 307] width 240 height 26
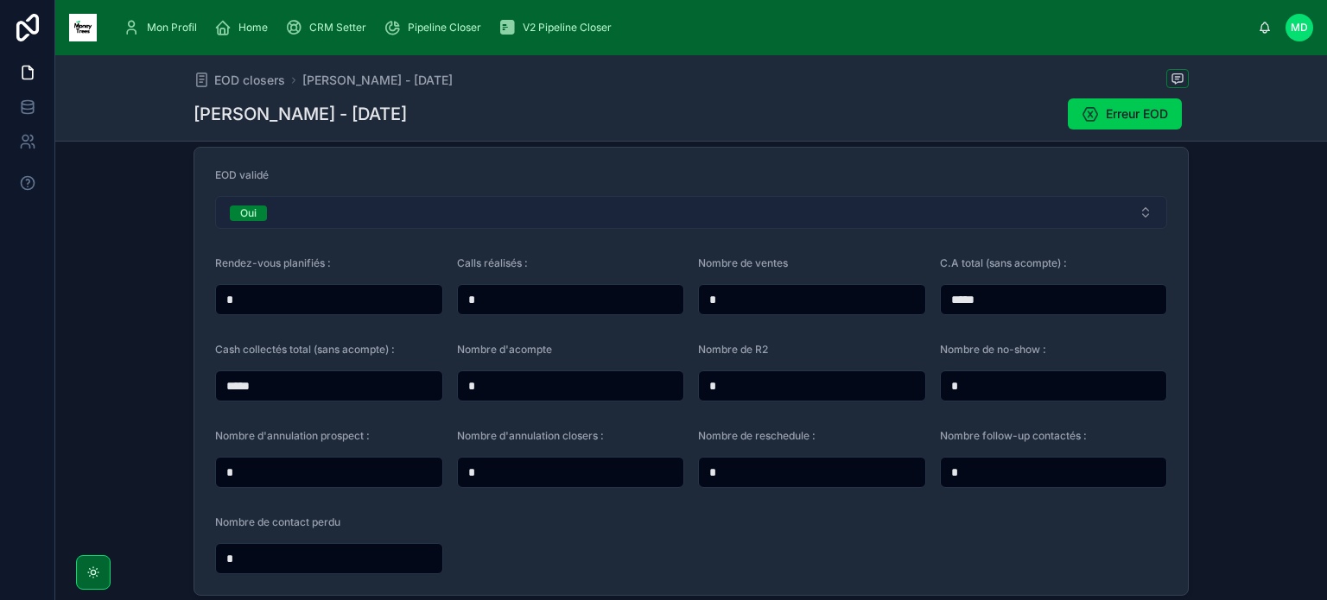
scroll to position [0, 0]
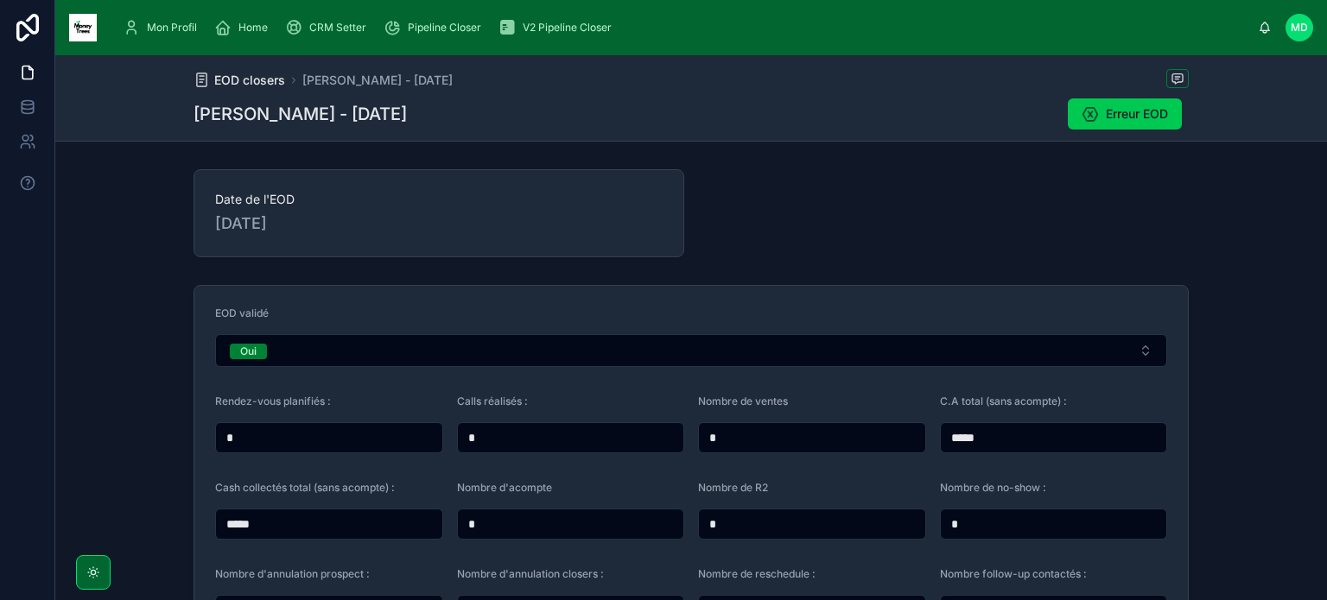
click at [259, 81] on span "EOD closers" at bounding box center [249, 80] width 71 height 17
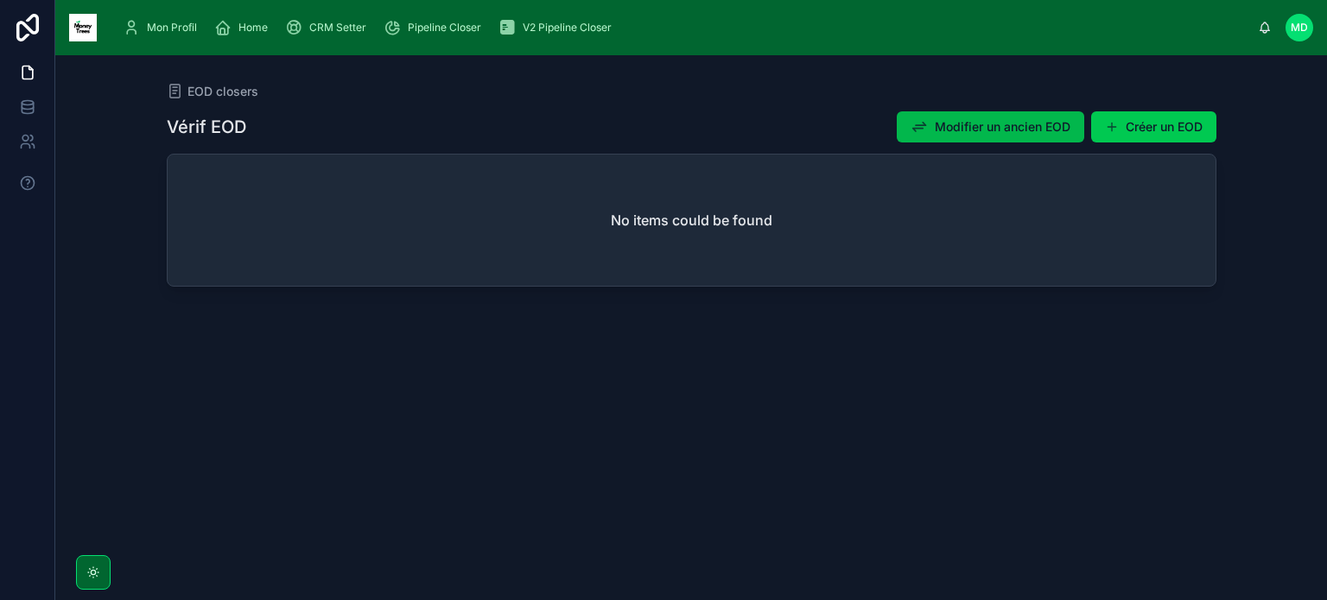
click at [953, 114] on button "Modifier un ancien EOD" at bounding box center [989, 126] width 187 height 31
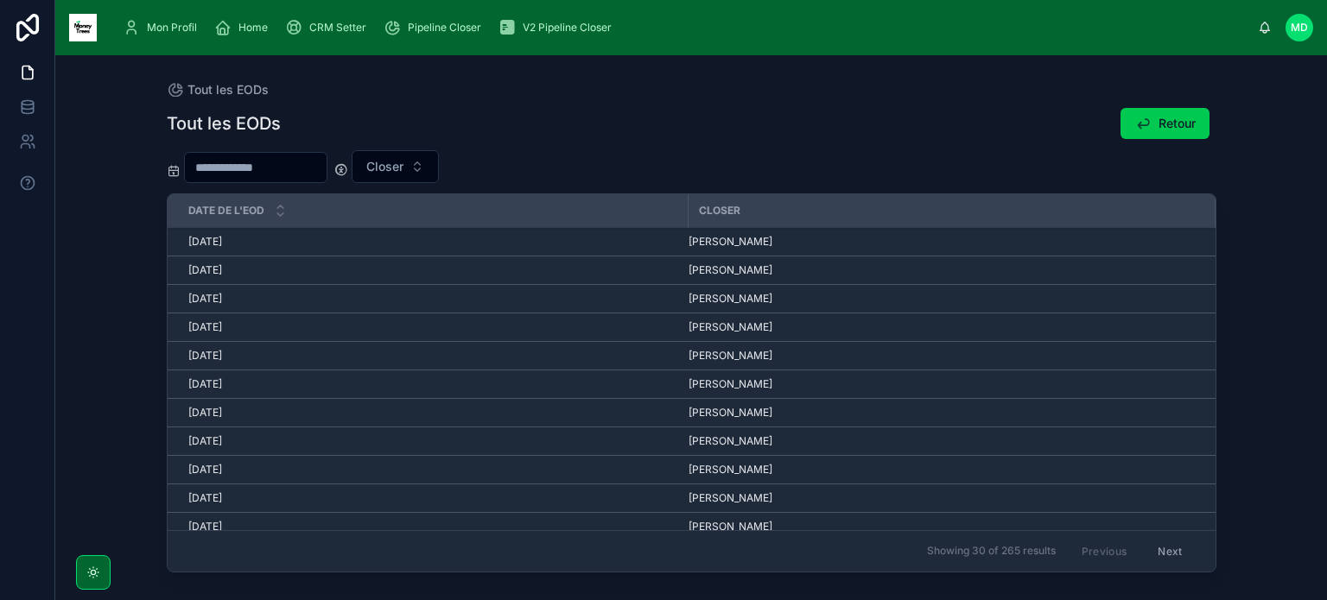
click at [953, 114] on div "Tout les EODs Retour" at bounding box center [691, 123] width 1049 height 33
click at [799, 272] on div "[PERSON_NAME]" at bounding box center [941, 270] width 506 height 14
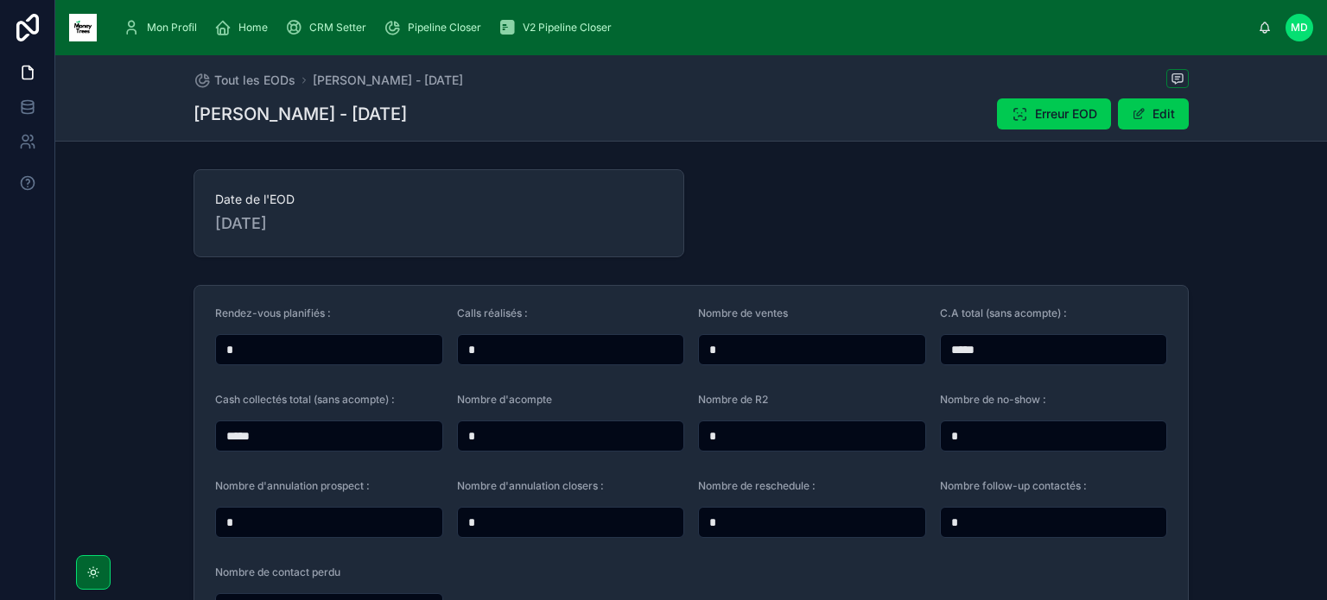
click at [363, 356] on input "*" at bounding box center [329, 350] width 226 height 24
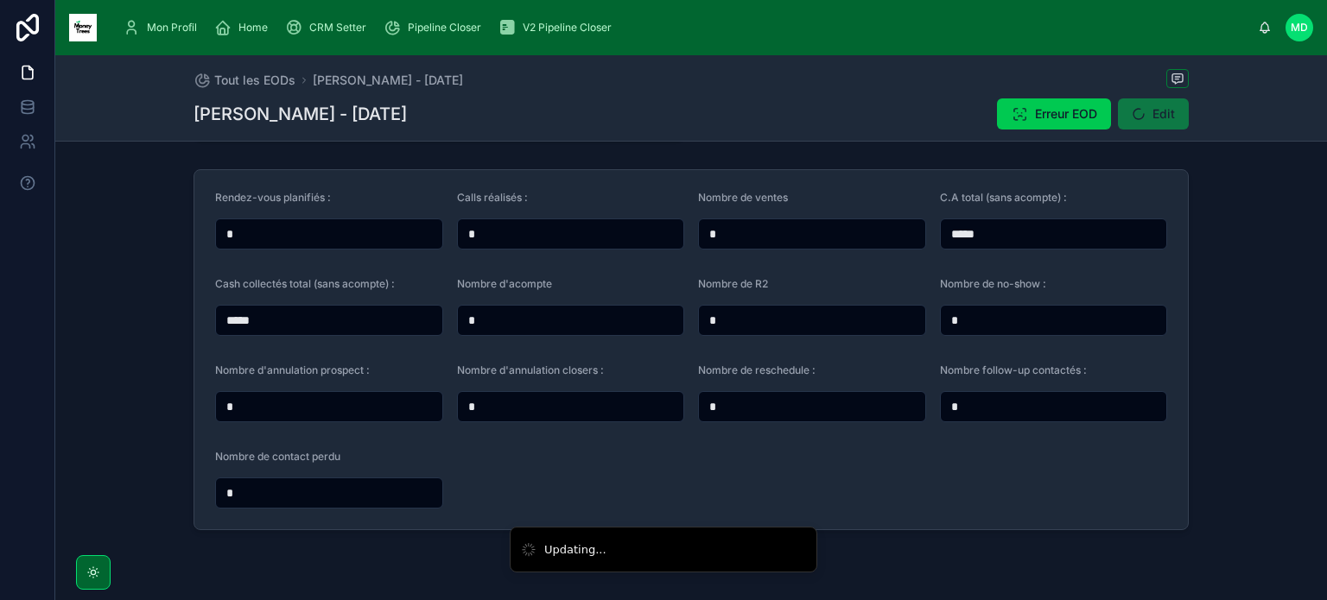
scroll to position [117, 0]
type input "*"
click at [777, 406] on input "*" at bounding box center [812, 405] width 226 height 24
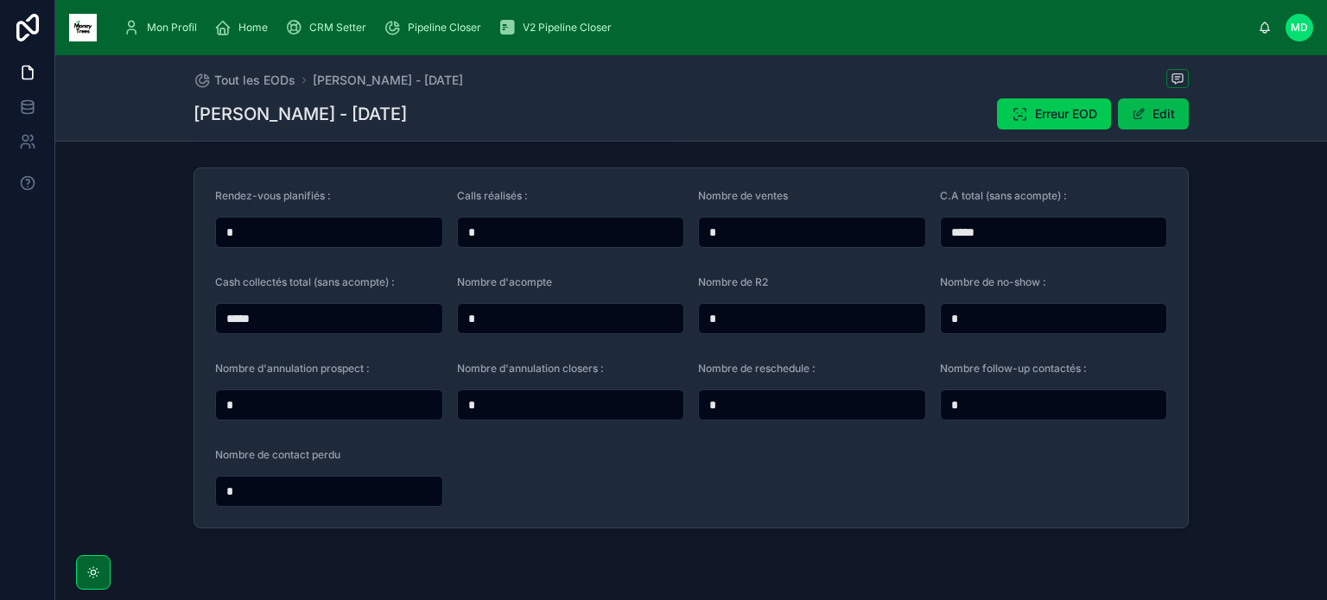
type input "*"
click at [1133, 116] on span at bounding box center [1138, 114] width 14 height 14
click at [1133, 116] on button "Done" at bounding box center [1148, 113] width 79 height 31
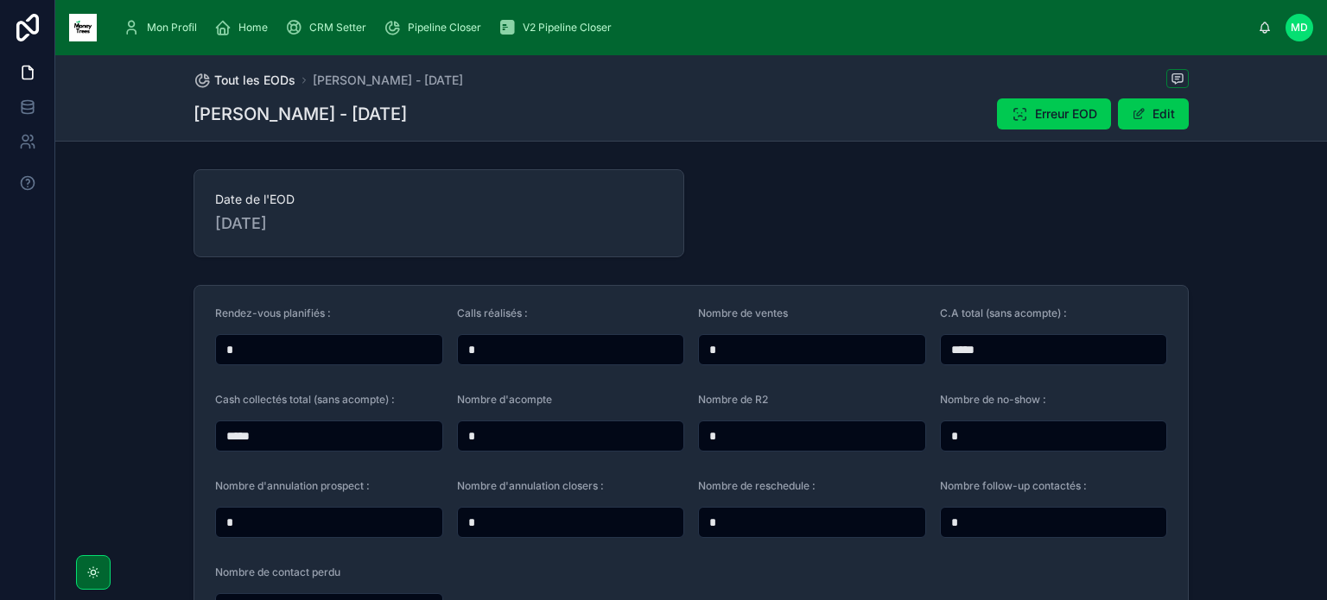
click at [272, 77] on span "Tout les EODs" at bounding box center [254, 80] width 81 height 17
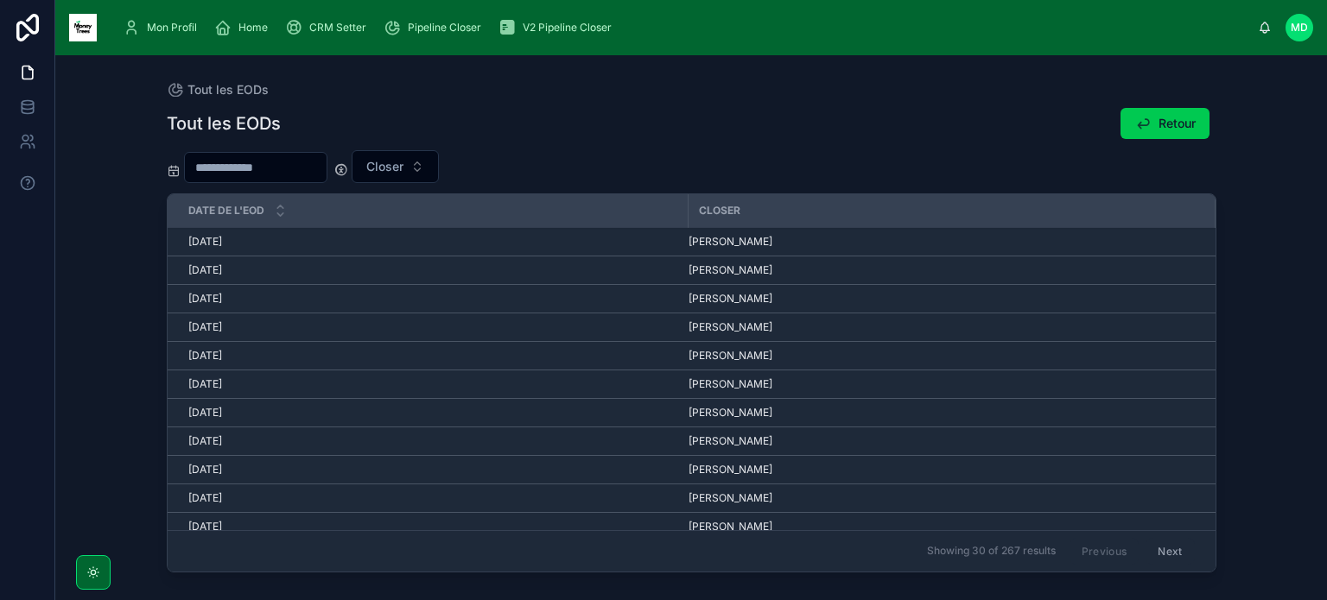
click at [325, 275] on div "07/10/2025 07/10/2025" at bounding box center [433, 270] width 490 height 14
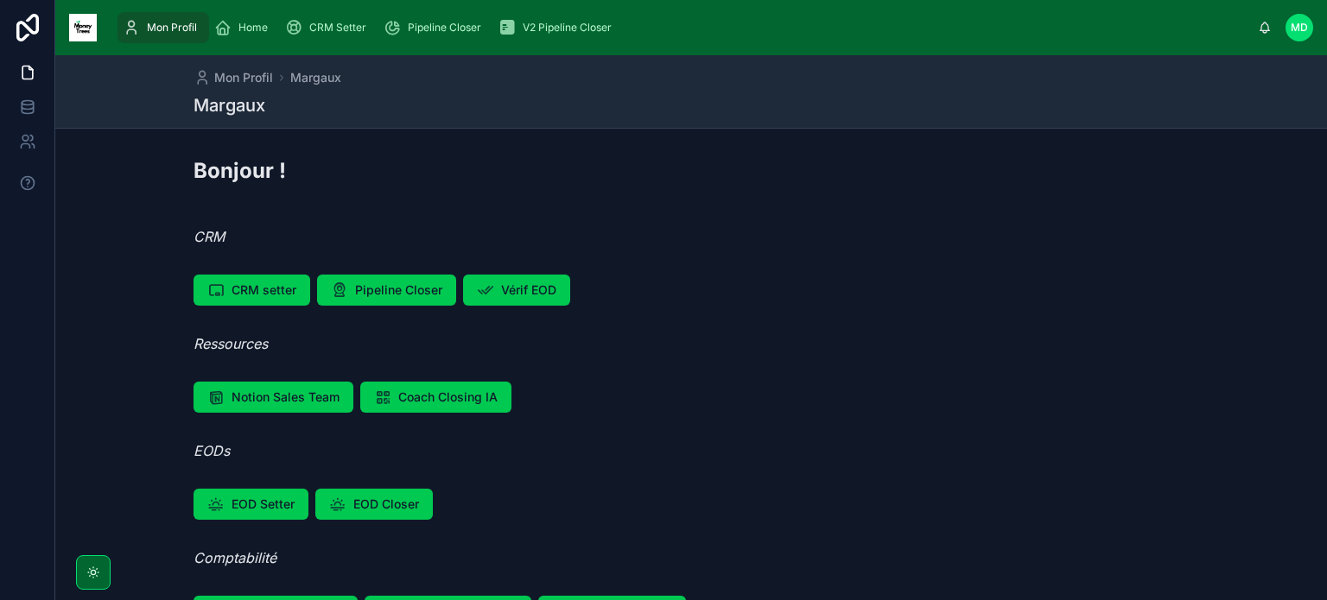
click at [444, 26] on span "Pipeline Closer" at bounding box center [444, 28] width 73 height 14
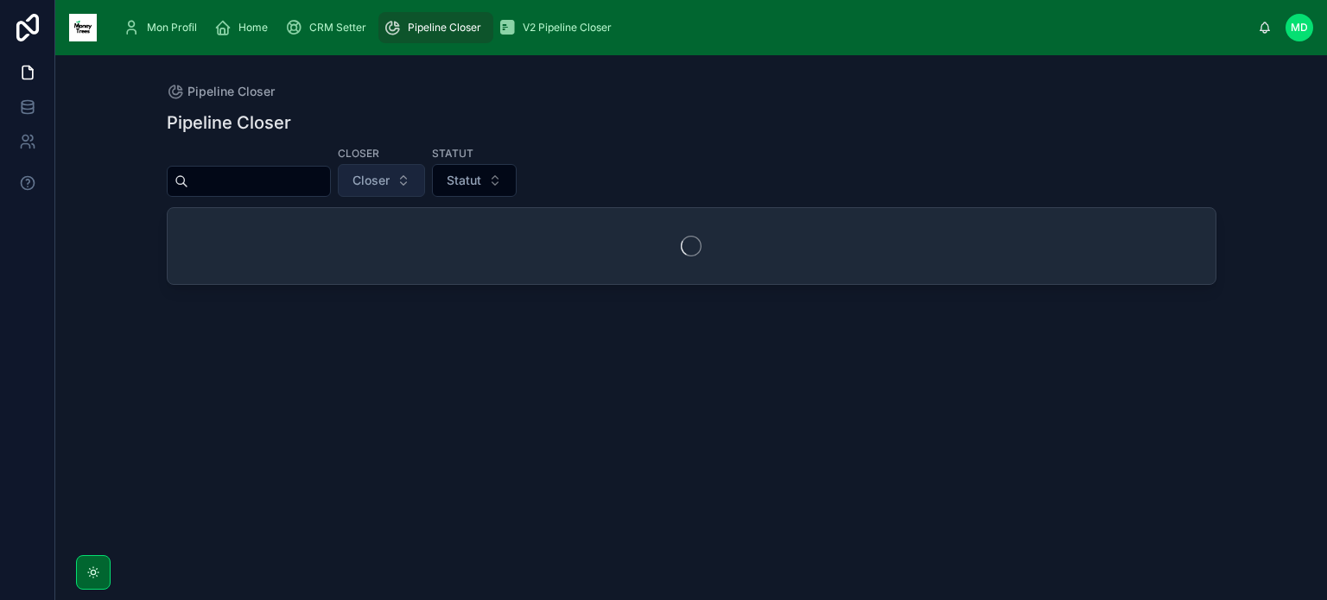
click at [425, 190] on button "Closer" at bounding box center [381, 180] width 87 height 33
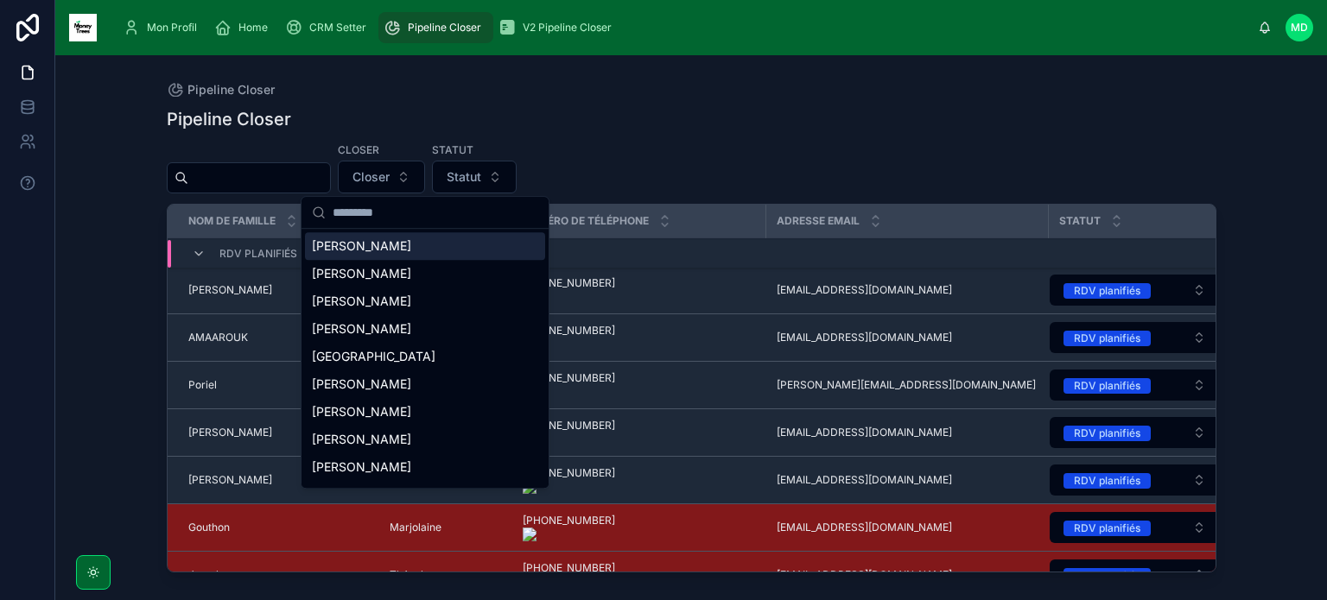
click at [402, 248] on div "[PERSON_NAME]" at bounding box center [425, 246] width 240 height 28
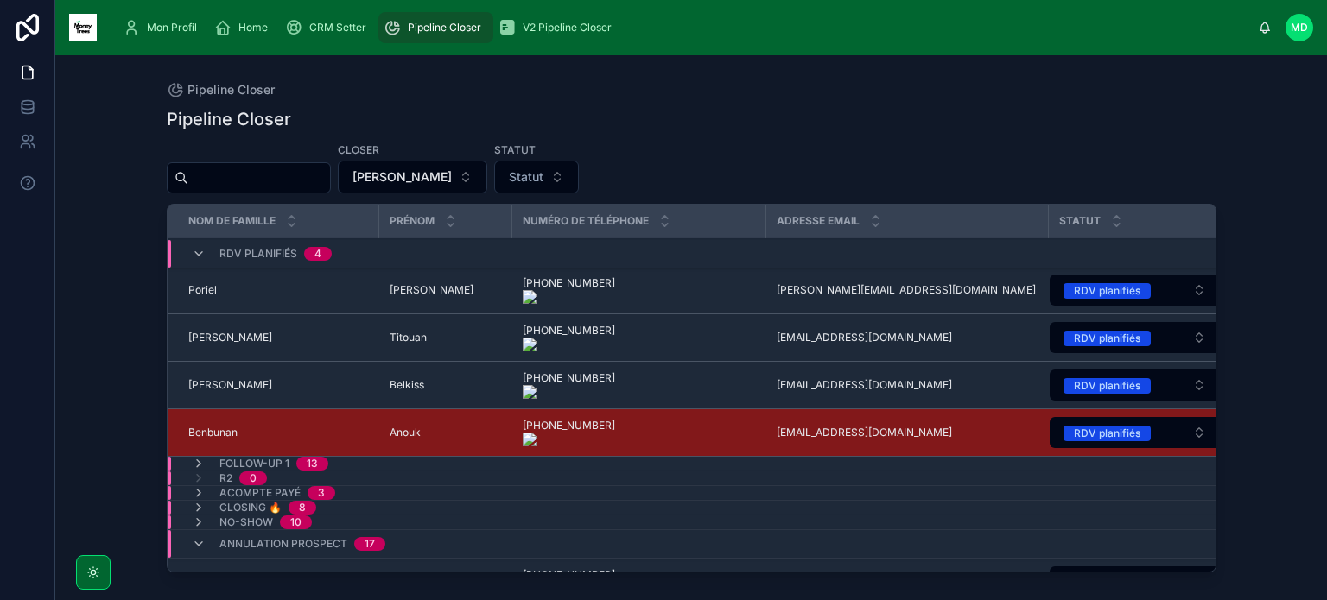
click at [378, 248] on div "RDV planifiés 4" at bounding box center [467, 254] width 598 height 28
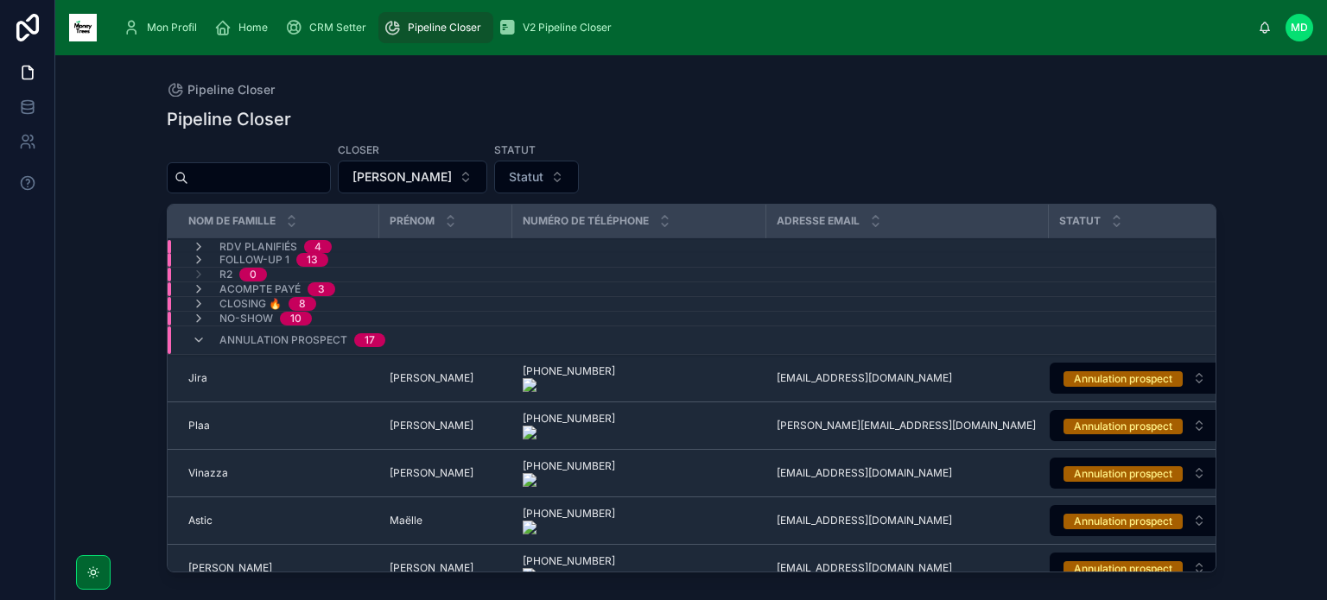
click at [349, 263] on div "Follow-up 1 13" at bounding box center [467, 260] width 598 height 14
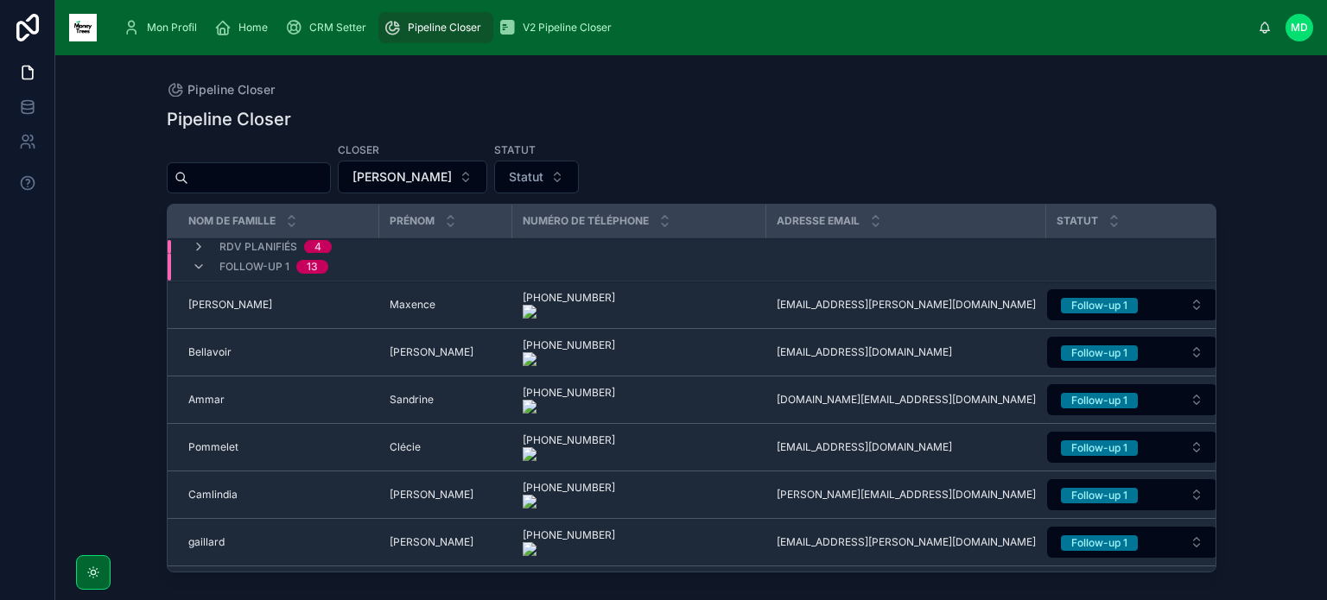
click at [368, 269] on div "Follow-up 1 13" at bounding box center [467, 267] width 598 height 28
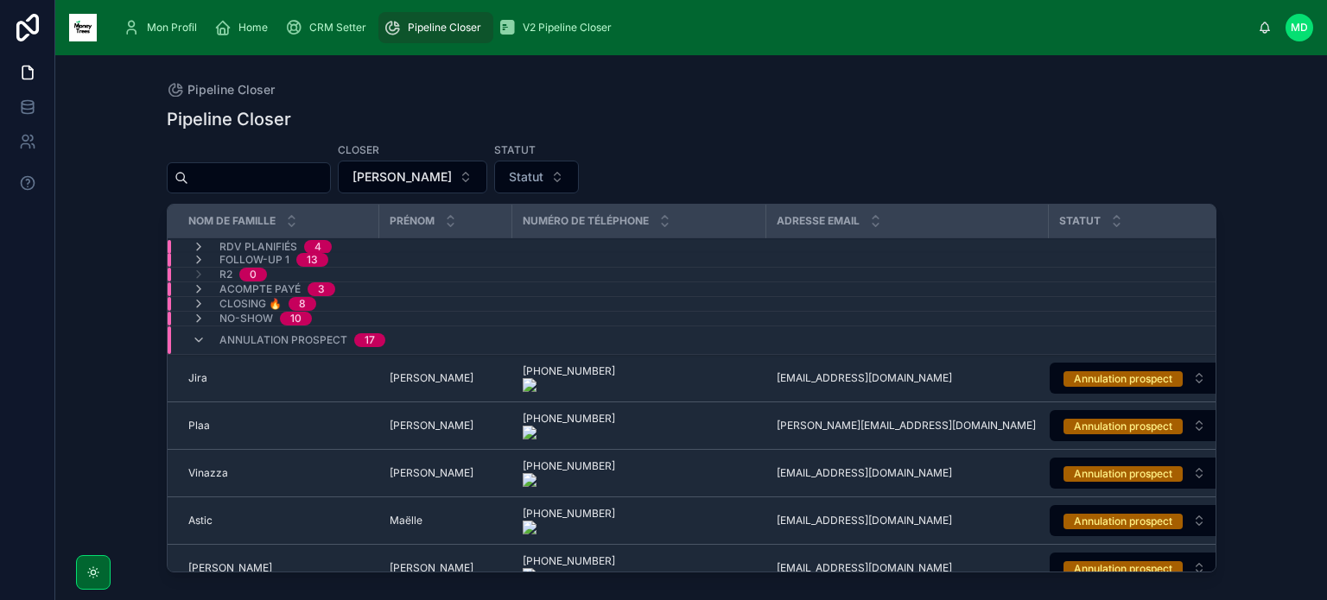
click at [347, 272] on div "R2 0" at bounding box center [467, 275] width 598 height 14
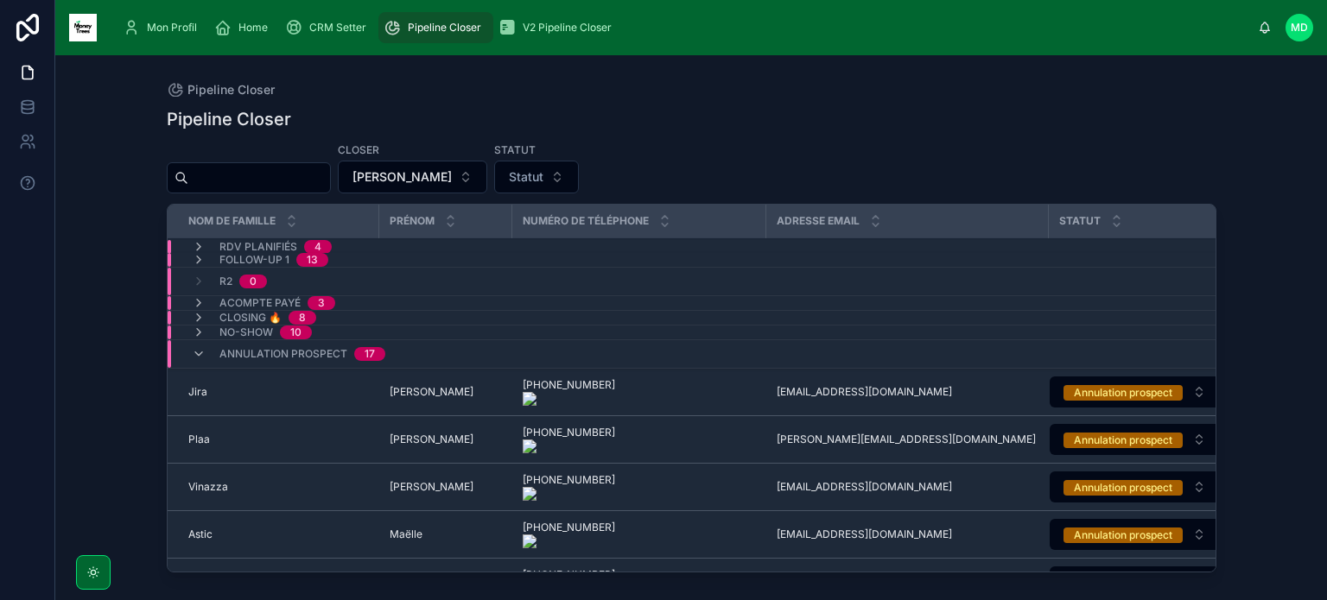
click at [347, 272] on div "R2 0" at bounding box center [467, 282] width 598 height 28
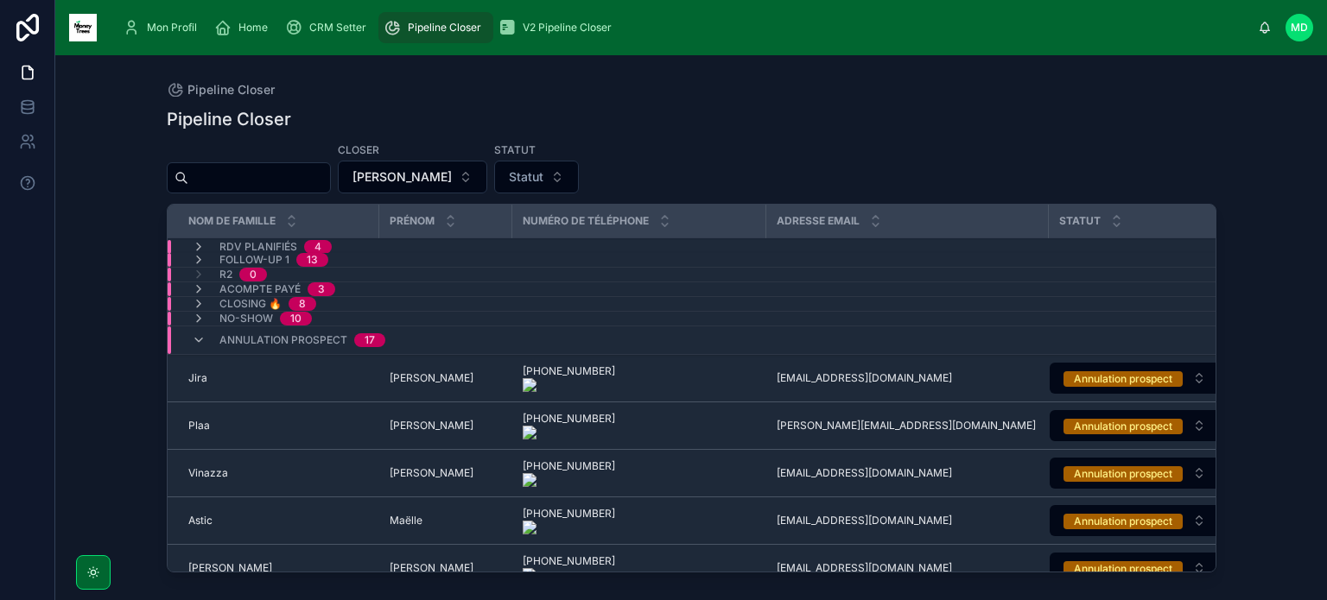
click at [303, 175] on input "text" at bounding box center [259, 178] width 142 height 24
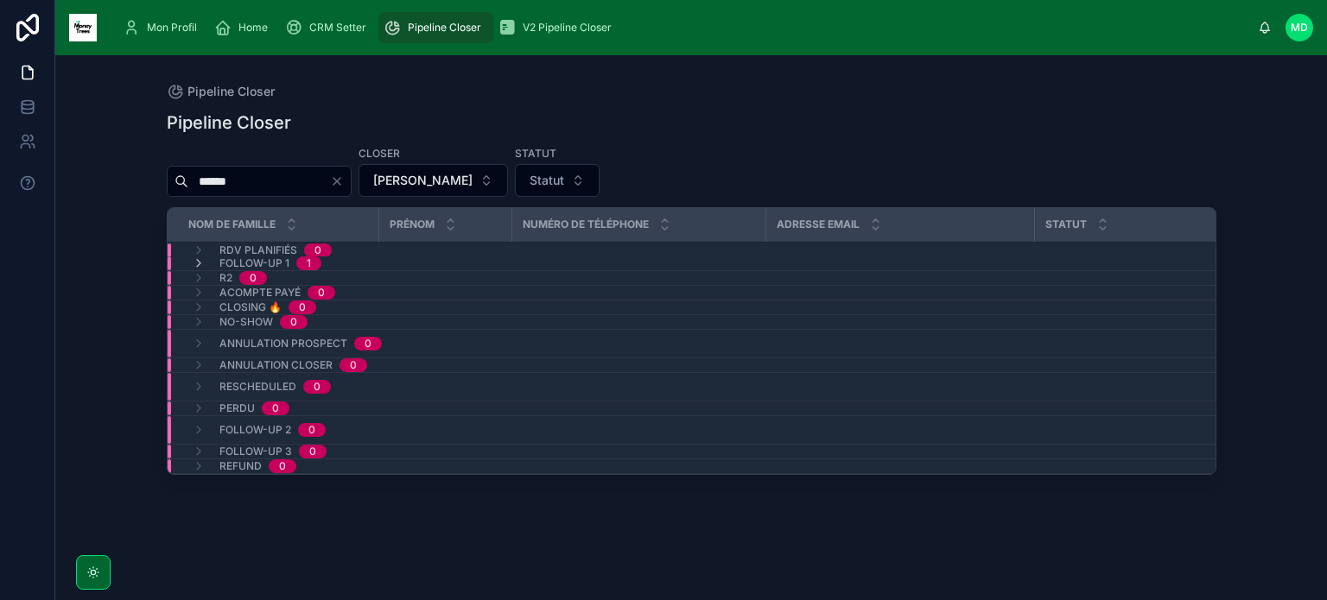
type input "******"
click at [354, 266] on div "Follow-up 1 1" at bounding box center [467, 263] width 598 height 14
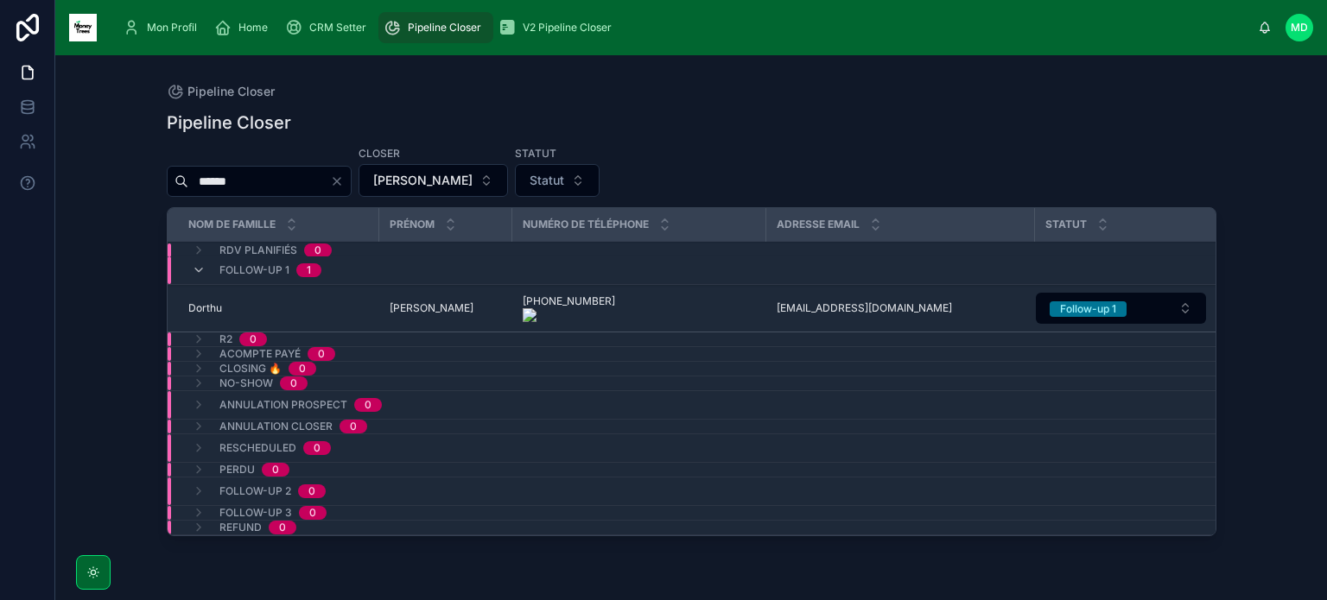
click at [218, 308] on span "Dorthu" at bounding box center [205, 308] width 34 height 14
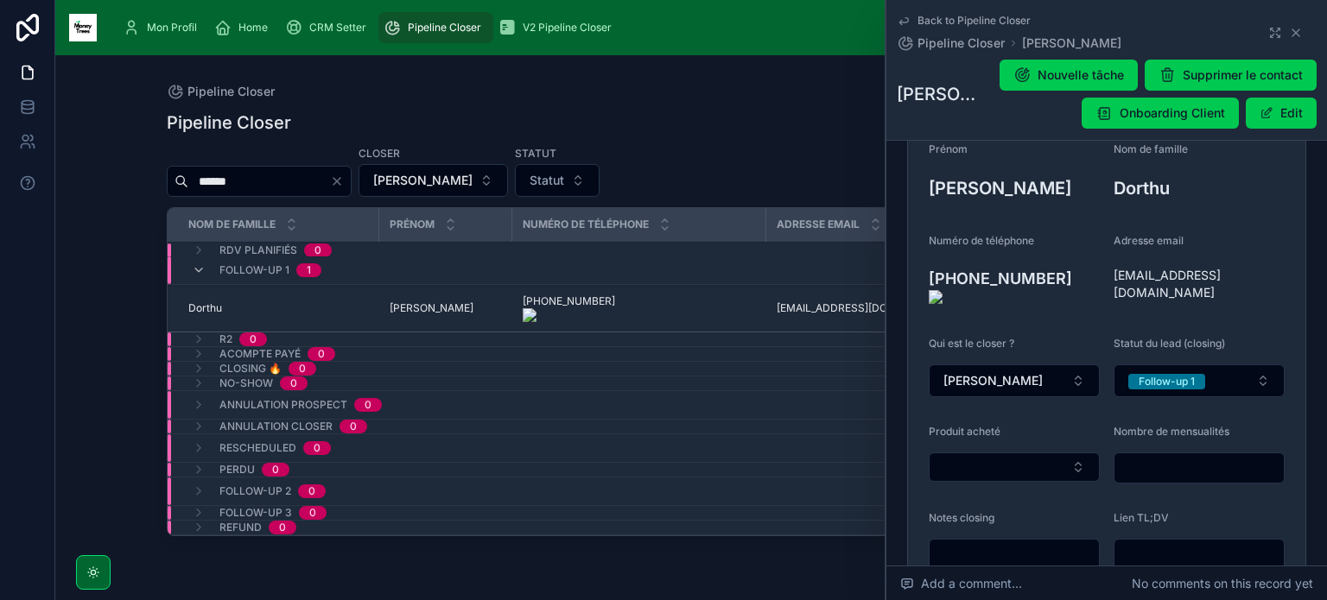
scroll to position [235, 0]
click at [1229, 366] on button "Follow-up 1" at bounding box center [1198, 379] width 171 height 33
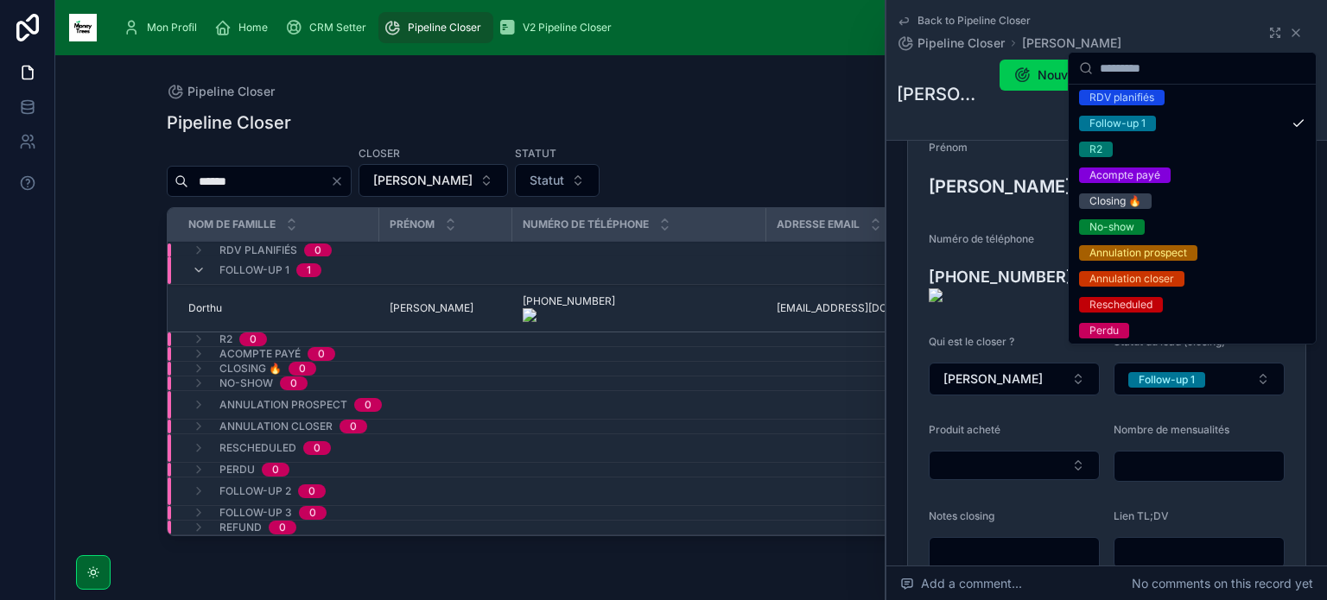
scroll to position [0, 0]
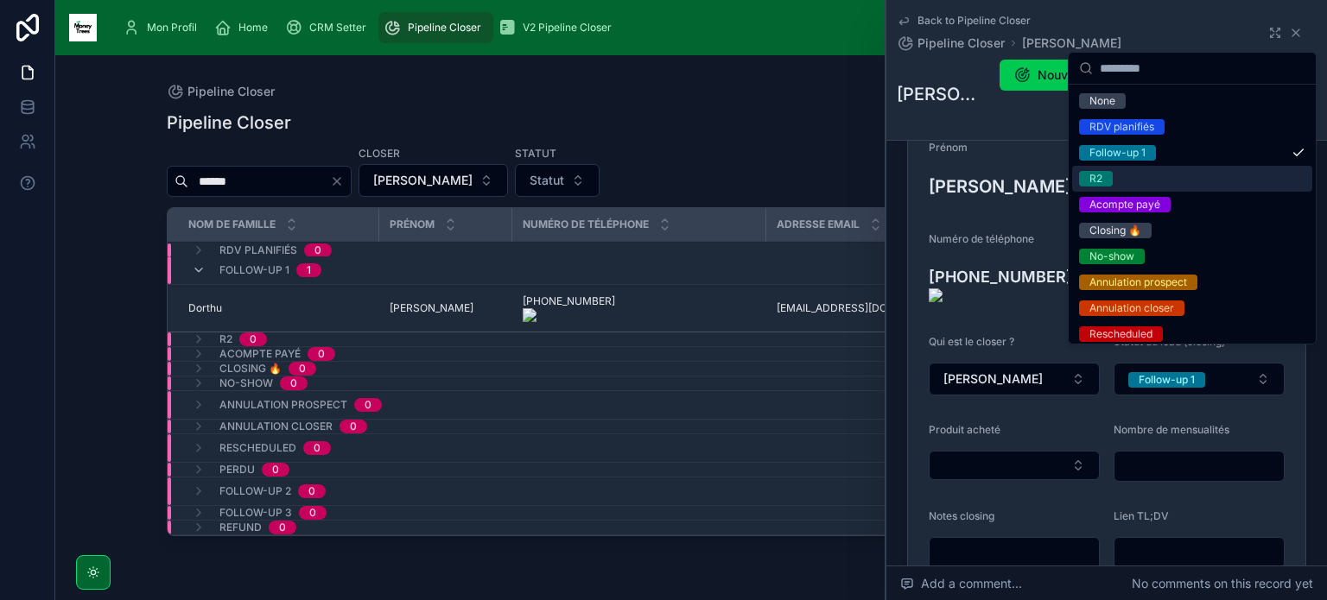
click at [1122, 180] on div "R2" at bounding box center [1192, 179] width 240 height 26
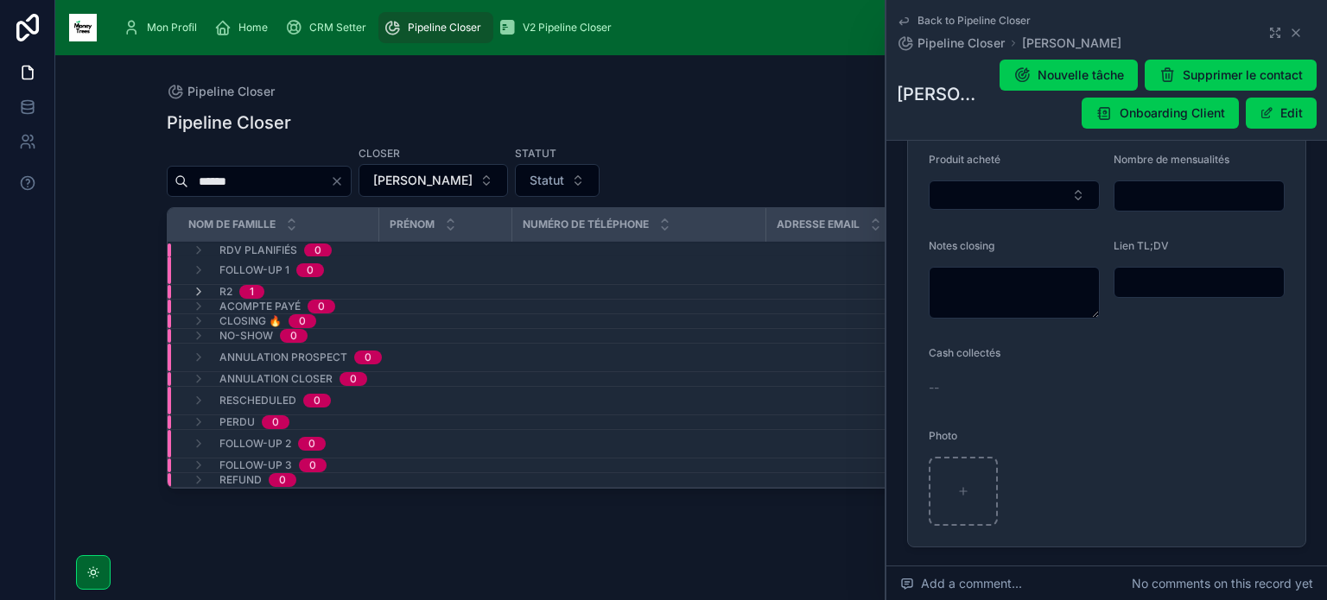
scroll to position [506, 0]
click at [1289, 41] on div "Back to Pipeline Closer Pipeline Closer [PERSON_NAME]" at bounding box center [1106, 33] width 420 height 38
click at [1289, 34] on icon at bounding box center [1296, 33] width 14 height 14
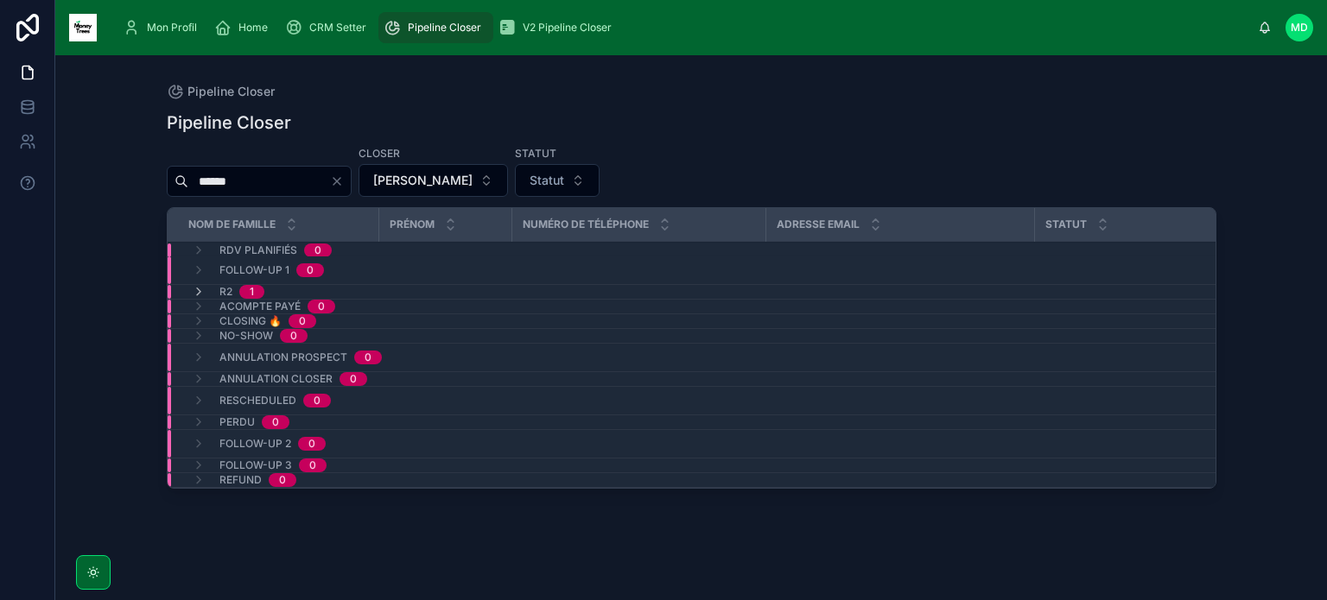
click at [340, 178] on icon "Clear" at bounding box center [336, 181] width 7 height 7
click at [325, 186] on input "text" at bounding box center [259, 181] width 142 height 24
type input "****"
click at [341, 306] on div "Acompte payé 1" at bounding box center [262, 307] width 182 height 14
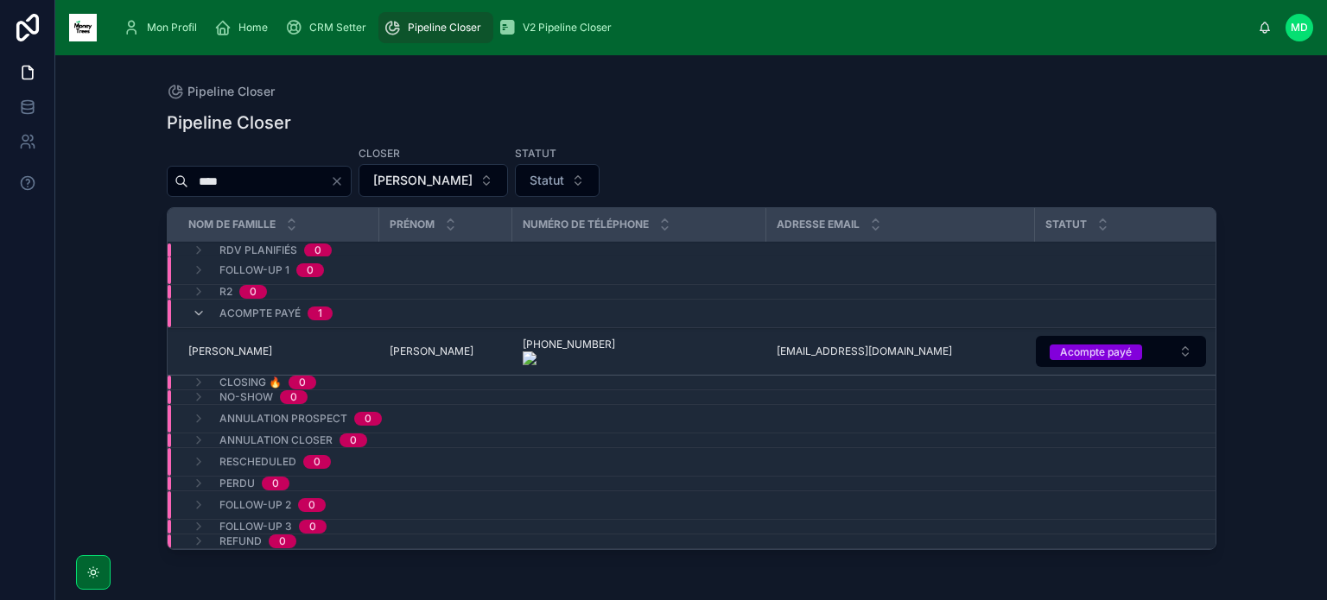
click at [340, 180] on icon "Clear" at bounding box center [336, 181] width 7 height 7
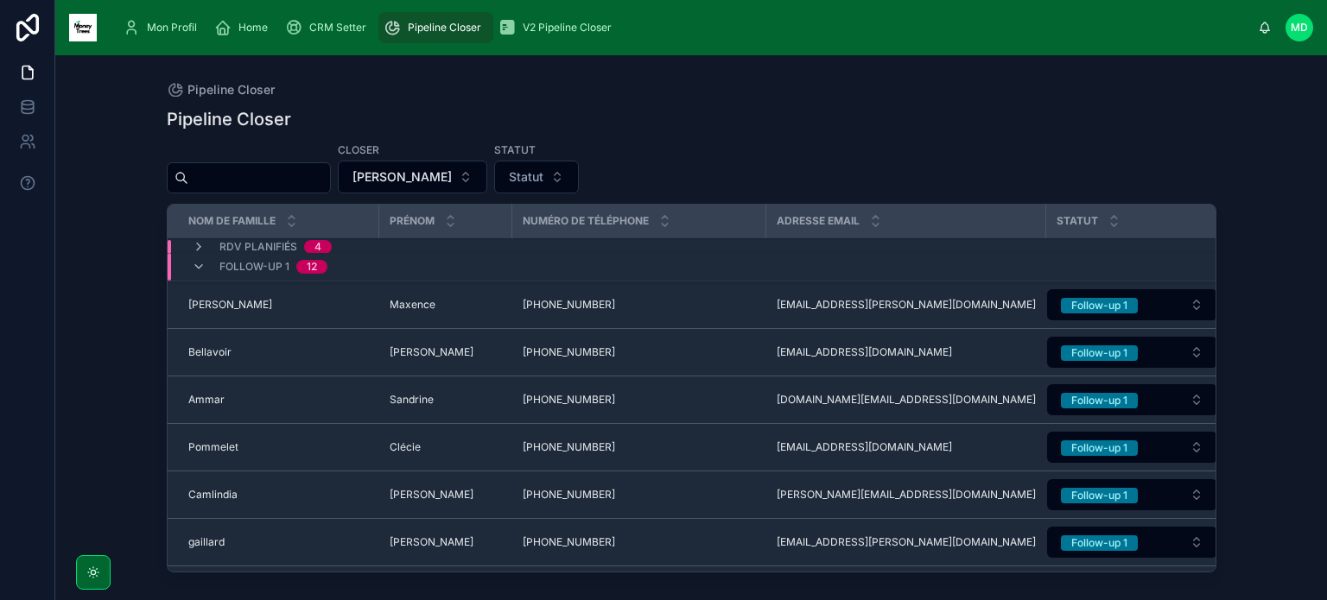
click at [381, 313] on td "Maxence Maxence" at bounding box center [445, 305] width 133 height 47
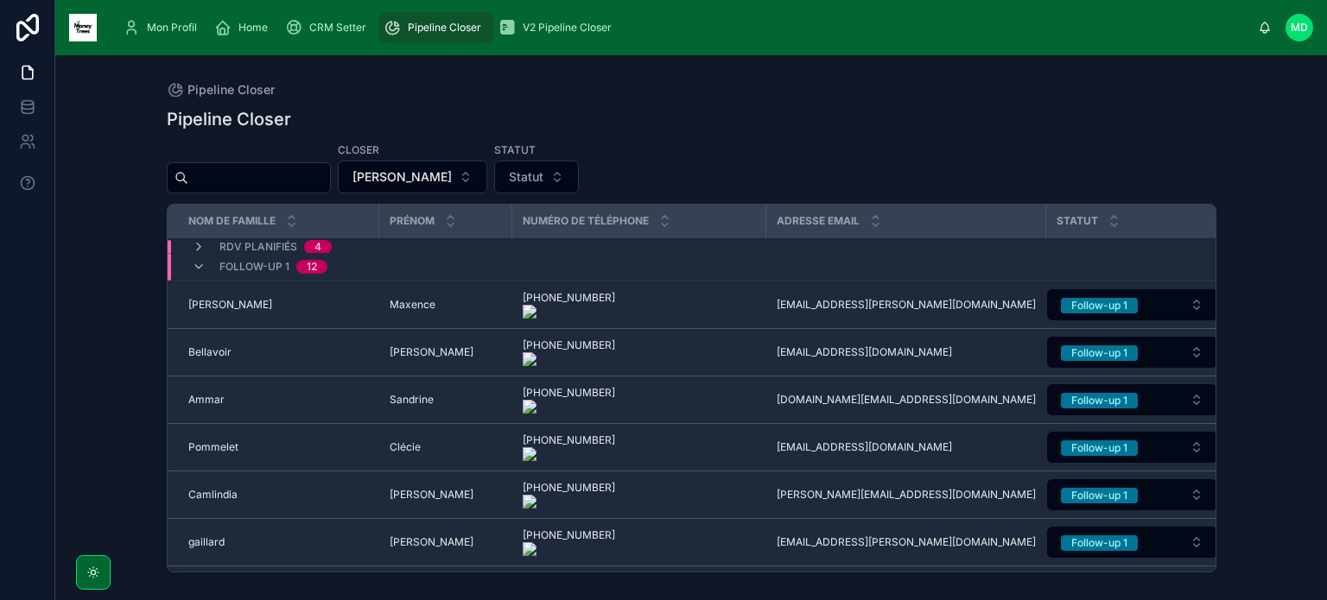
click at [367, 263] on div "Follow-up 1 12" at bounding box center [467, 267] width 598 height 28
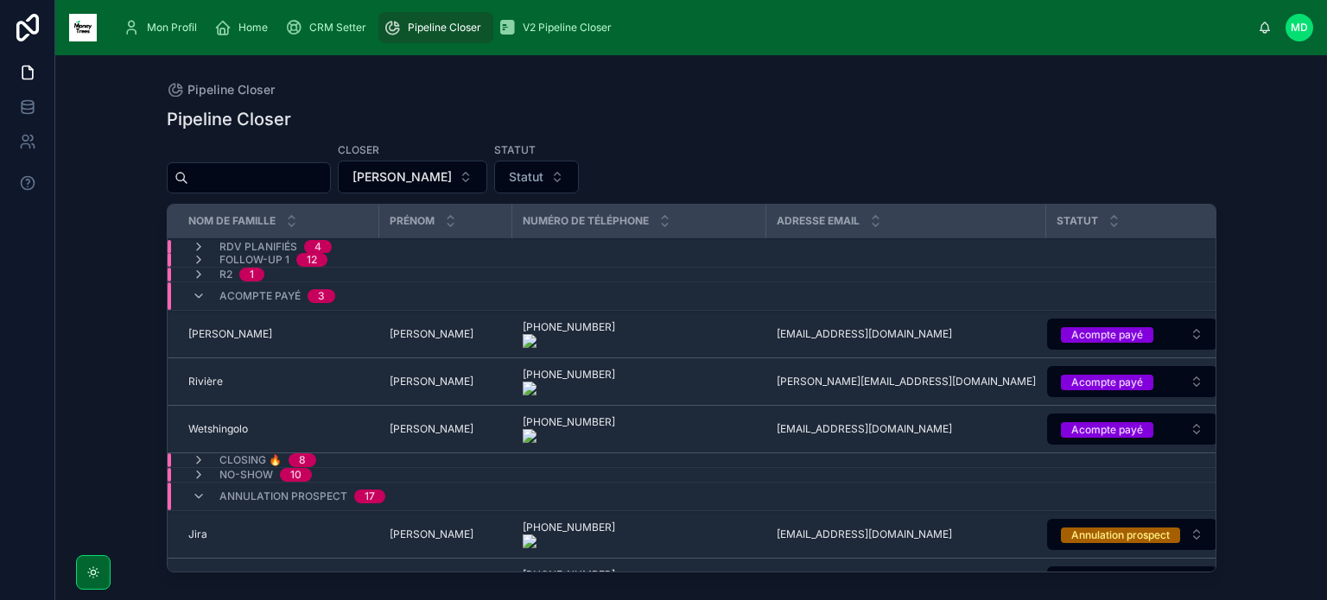
click at [360, 295] on div "Acompte payé 3" at bounding box center [467, 296] width 598 height 28
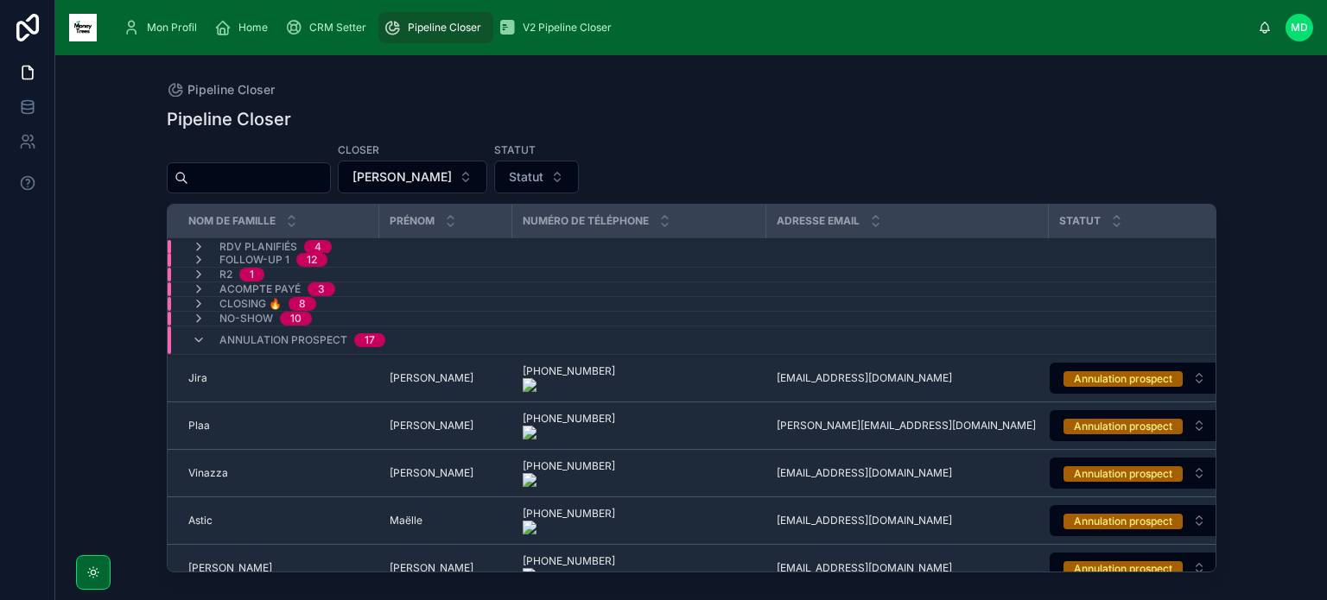
click at [363, 285] on div "Acompte payé 3" at bounding box center [467, 289] width 598 height 14
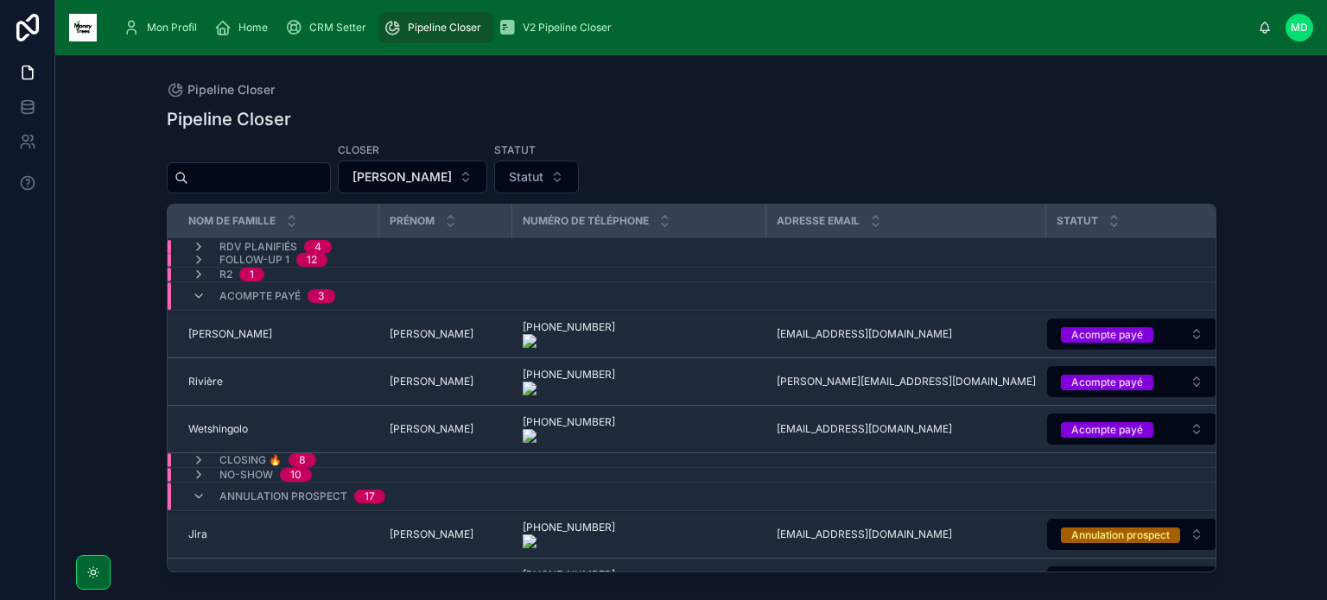
click at [363, 285] on div "Acompte payé 3" at bounding box center [467, 296] width 598 height 28
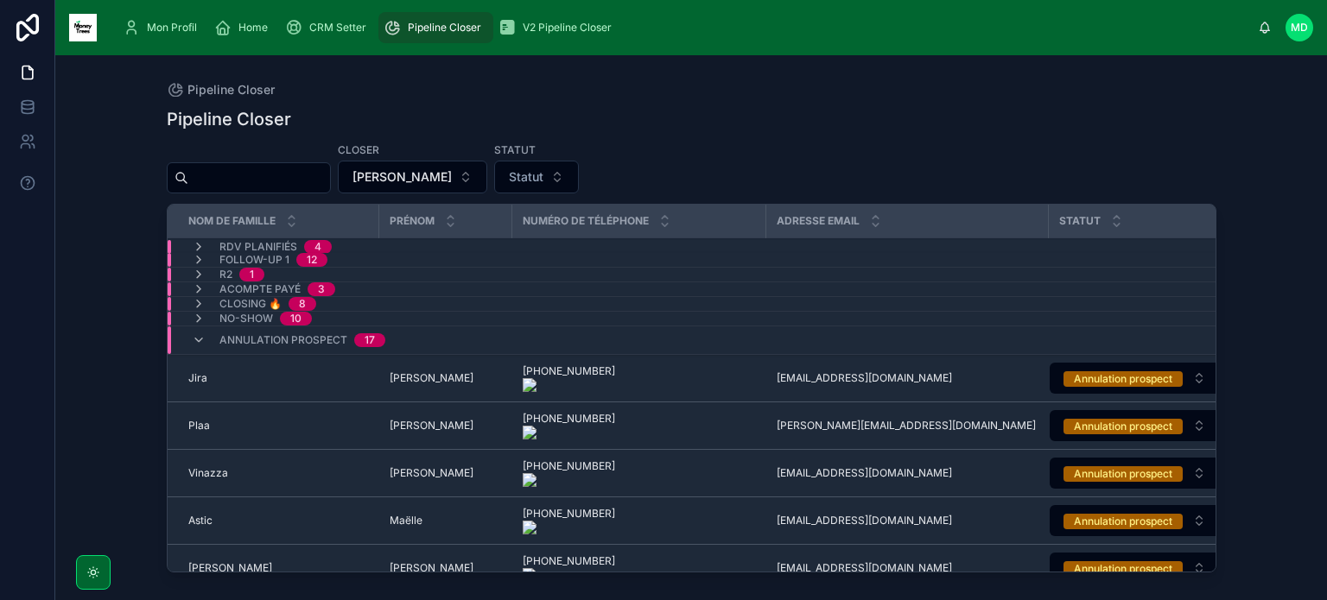
click at [442, 345] on div "Annulation prospect 17" at bounding box center [467, 340] width 598 height 28
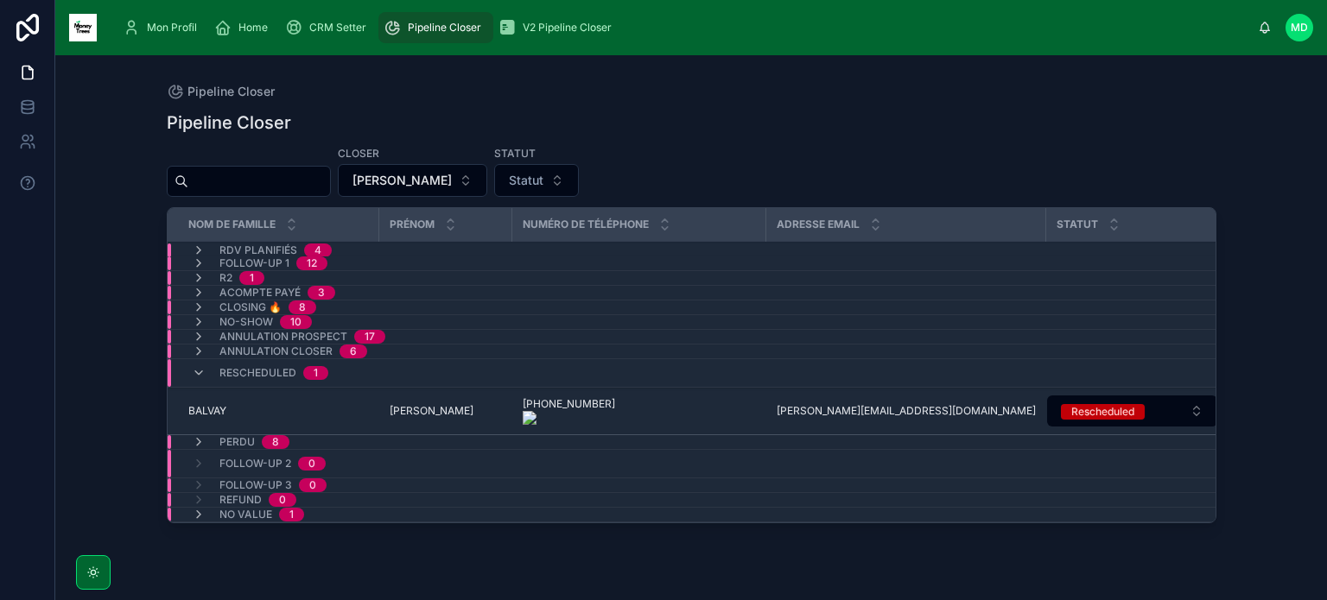
click at [172, 23] on span "Mon Profil" at bounding box center [172, 28] width 50 height 14
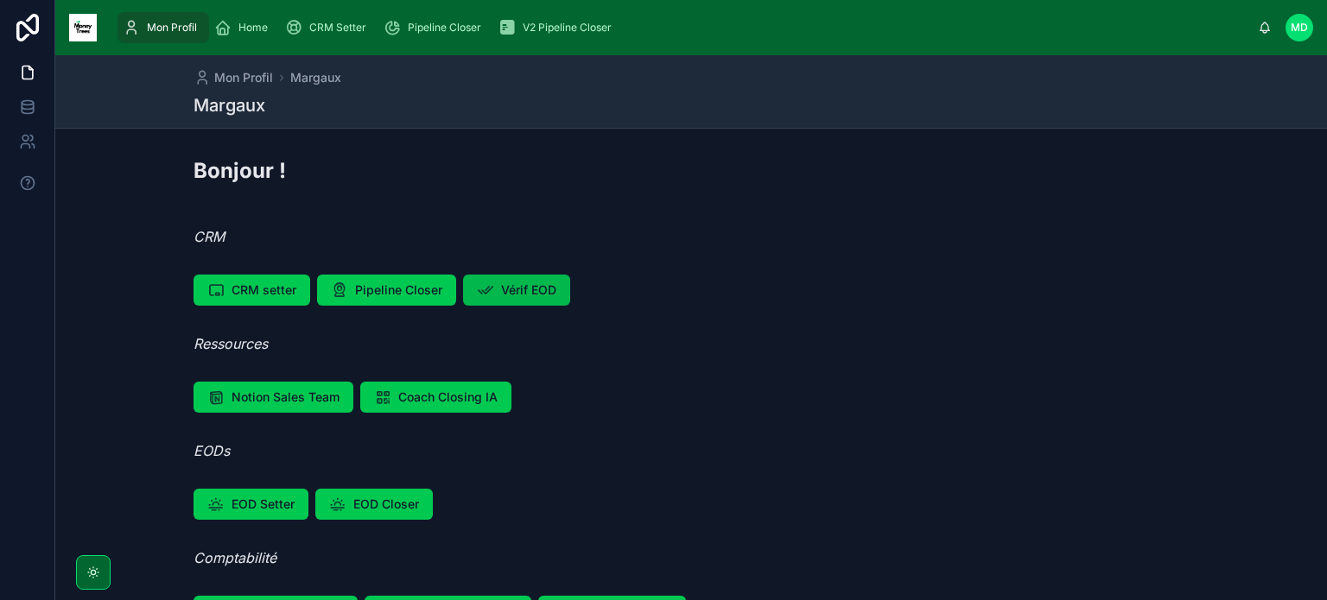
click at [512, 291] on span "Vérif EOD" at bounding box center [528, 290] width 55 height 17
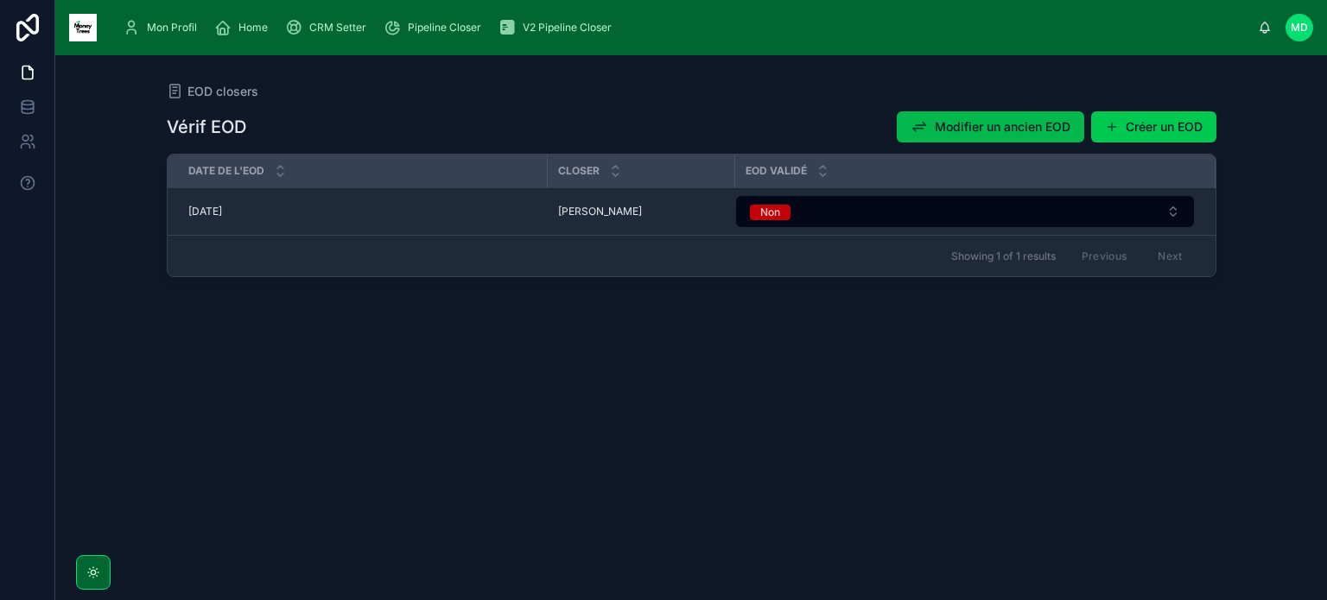
click at [1021, 126] on span "Modifier un ancien EOD" at bounding box center [1002, 126] width 136 height 17
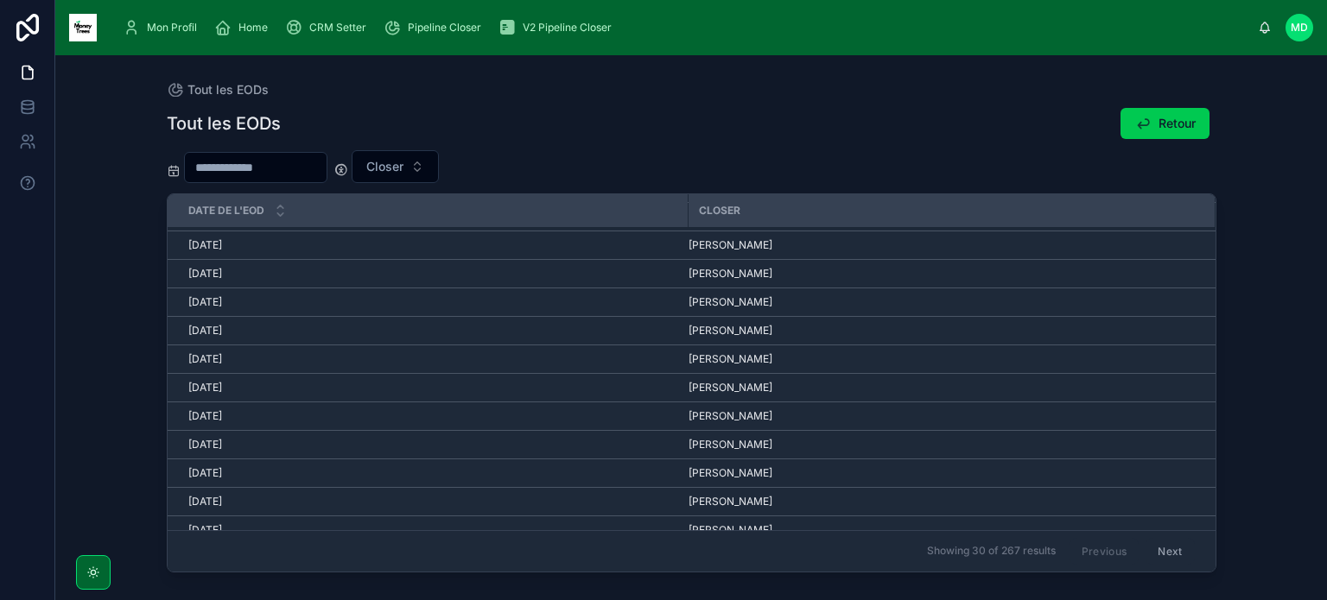
scroll to position [119, 0]
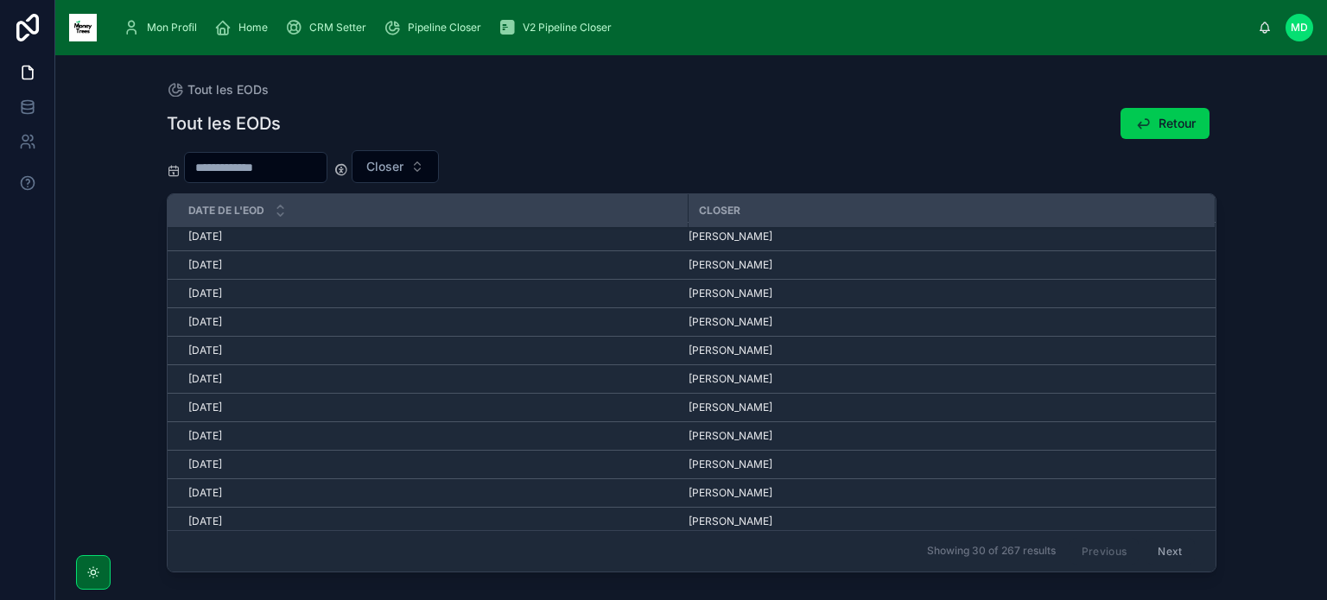
click at [715, 351] on span "[PERSON_NAME]" at bounding box center [730, 351] width 84 height 14
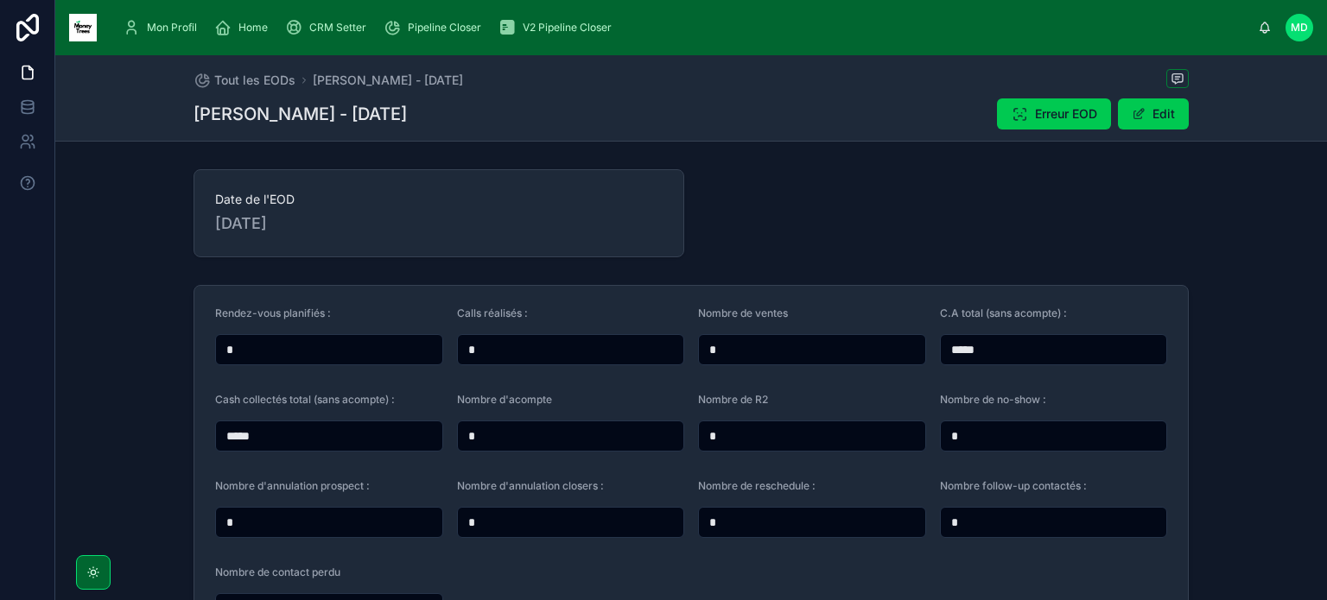
click at [414, 360] on input "*" at bounding box center [329, 350] width 226 height 24
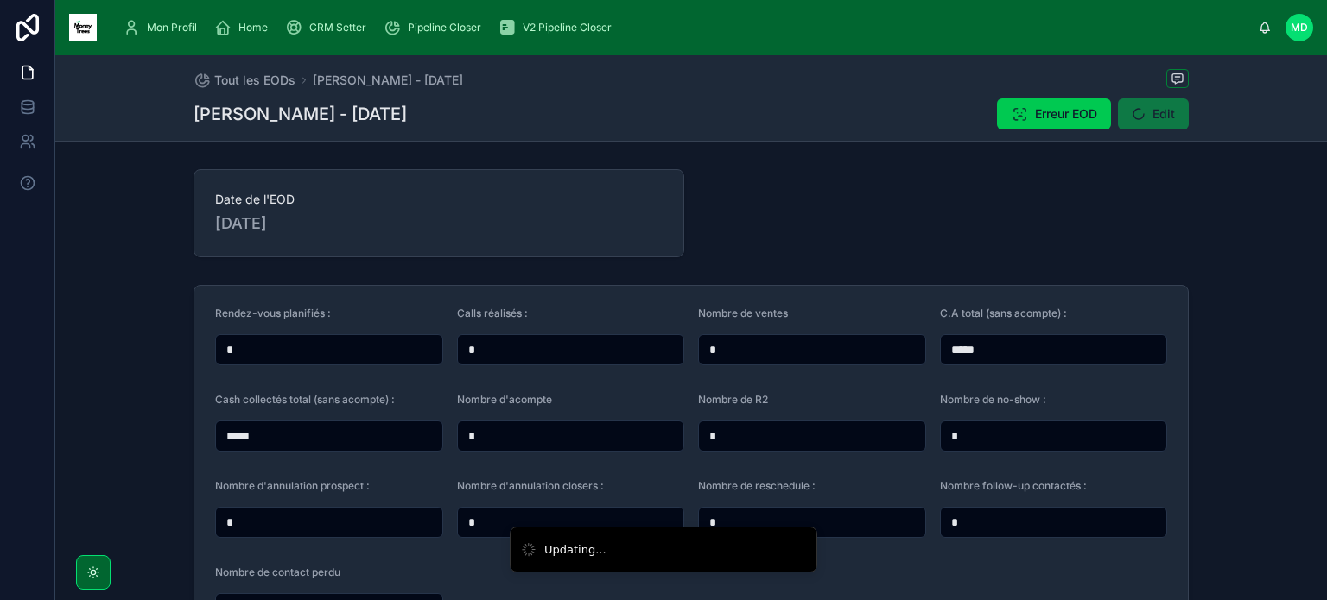
type input "*"
click at [765, 382] on form "Rendez-vous planifiés : * Calls réalisés : * Nombre de ventes * C.A total (sans…" at bounding box center [690, 465] width 993 height 359
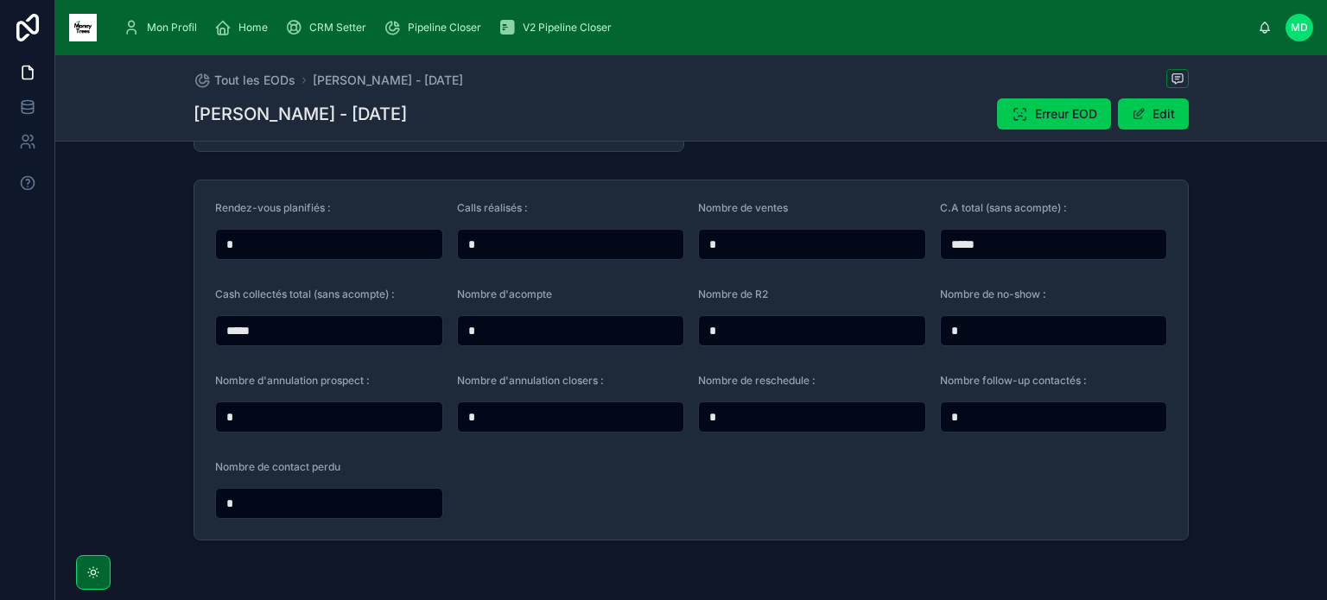
scroll to position [107, 0]
click at [734, 427] on input "*" at bounding box center [812, 415] width 226 height 24
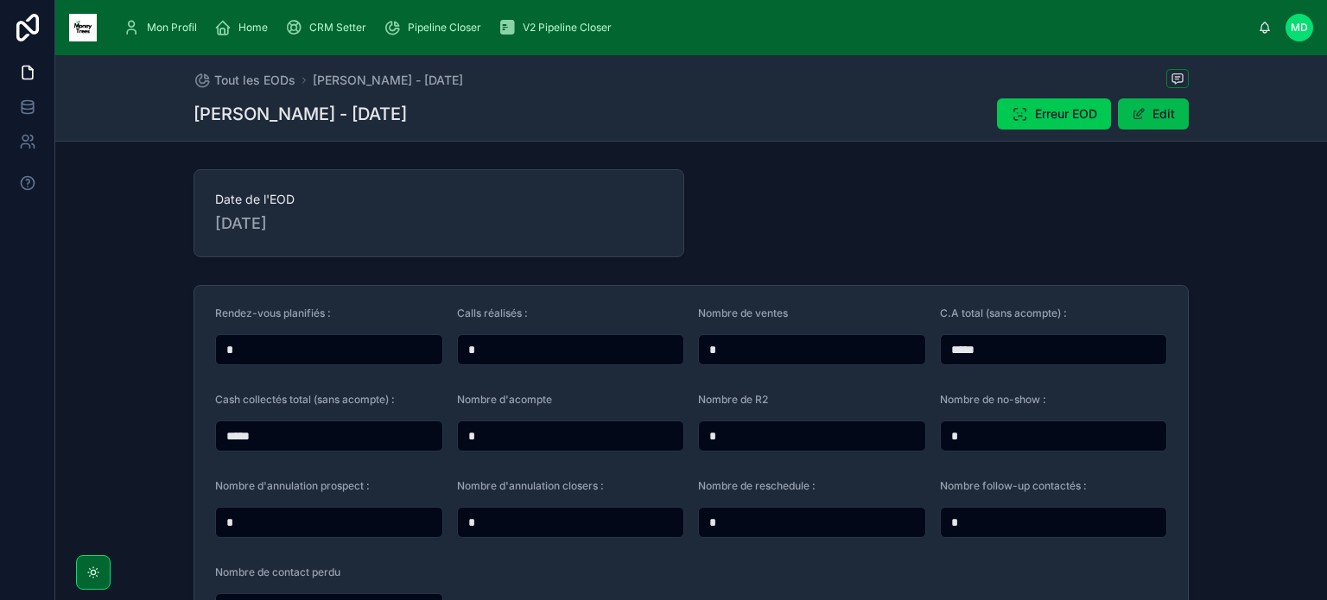
type input "*"
click at [1146, 117] on button "Edit" at bounding box center [1153, 113] width 71 height 31
click at [1143, 118] on button "Done" at bounding box center [1148, 113] width 79 height 31
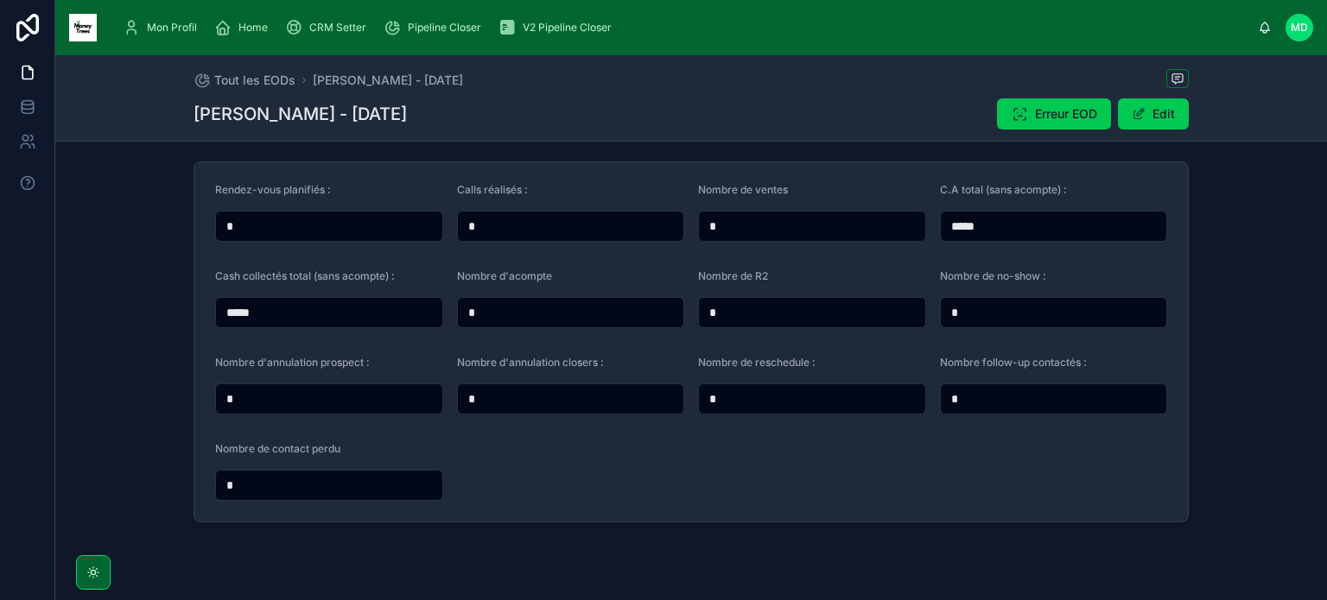
scroll to position [124, 0]
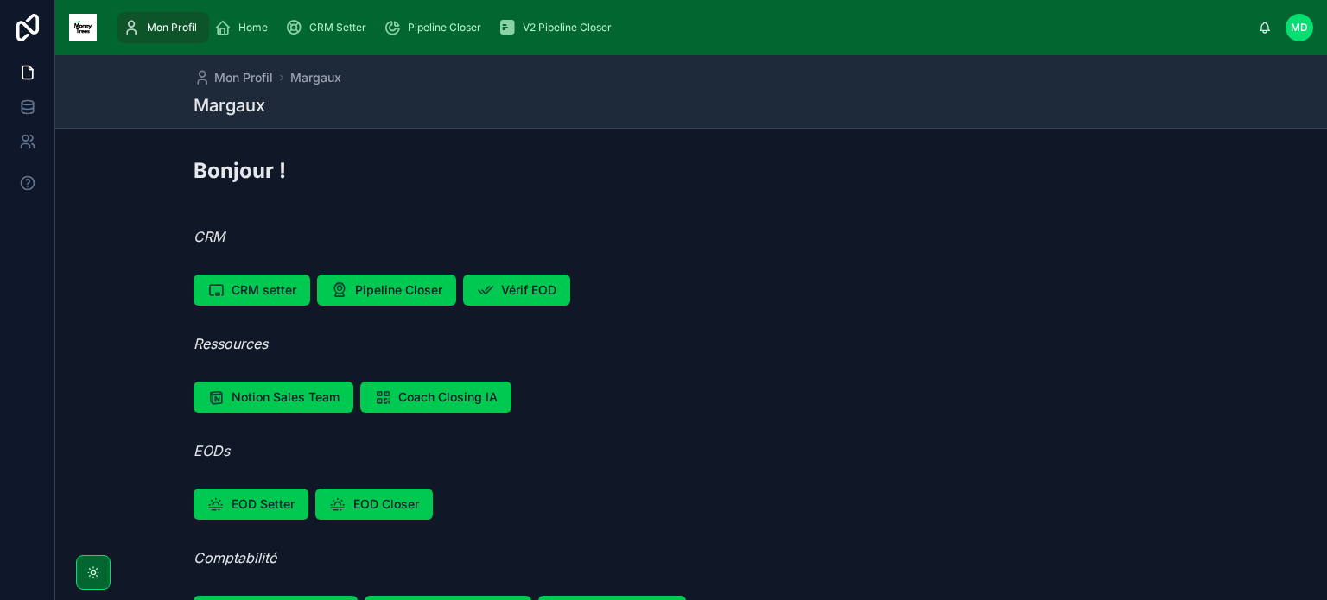
click at [335, 23] on span "CRM Setter" at bounding box center [337, 28] width 57 height 14
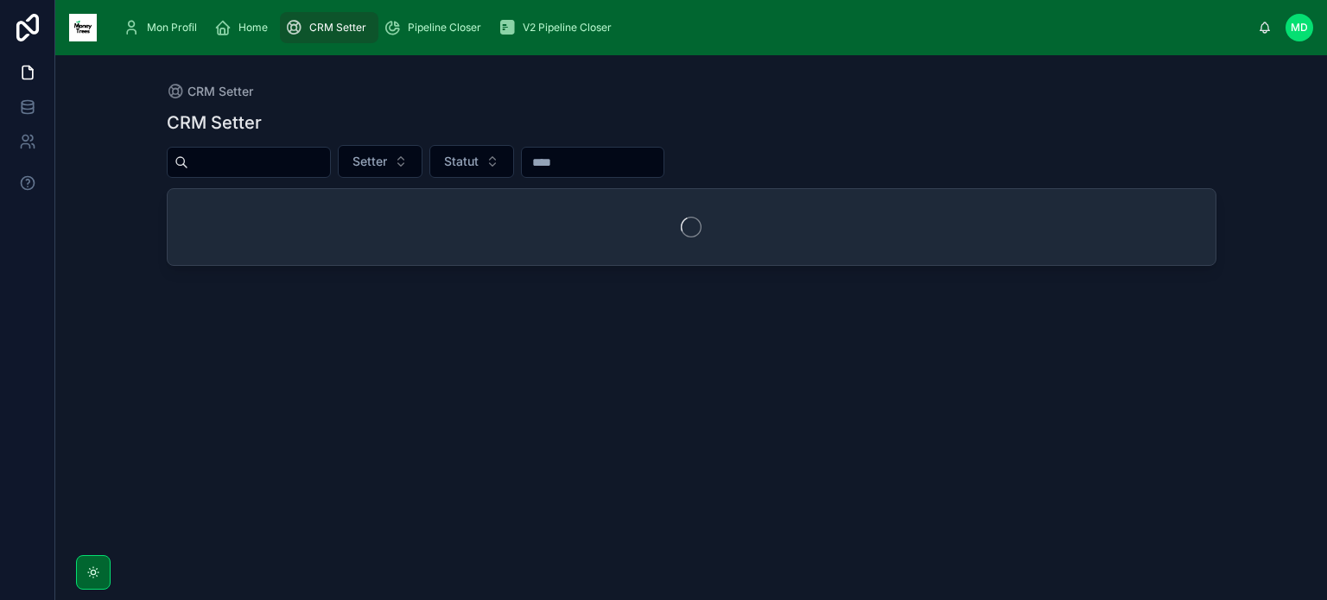
click at [330, 165] on input "text" at bounding box center [259, 162] width 142 height 24
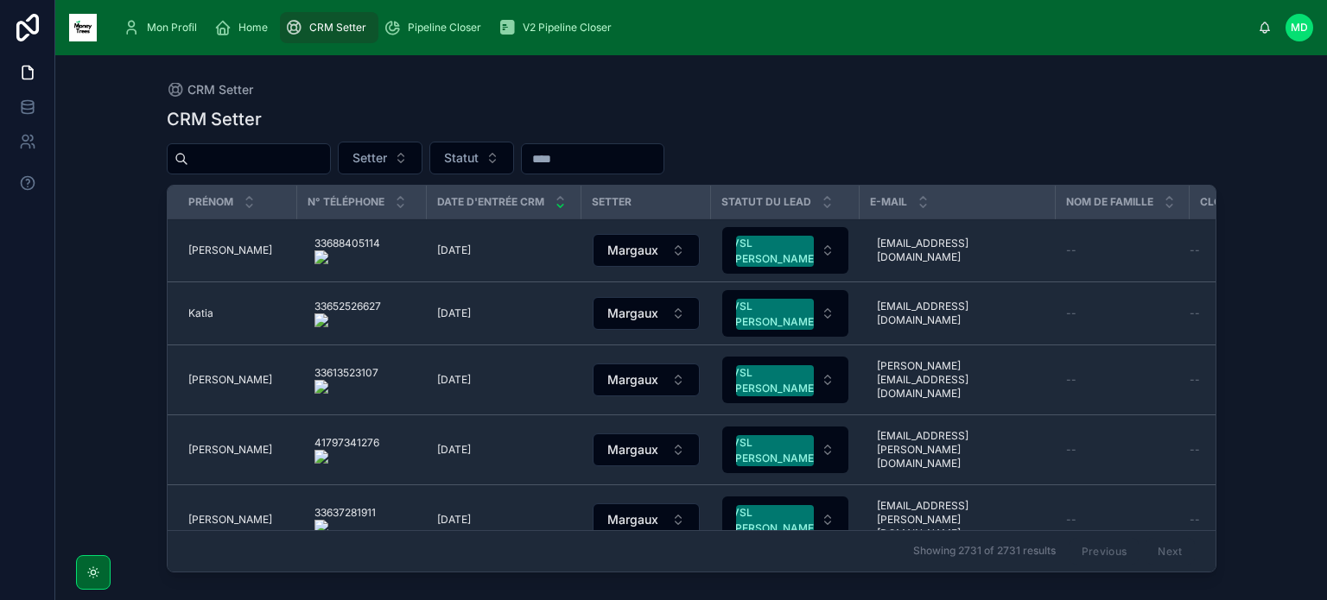
paste input "**********"
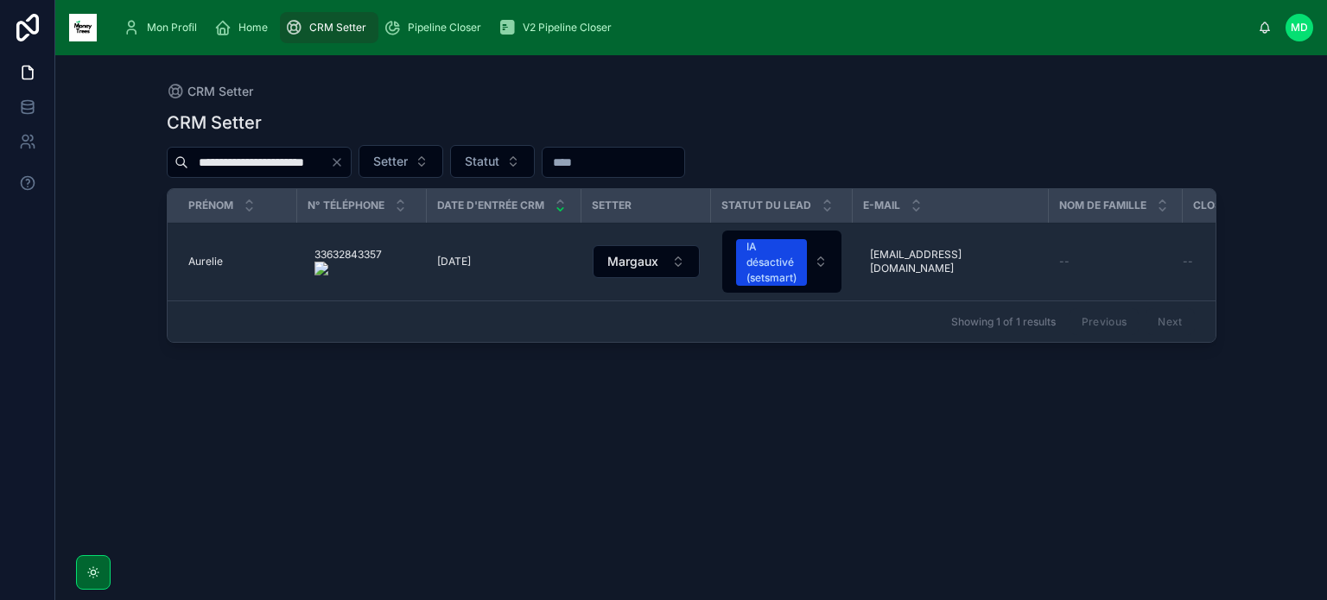
type input "**********"
click at [199, 261] on span "Aurelie" at bounding box center [205, 262] width 35 height 14
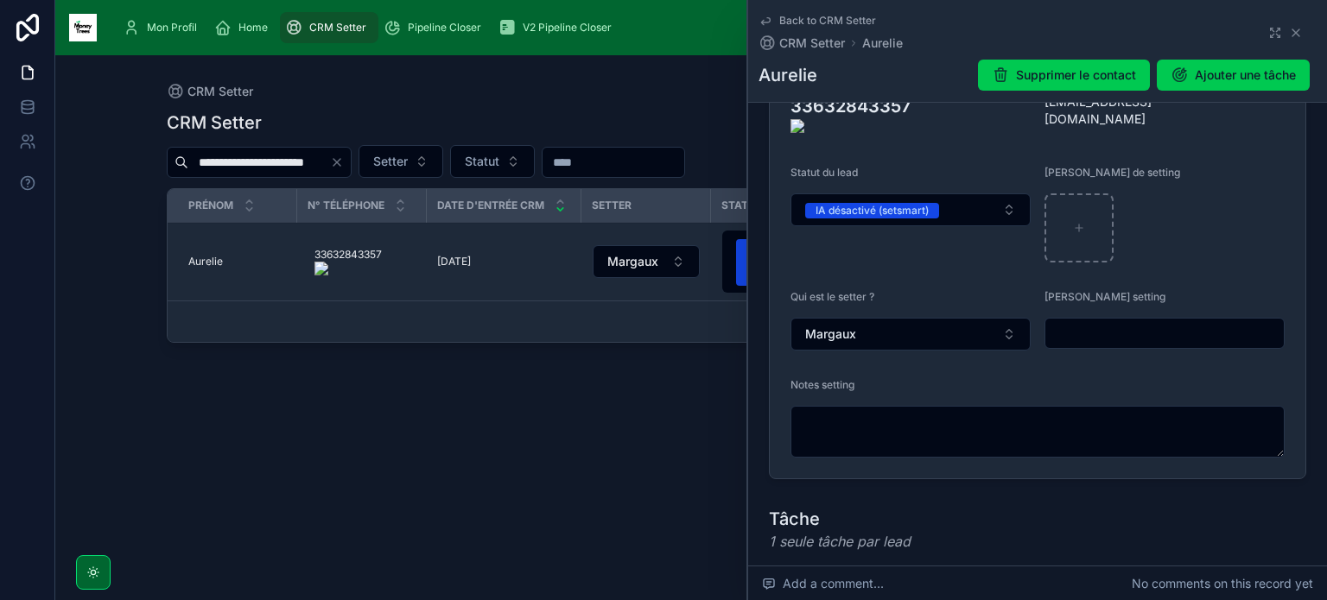
scroll to position [394, 0]
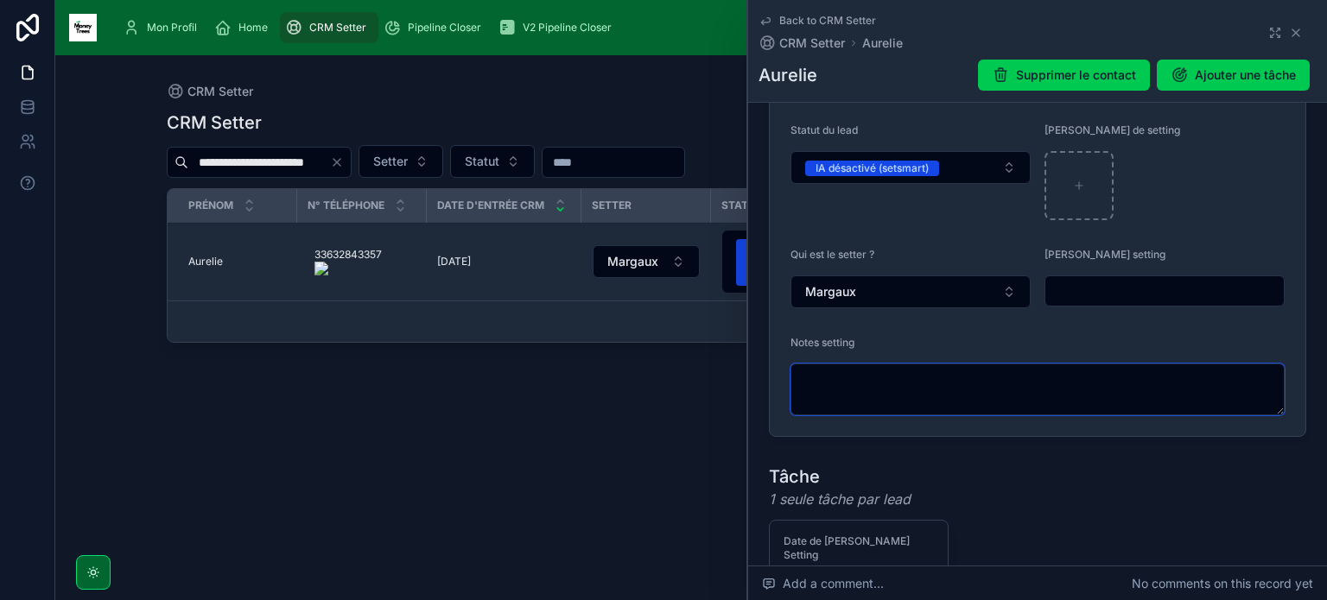
click at [951, 386] on textarea at bounding box center [1037, 390] width 494 height 52
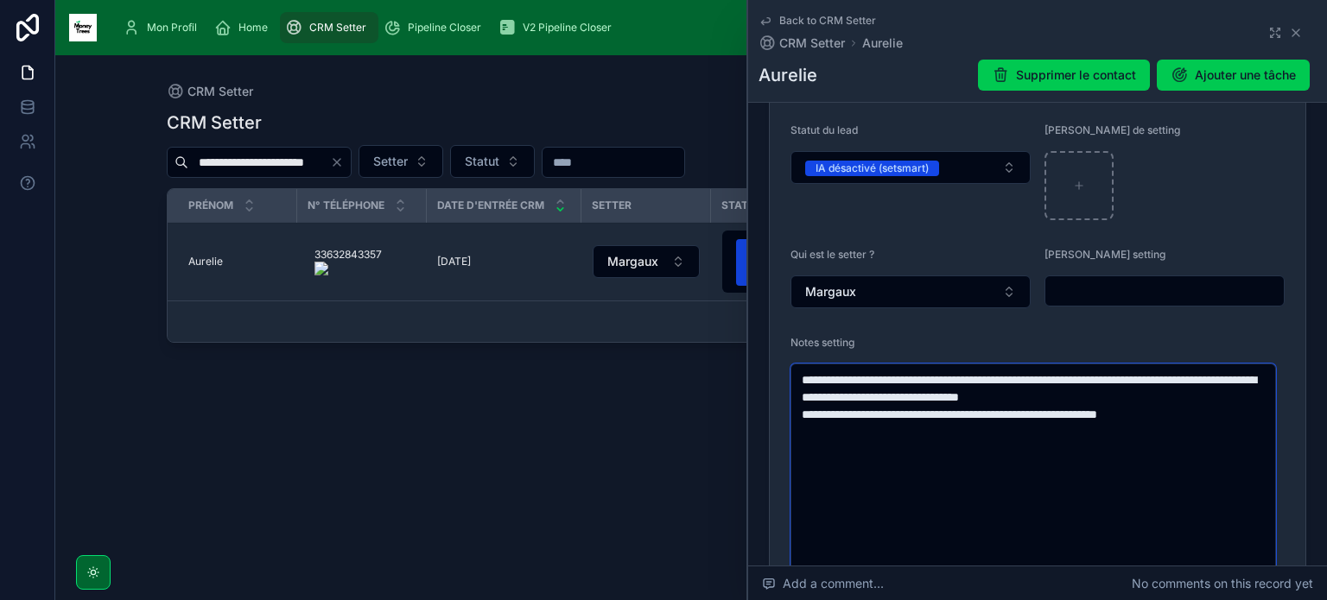
click at [1221, 410] on textarea "**********" at bounding box center [1032, 484] width 485 height 240
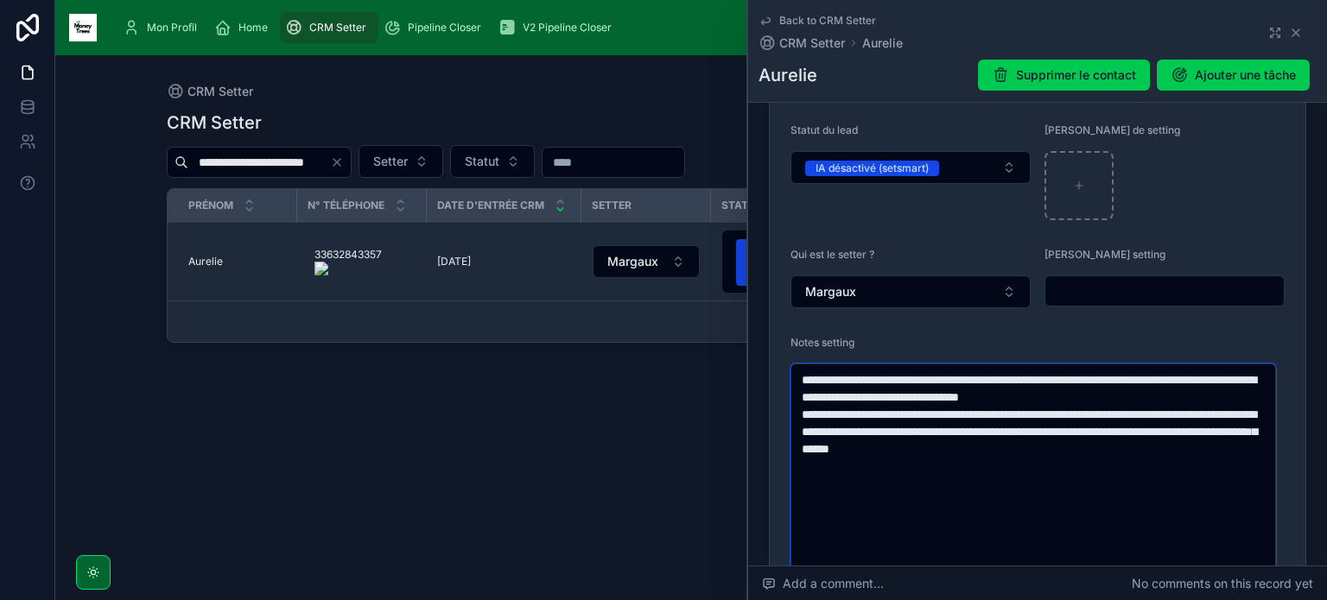
click at [1032, 441] on textarea "**********" at bounding box center [1032, 544] width 485 height 361
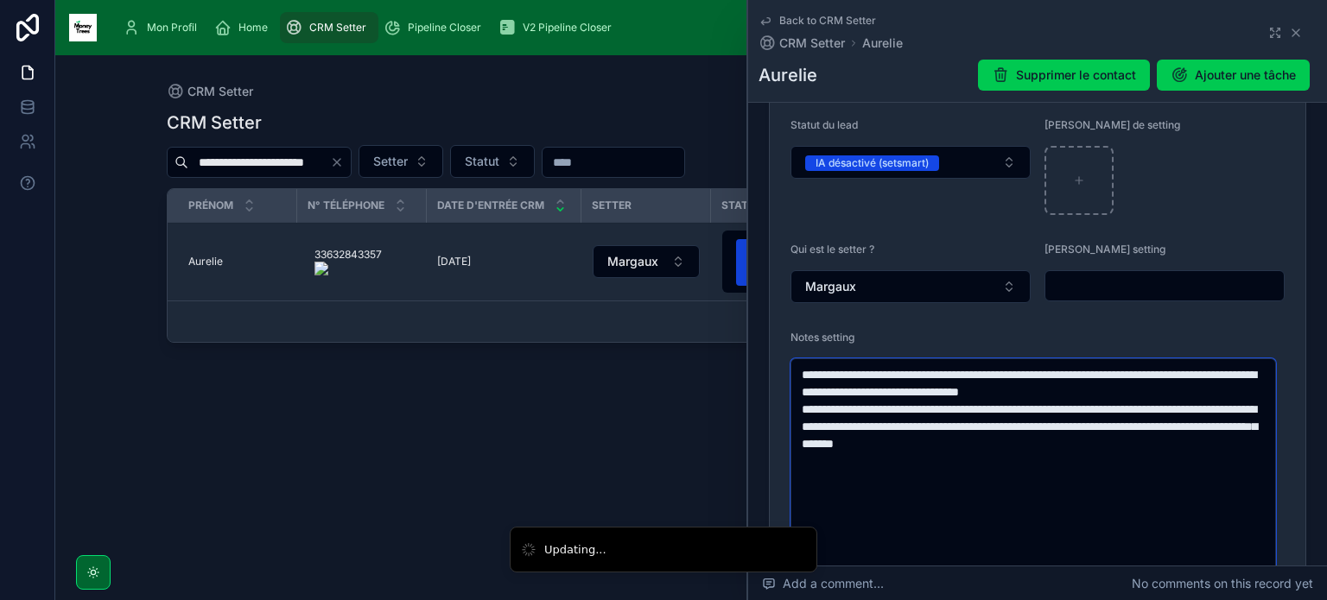
click at [1171, 447] on textarea "**********" at bounding box center [1032, 538] width 485 height 361
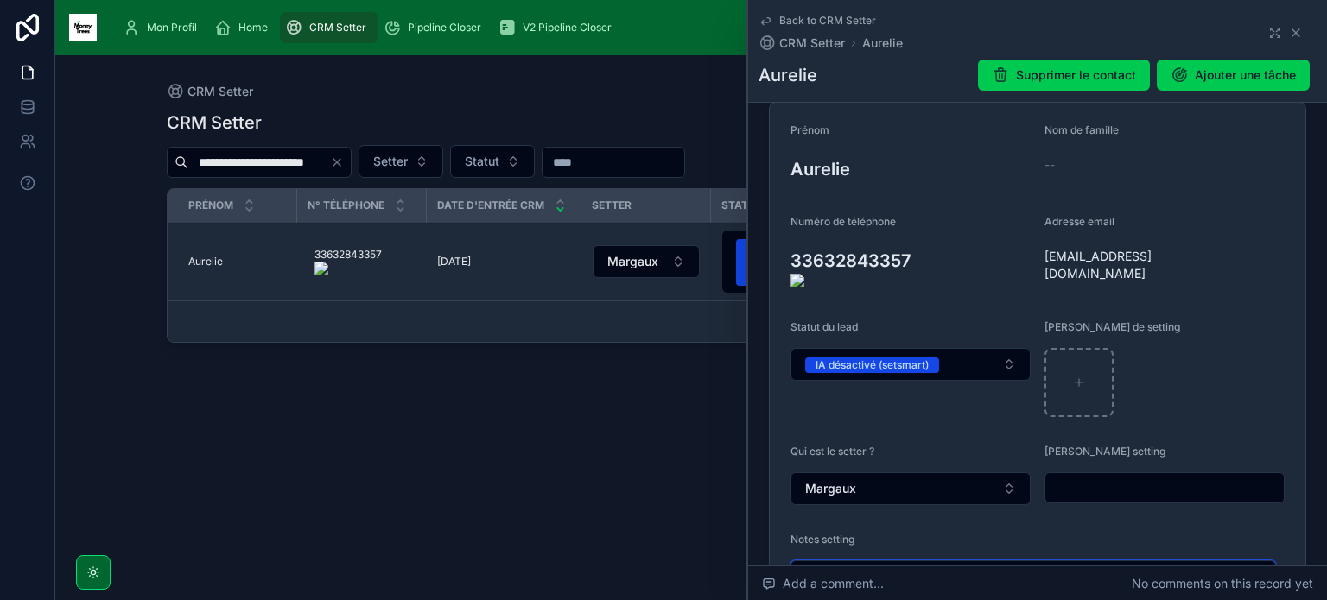
scroll to position [175, 0]
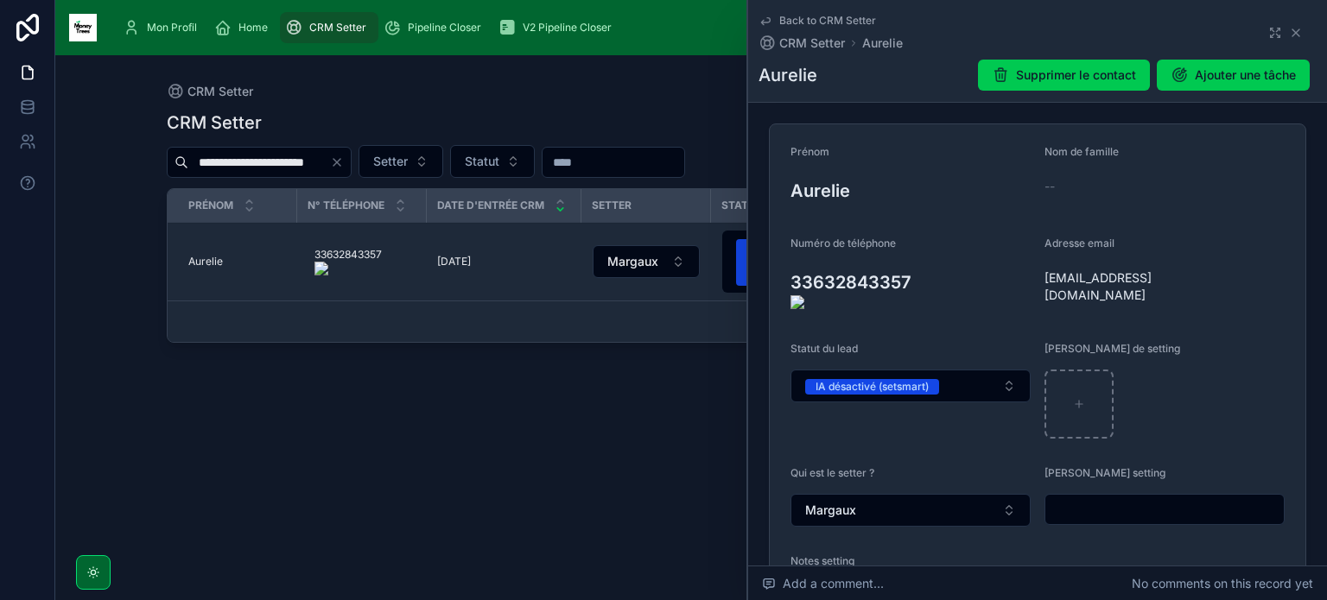
click at [0, 0] on icon at bounding box center [0, 0] width 0 height 0
click at [938, 379] on span "IA désactivé (setsmart)" at bounding box center [872, 387] width 134 height 16
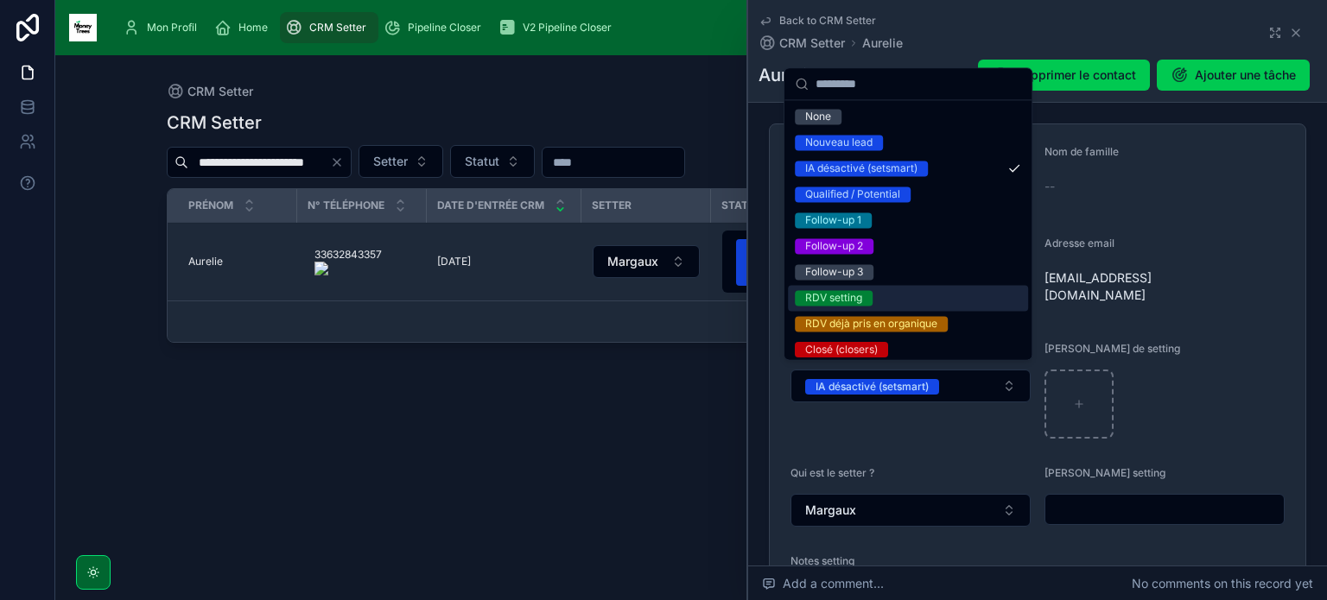
scroll to position [214, 0]
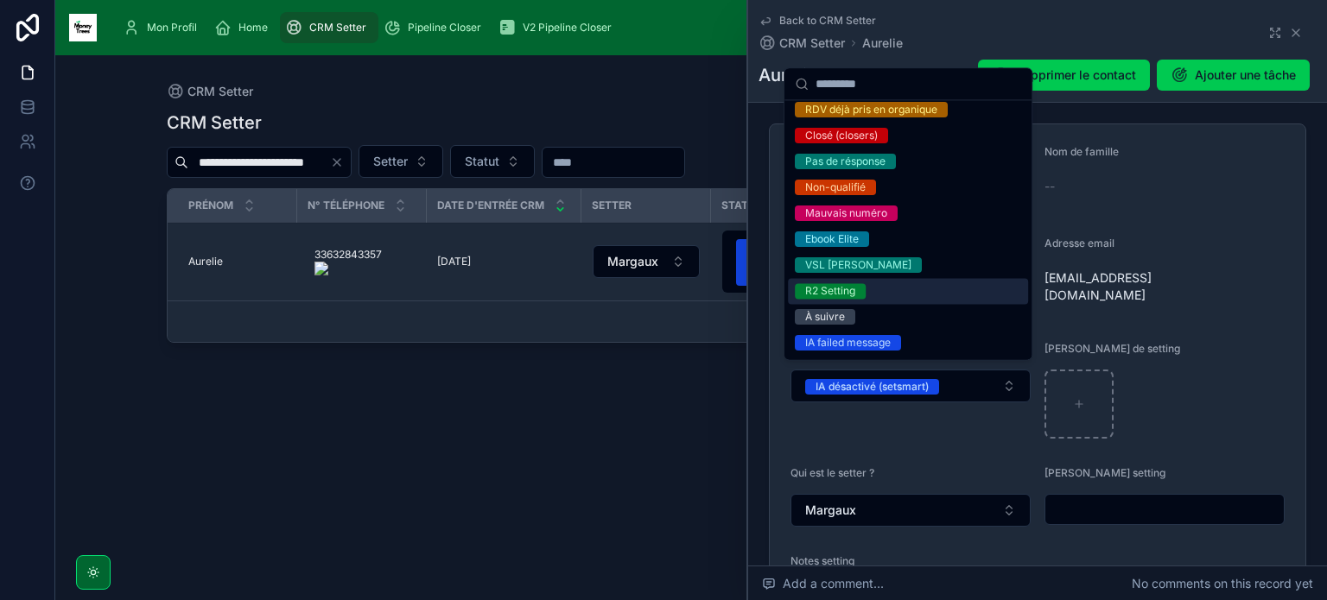
click at [901, 285] on div "R2 Setting" at bounding box center [908, 291] width 240 height 26
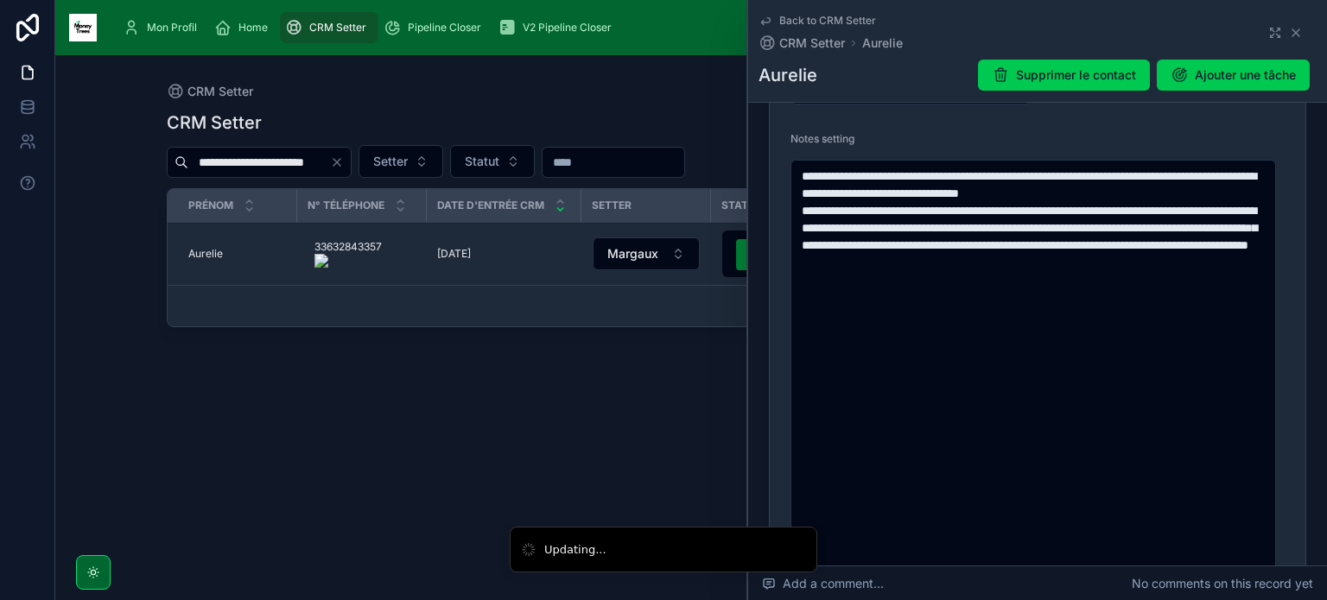
scroll to position [607, 0]
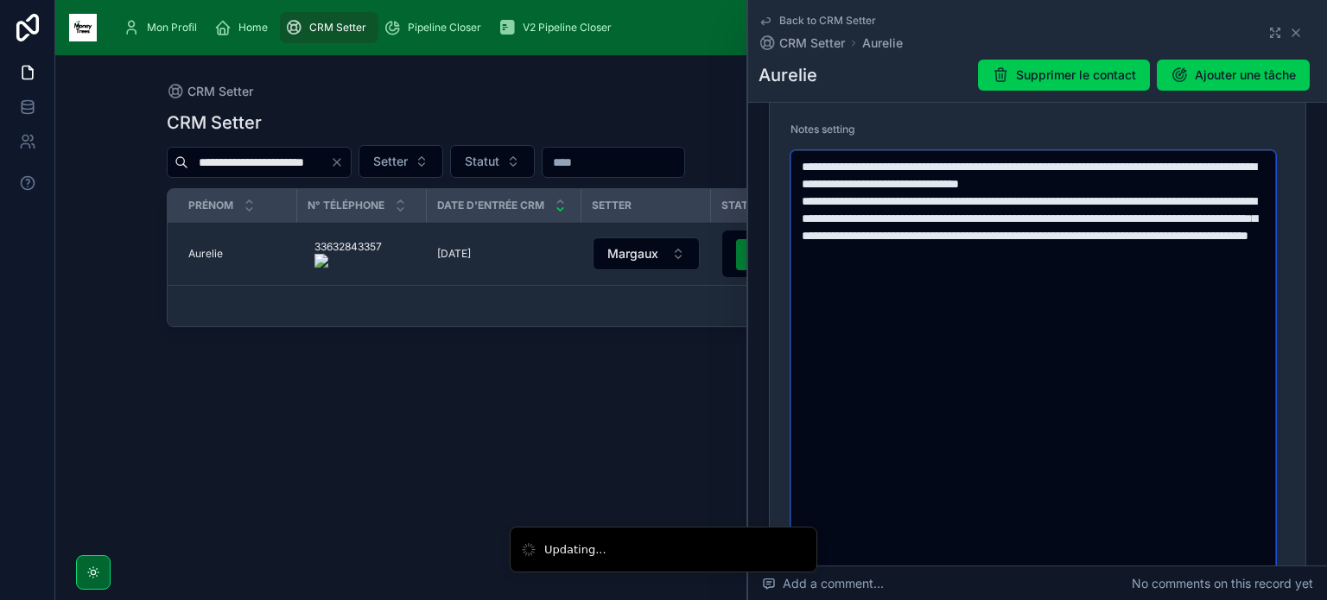
click at [926, 359] on textarea "**********" at bounding box center [1032, 373] width 485 height 447
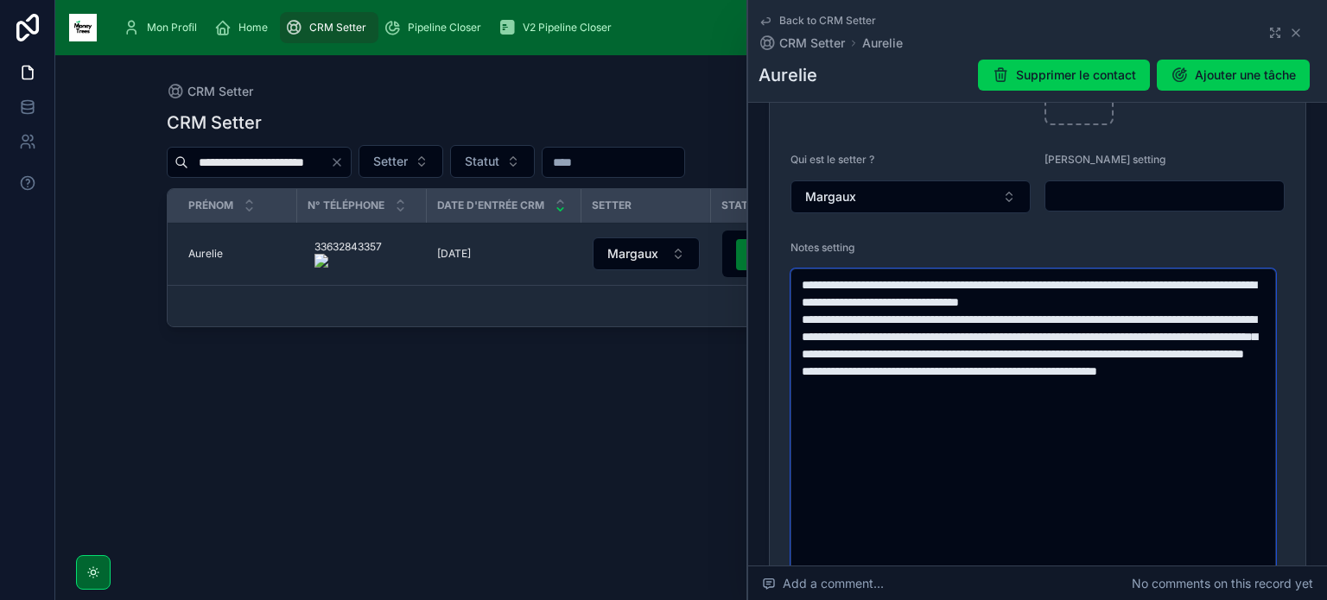
scroll to position [490, 0]
drag, startPoint x: 943, startPoint y: 421, endPoint x: 1073, endPoint y: 383, distance: 135.2
click at [1073, 383] on textarea "**********" at bounding box center [1032, 526] width 485 height 516
click at [1109, 419] on textarea "**********" at bounding box center [1032, 526] width 485 height 516
type textarea "**********"
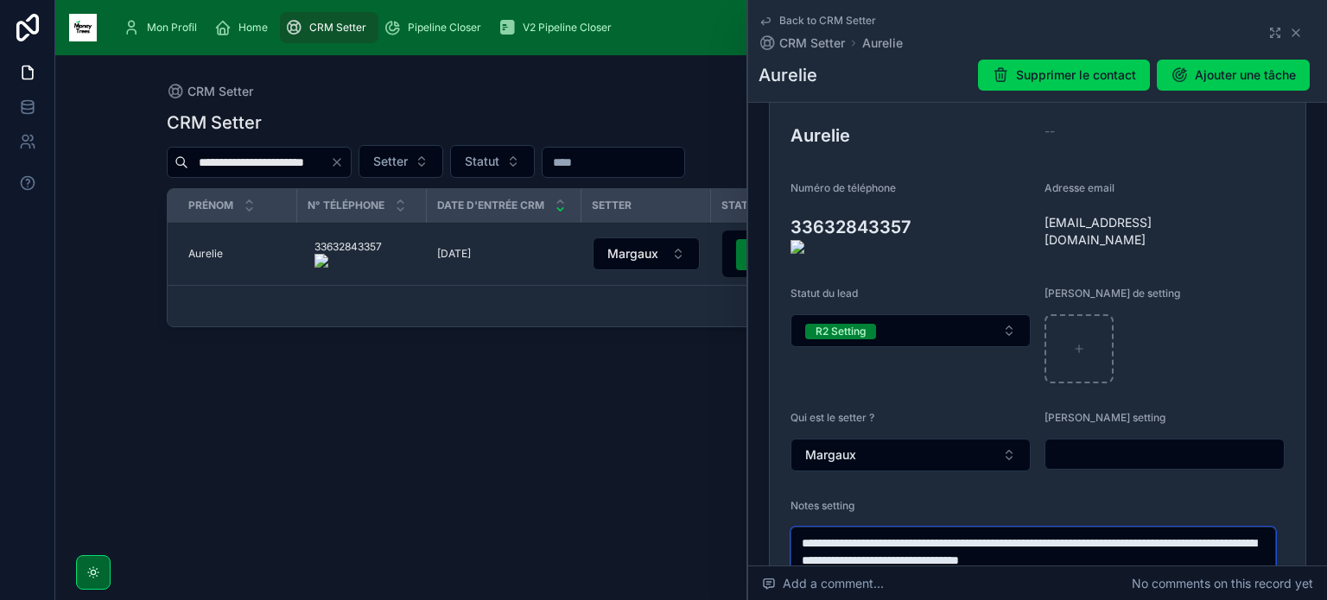
scroll to position [230, 0]
click at [0, 0] on icon at bounding box center [0, 0] width 0 height 0
click at [1100, 455] on input "text" at bounding box center [1164, 455] width 238 height 24
paste input "**********"
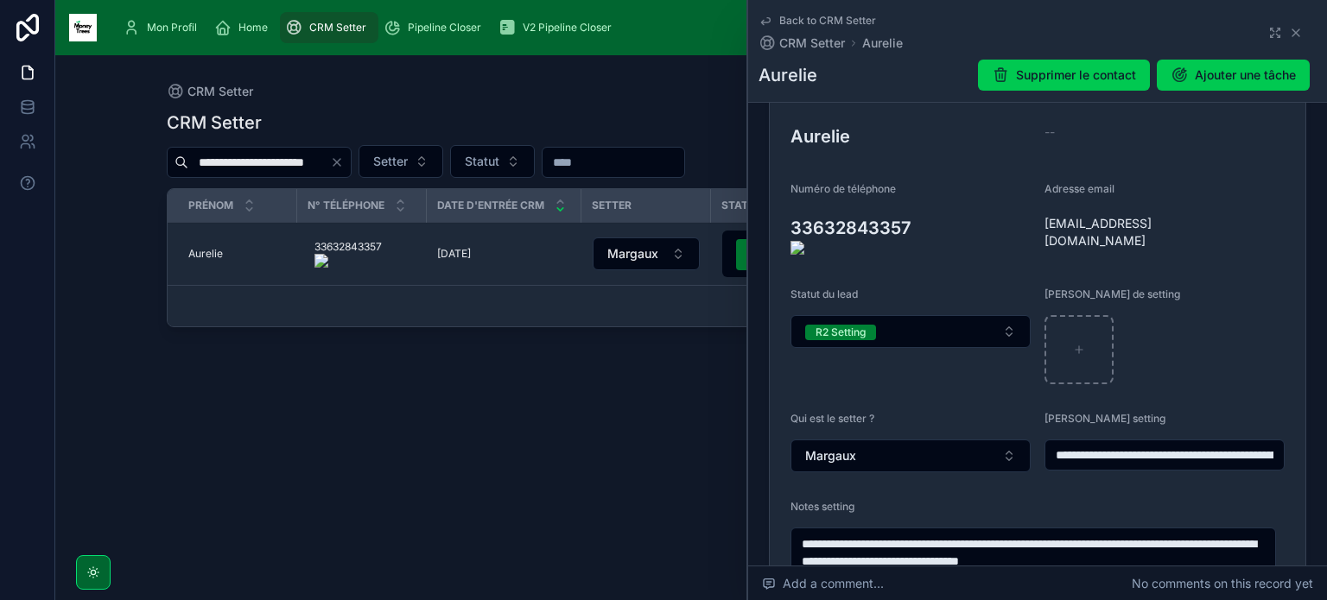
scroll to position [0, 326]
type input "**********"
click at [1289, 27] on icon at bounding box center [1296, 33] width 14 height 14
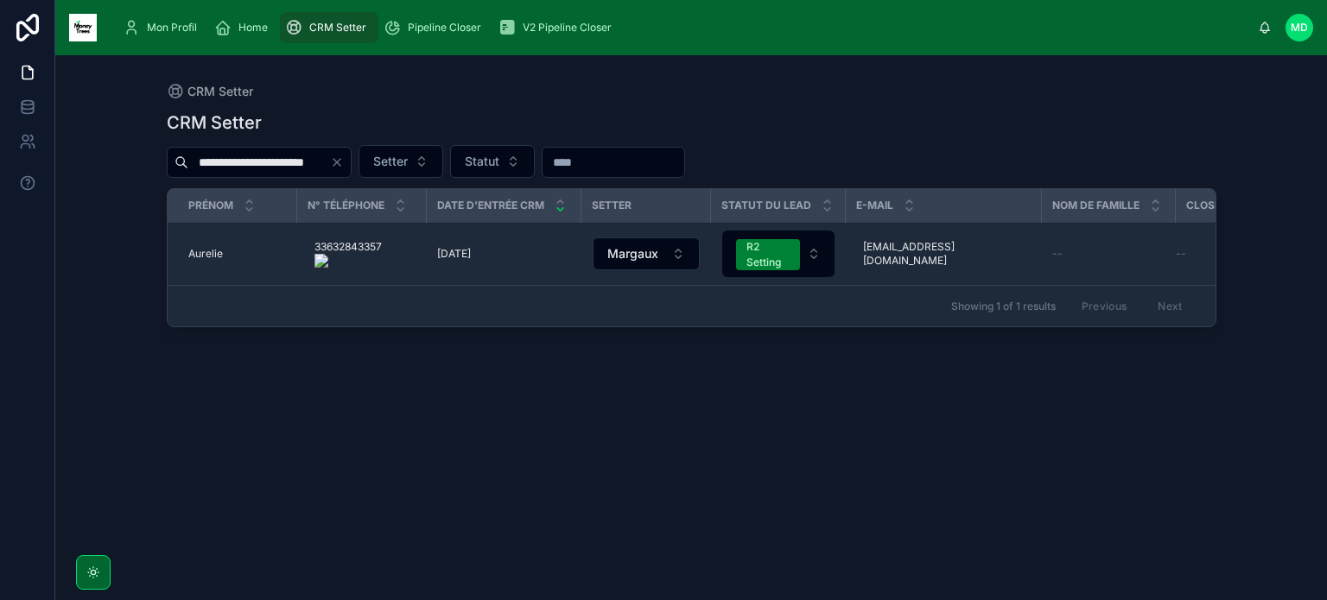
click at [351, 165] on button "Clear" at bounding box center [340, 162] width 21 height 14
click at [287, 165] on input "**********" at bounding box center [259, 162] width 142 height 24
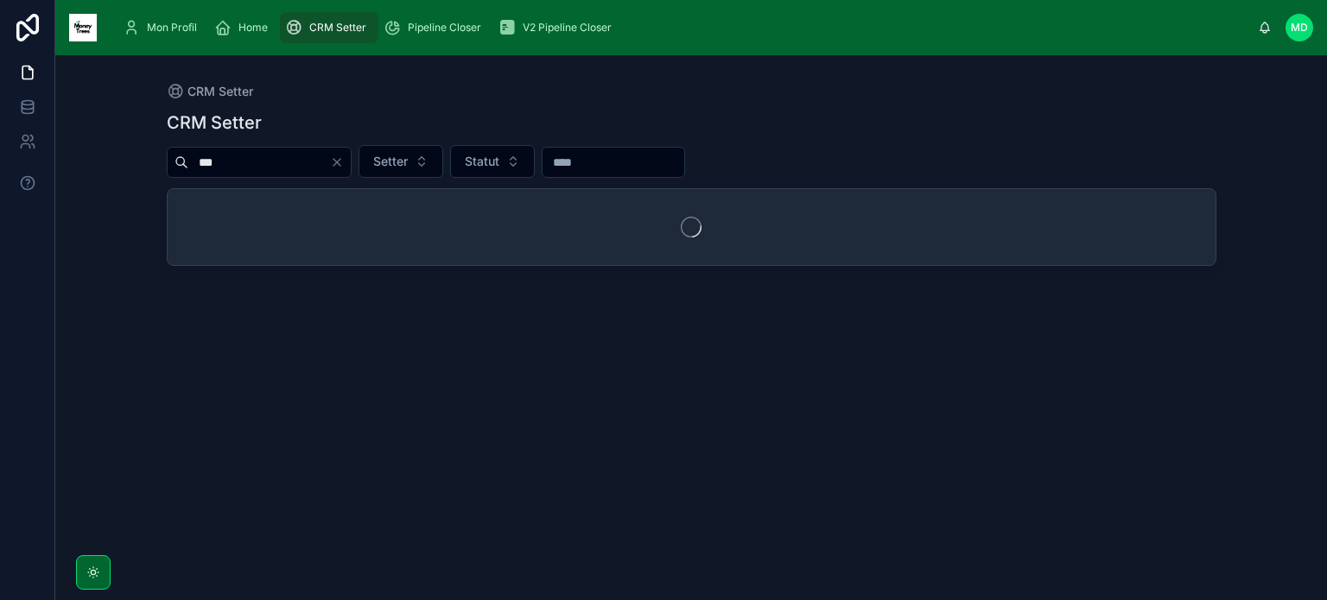
type input "***"
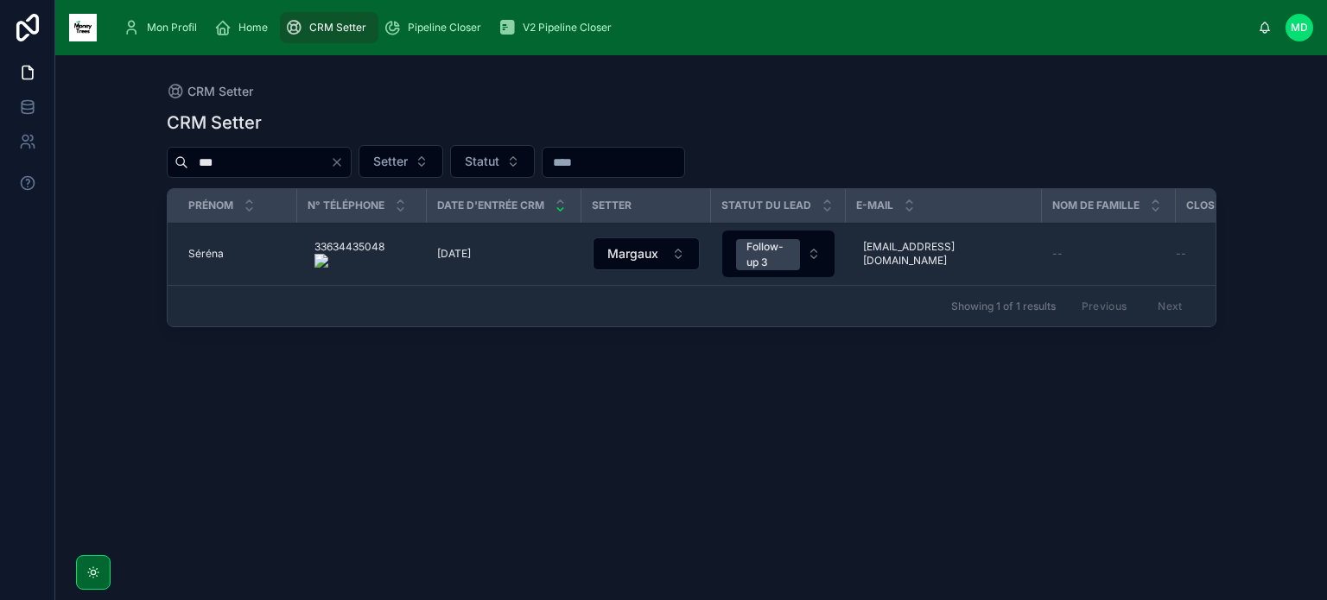
click at [344, 168] on icon "Clear" at bounding box center [337, 162] width 14 height 14
click at [328, 165] on input "***" at bounding box center [259, 162] width 142 height 24
type input "**********"
click at [212, 253] on span "vincent" at bounding box center [230, 254] width 84 height 14
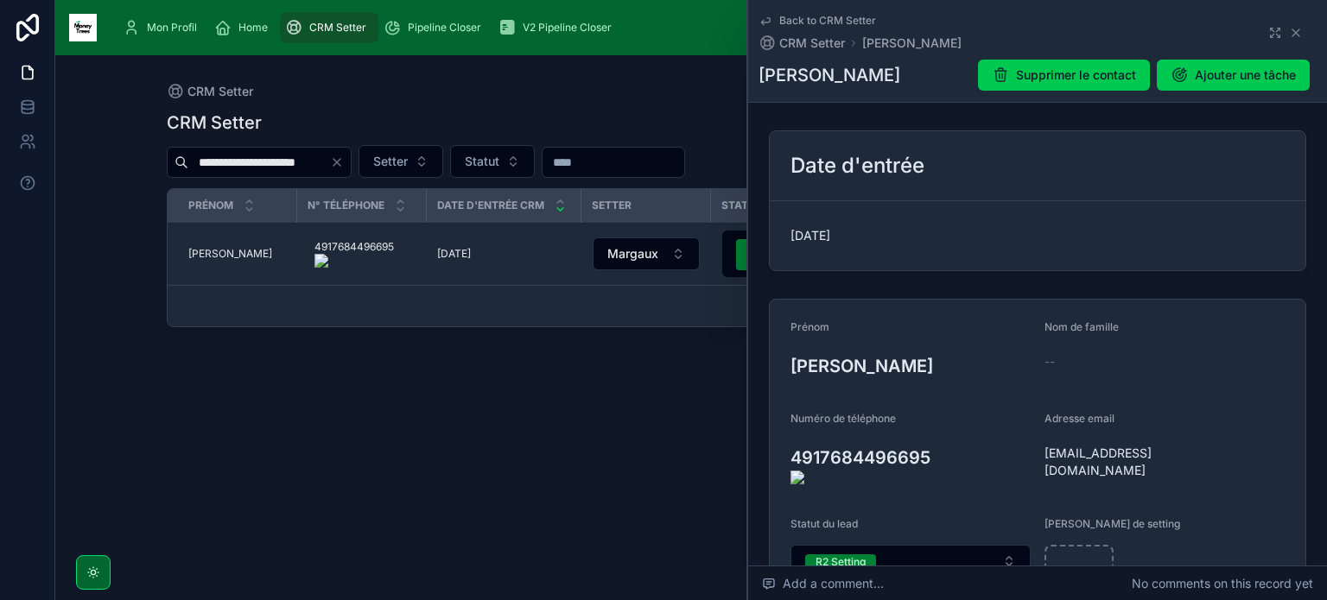
click at [939, 434] on onoff-telecom-ce-actions-button at bounding box center [939, 434] width 0 height 0
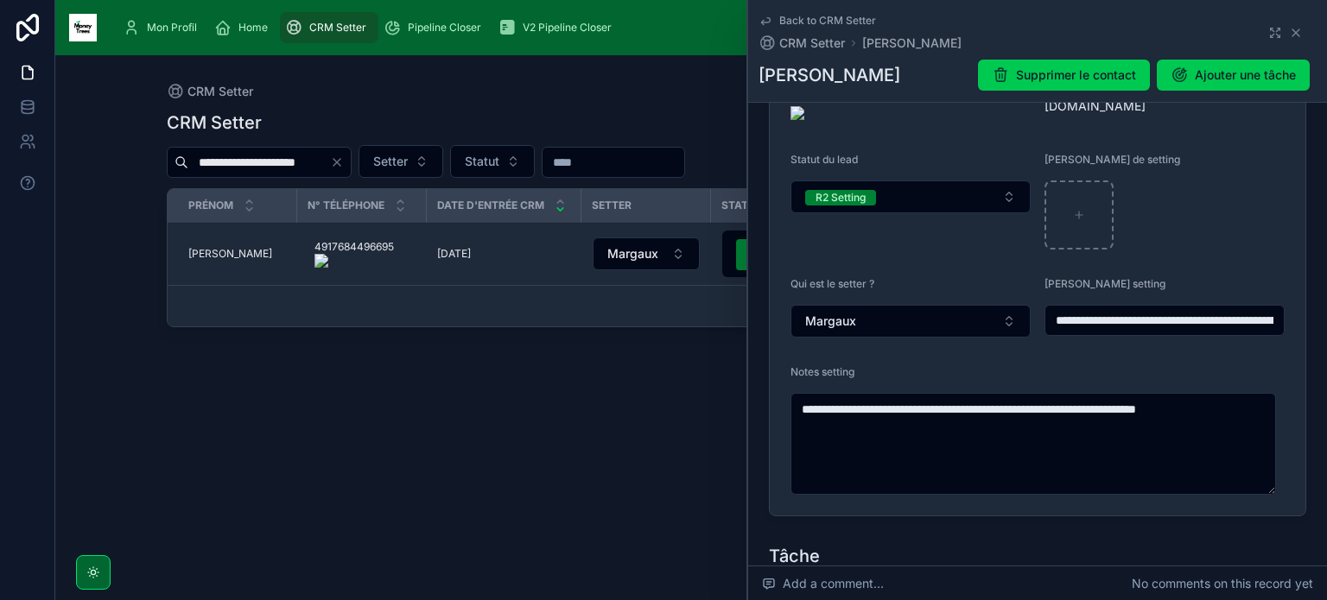
scroll to position [368, 0]
